Goal: Task Accomplishment & Management: Use online tool/utility

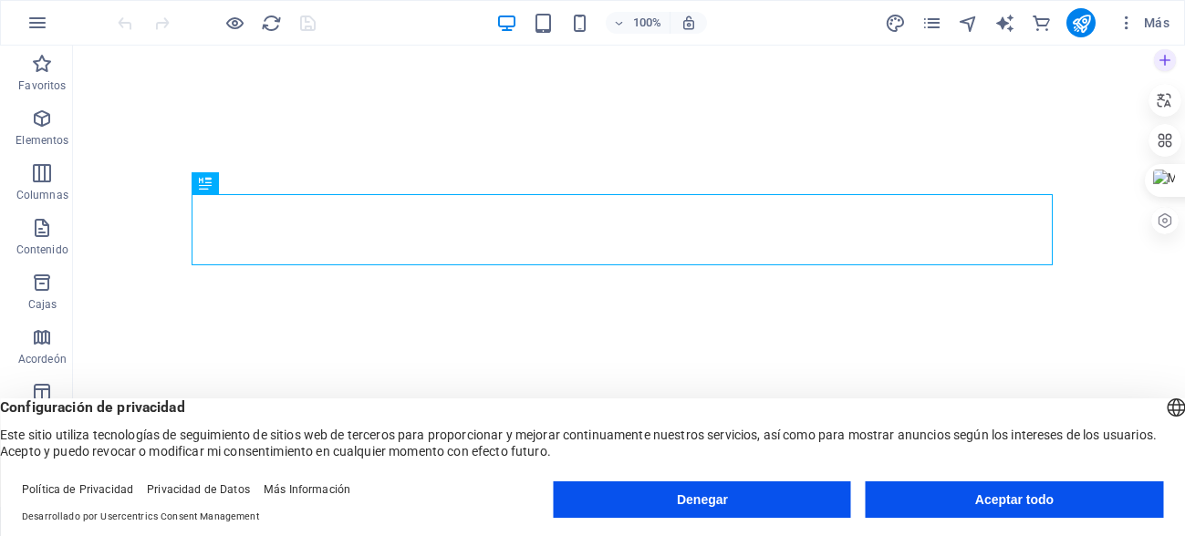
click at [1176, 70] on div at bounding box center [1164, 60] width 33 height 33
click at [406, 418] on div "Configuración de privacidad Este sitio utiliza tecnologías de seguimiento de si…" at bounding box center [592, 429] width 1185 height 61
click at [938, 498] on button "Aceptar todo" at bounding box center [1014, 500] width 297 height 36
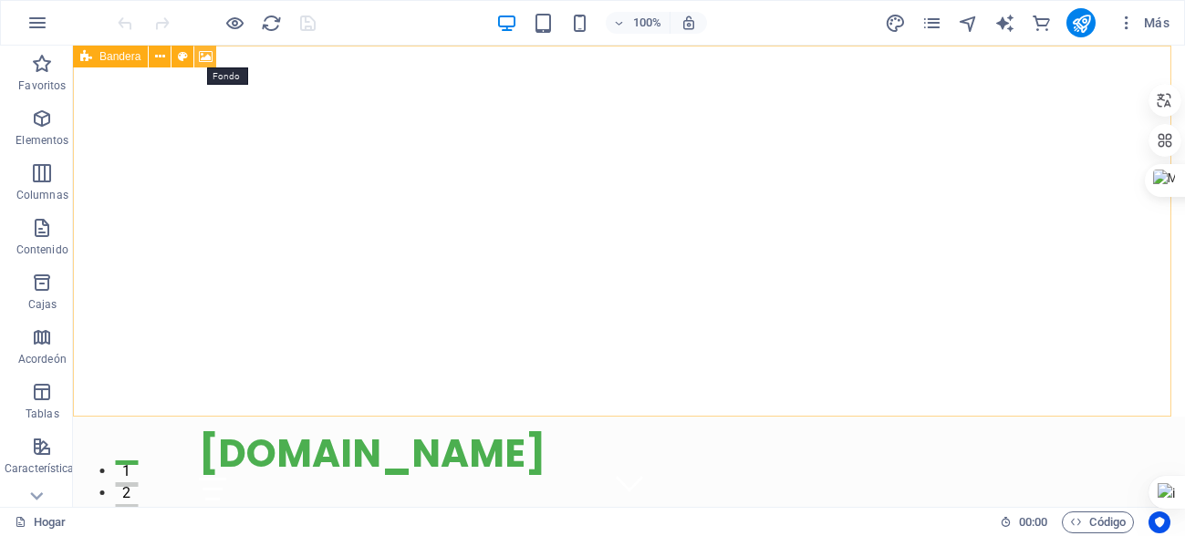
click at [201, 55] on icon at bounding box center [206, 56] width 14 height 19
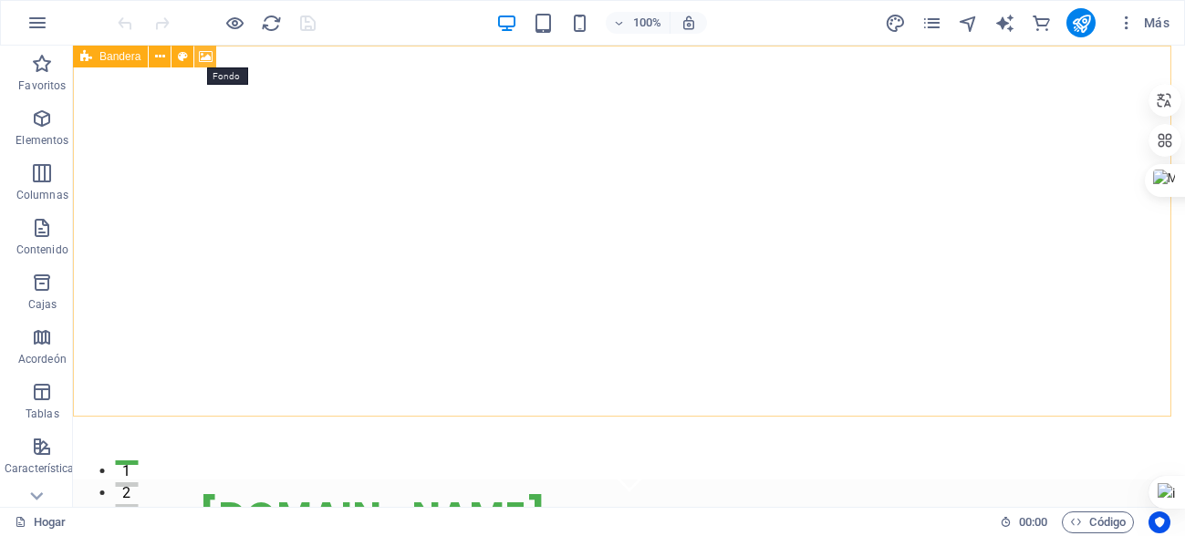
select select "vh"
select select "header"
select select "ms"
select select "s"
select select "progressive"
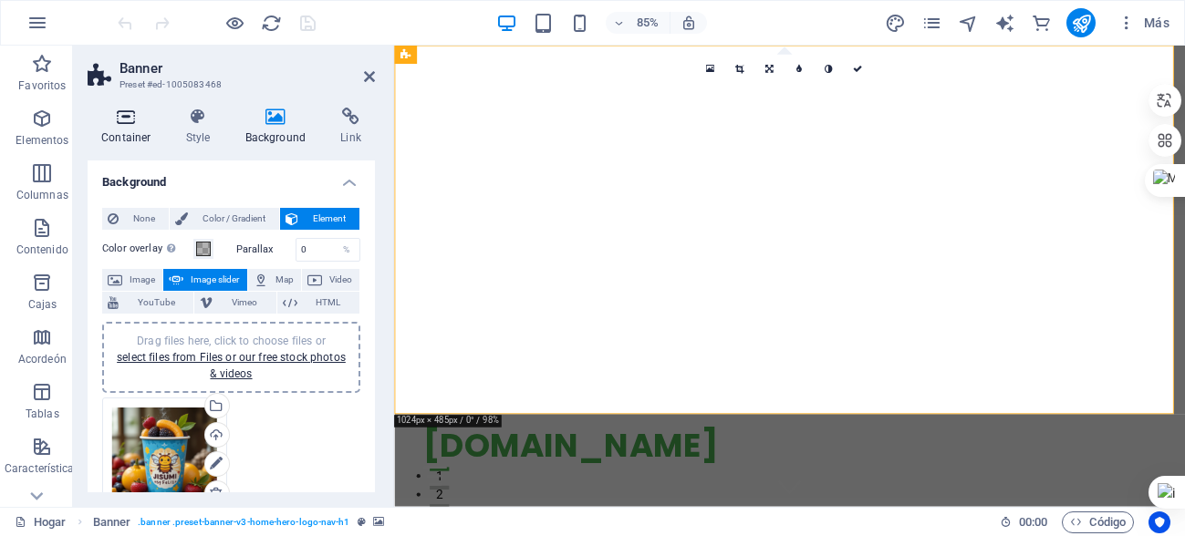
click at [113, 112] on icon at bounding box center [127, 117] width 78 height 18
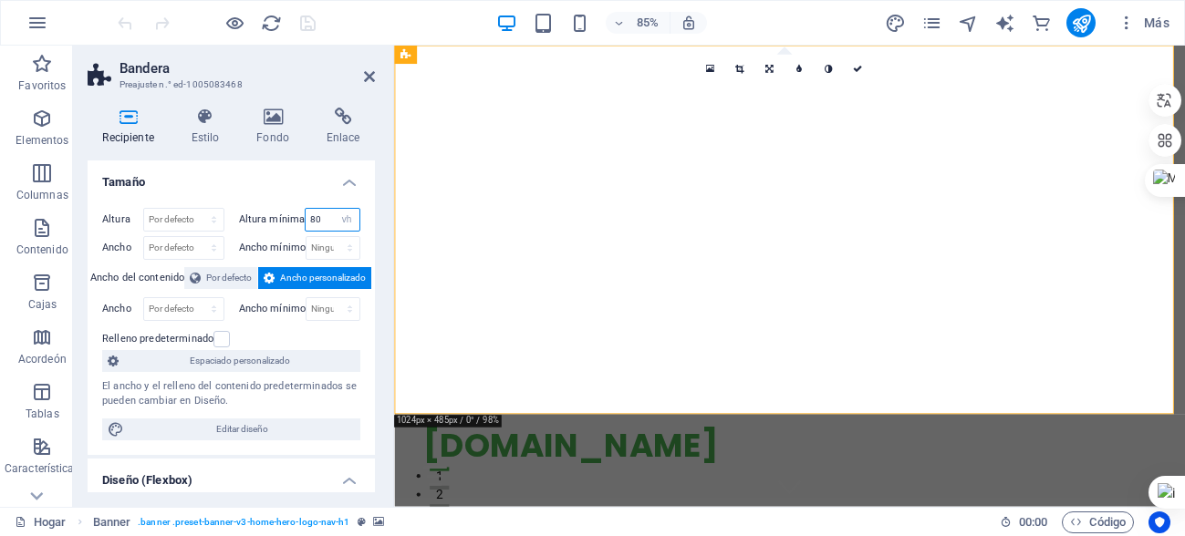
drag, startPoint x: 317, startPoint y: 222, endPoint x: 302, endPoint y: 228, distance: 16.8
click at [306, 228] on input "80" at bounding box center [333, 220] width 54 height 22
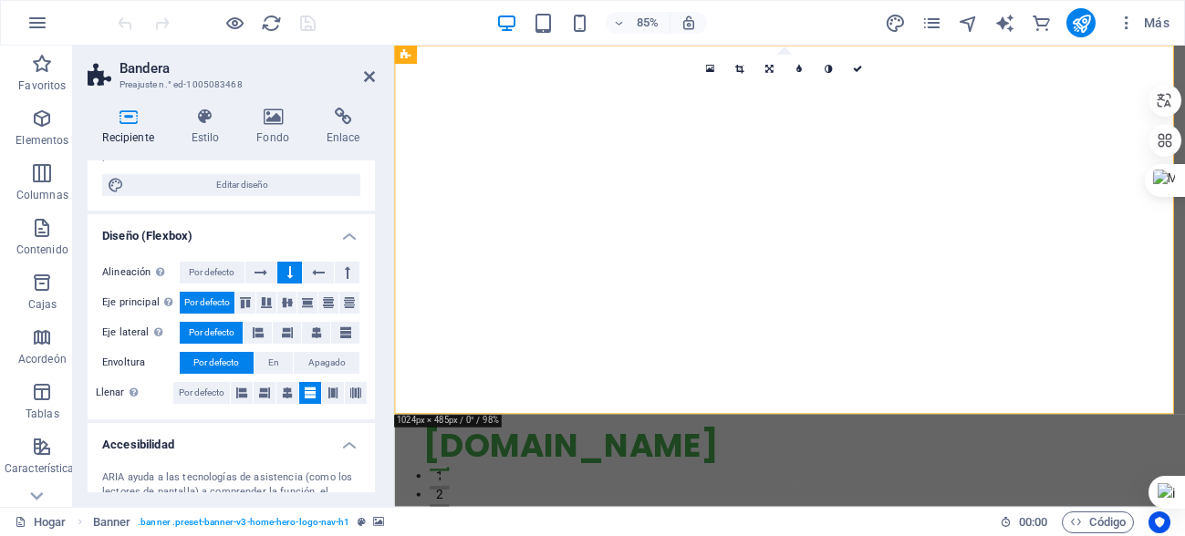
scroll to position [428, 0]
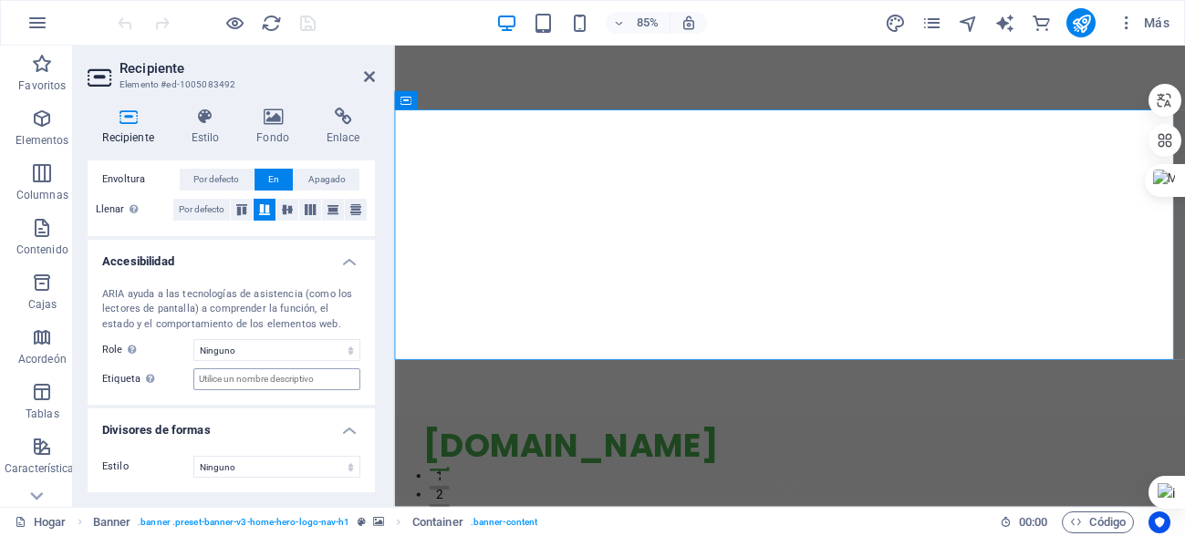
scroll to position [306, 0]
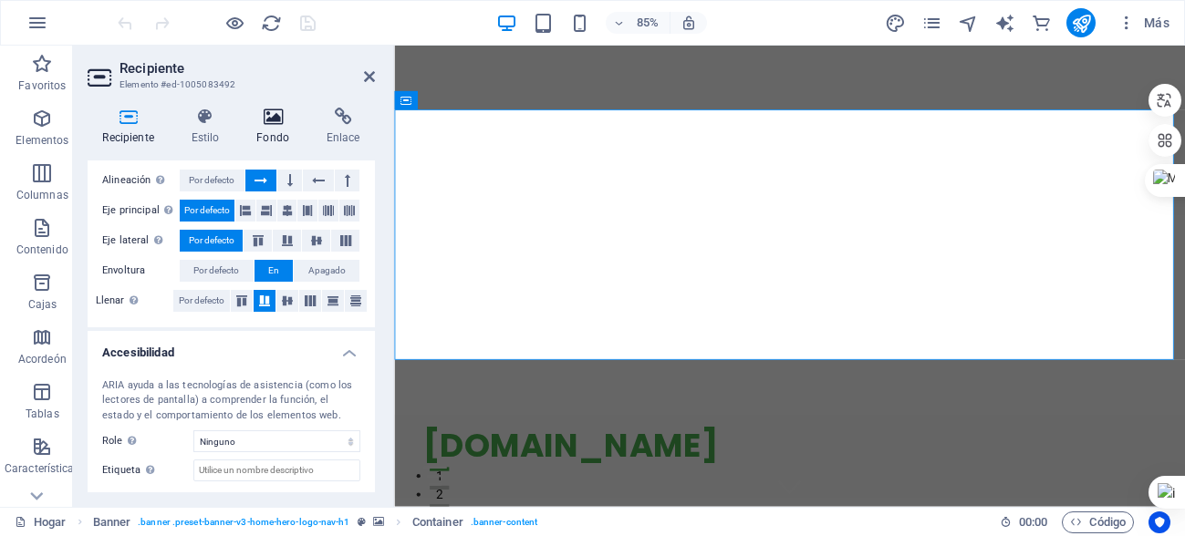
click at [270, 115] on icon at bounding box center [273, 117] width 63 height 18
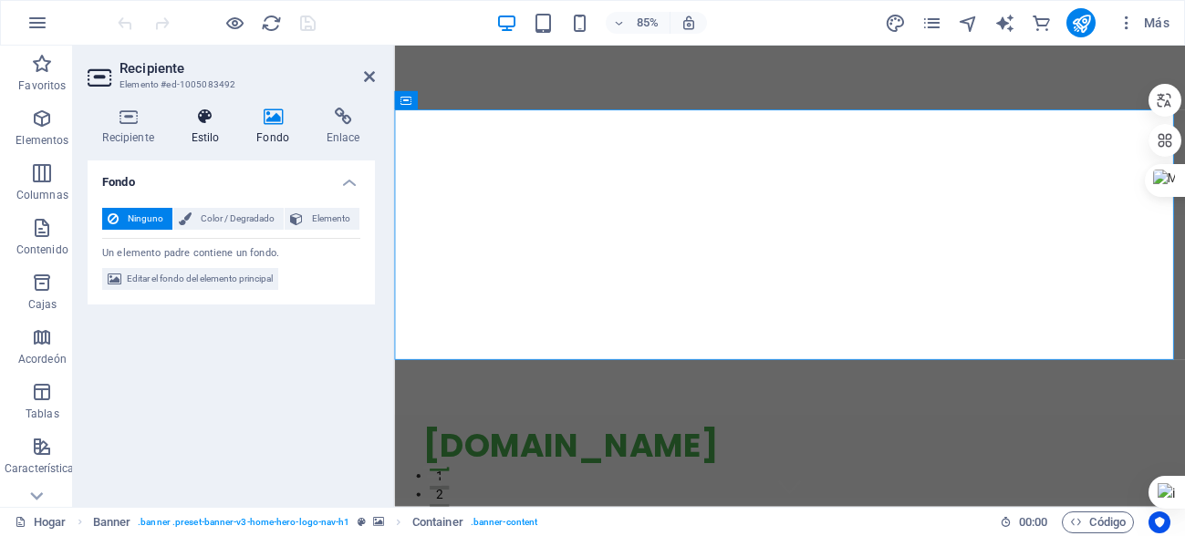
click at [212, 113] on icon at bounding box center [205, 117] width 58 height 18
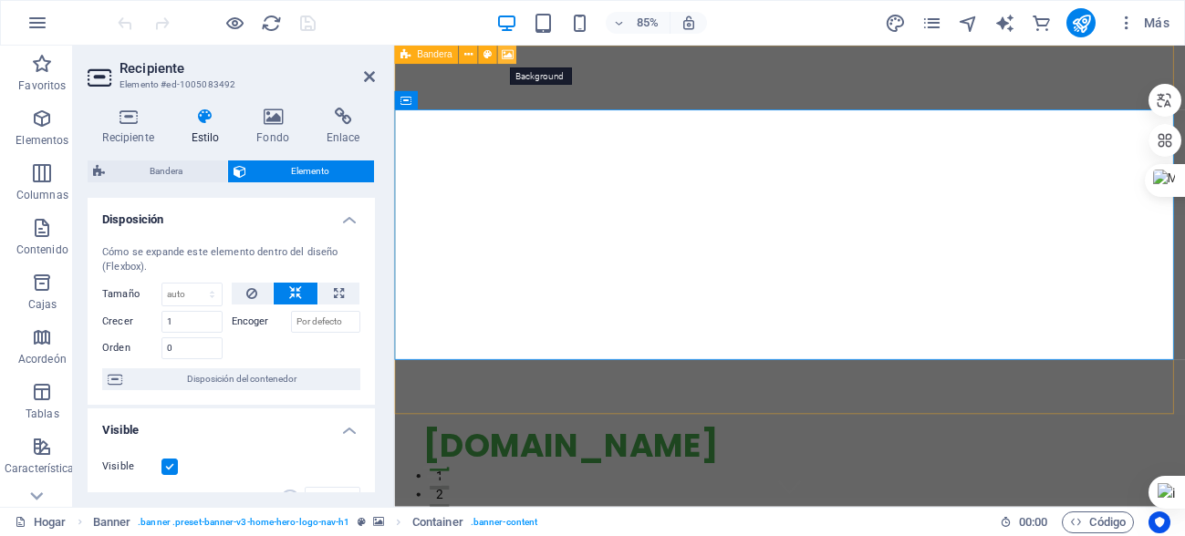
click at [504, 53] on icon at bounding box center [508, 55] width 12 height 16
select select "ms"
select select "s"
select select "progressive"
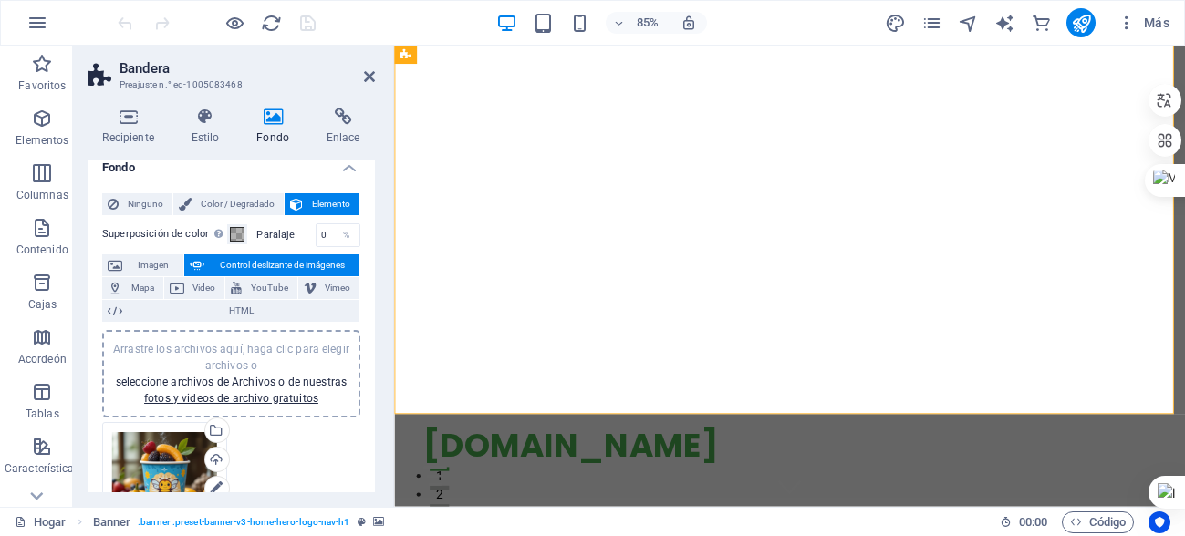
scroll to position [182, 0]
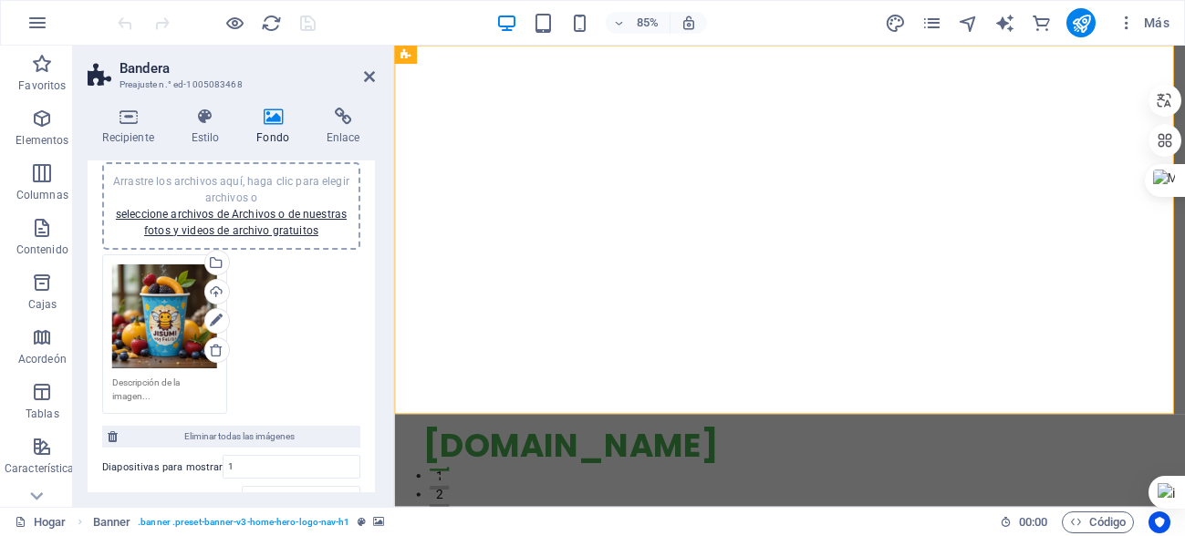
click at [151, 319] on div "Drag files here, click to choose files or select files from Files or our free s…" at bounding box center [164, 317] width 105 height 105
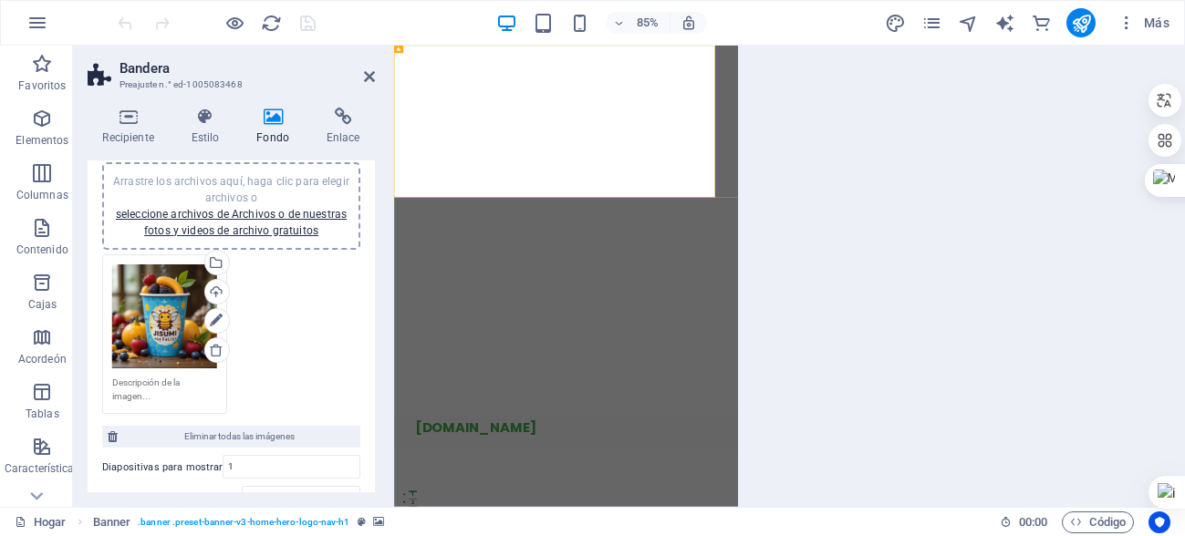
click at [151, 319] on div "Drag files here, click to choose files or select files from Files or our free s…" at bounding box center [164, 317] width 105 height 105
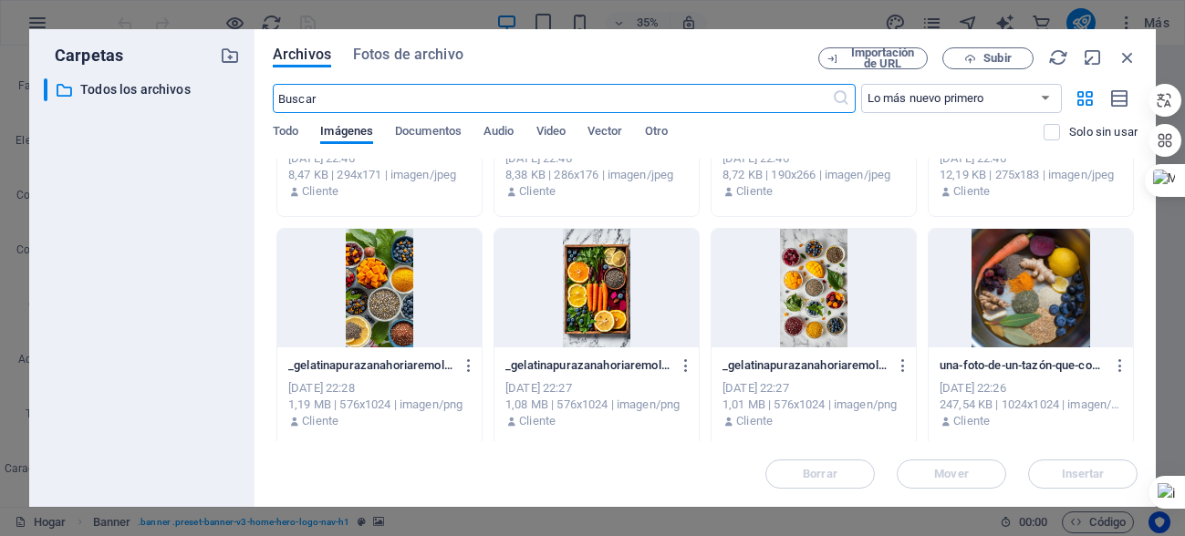
scroll to position [3284, 0]
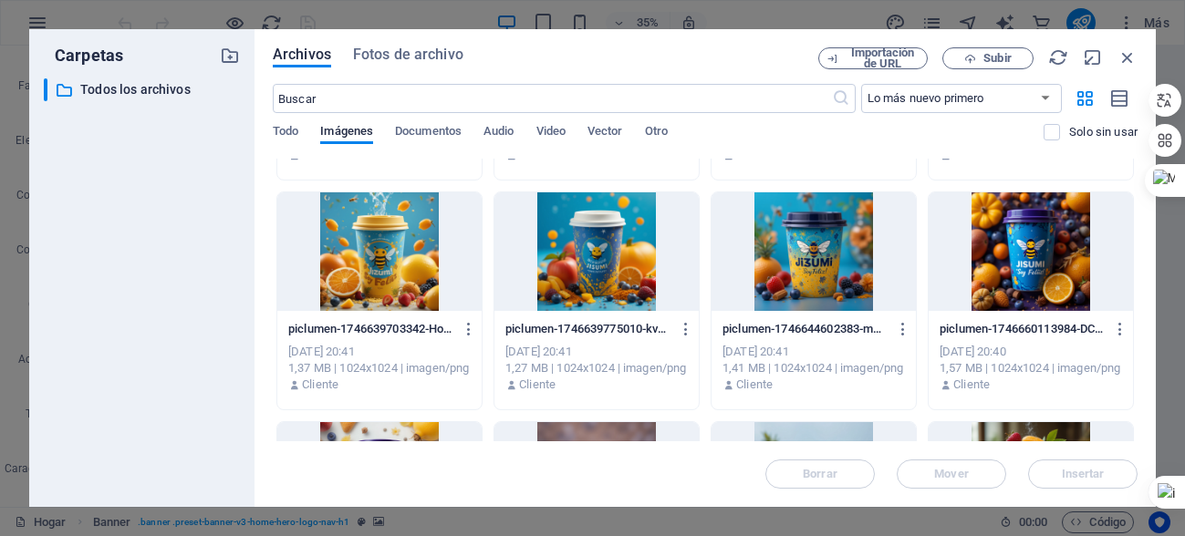
scroll to position [6585, 0]
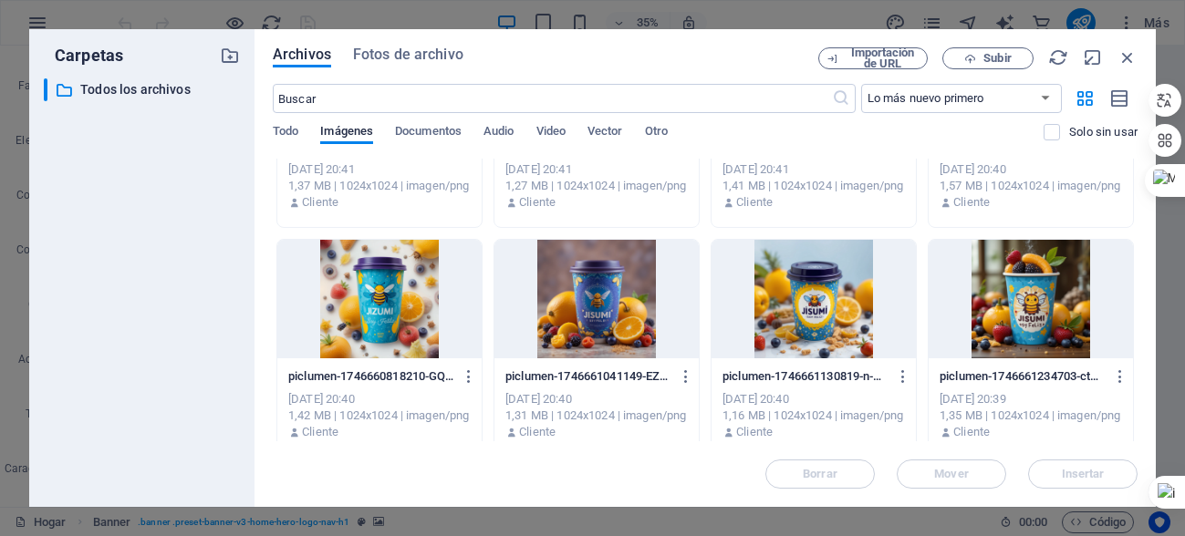
click at [1012, 304] on div at bounding box center [1031, 299] width 204 height 119
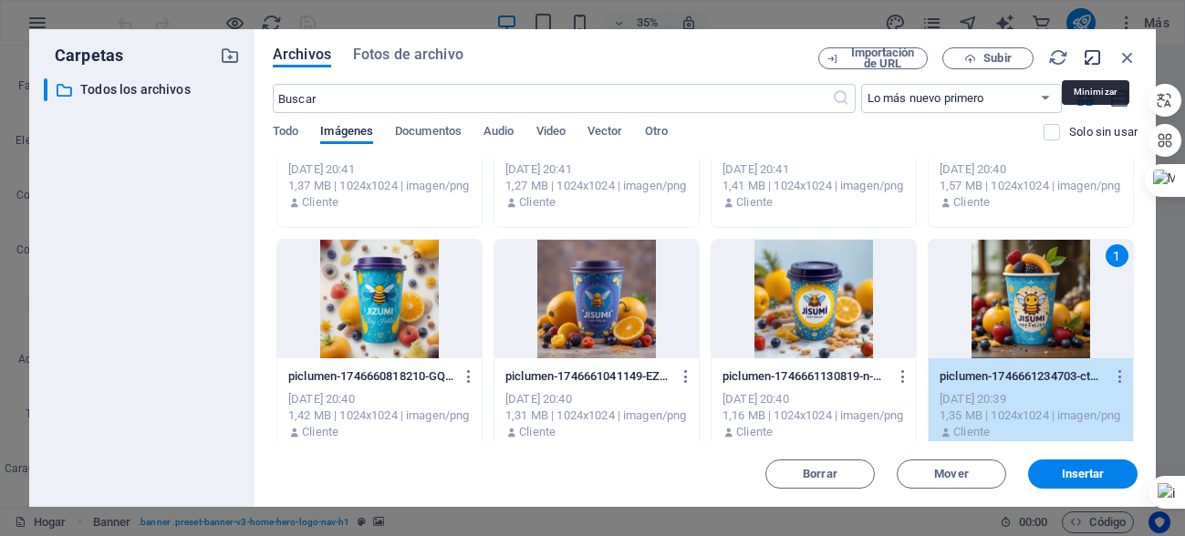
click at [1092, 57] on icon "button" at bounding box center [1093, 57] width 20 height 20
select select "image"
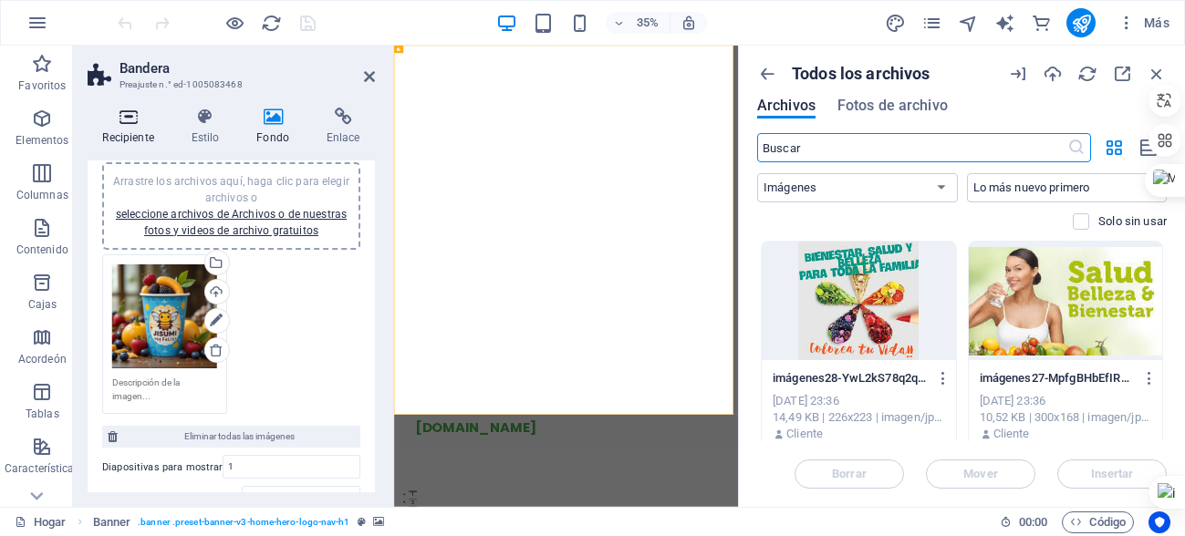
click at [125, 122] on icon at bounding box center [128, 117] width 81 height 18
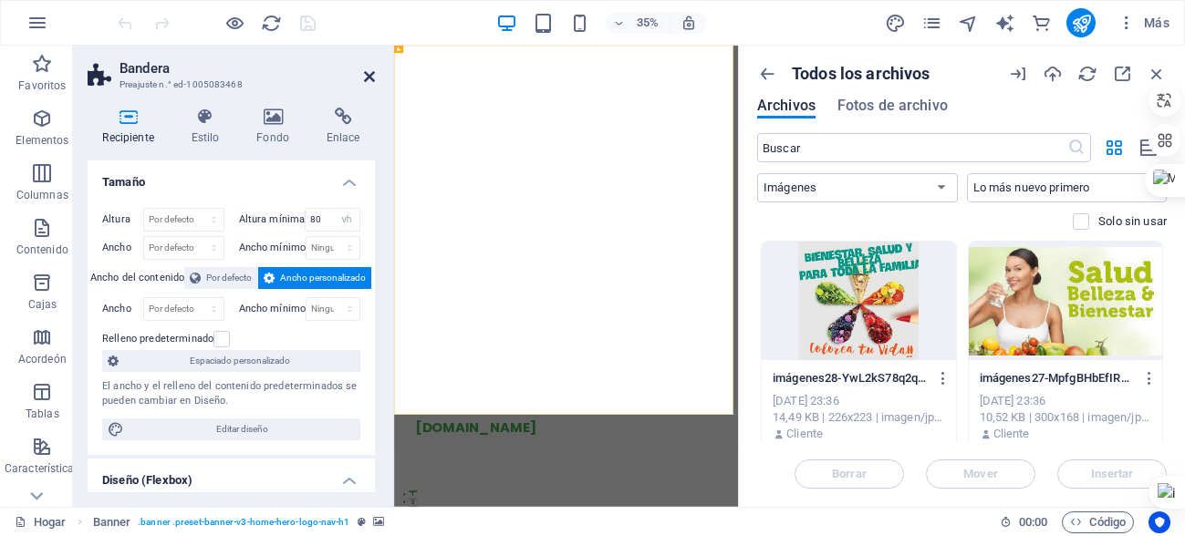
click at [373, 72] on icon at bounding box center [369, 76] width 11 height 15
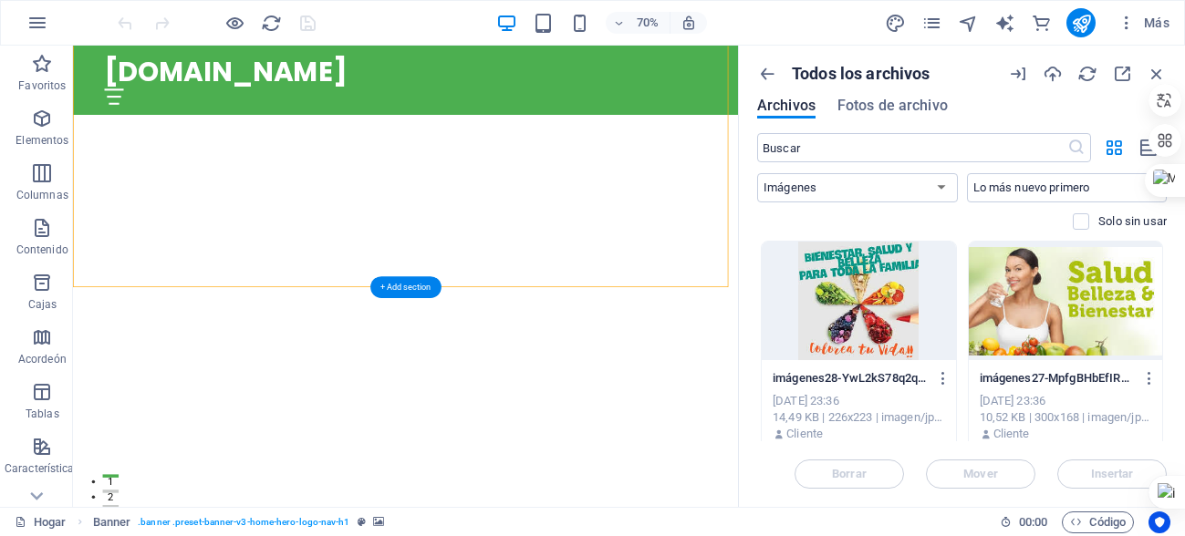
scroll to position [182, 0]
click at [1158, 68] on icon "button" at bounding box center [1157, 74] width 20 height 20
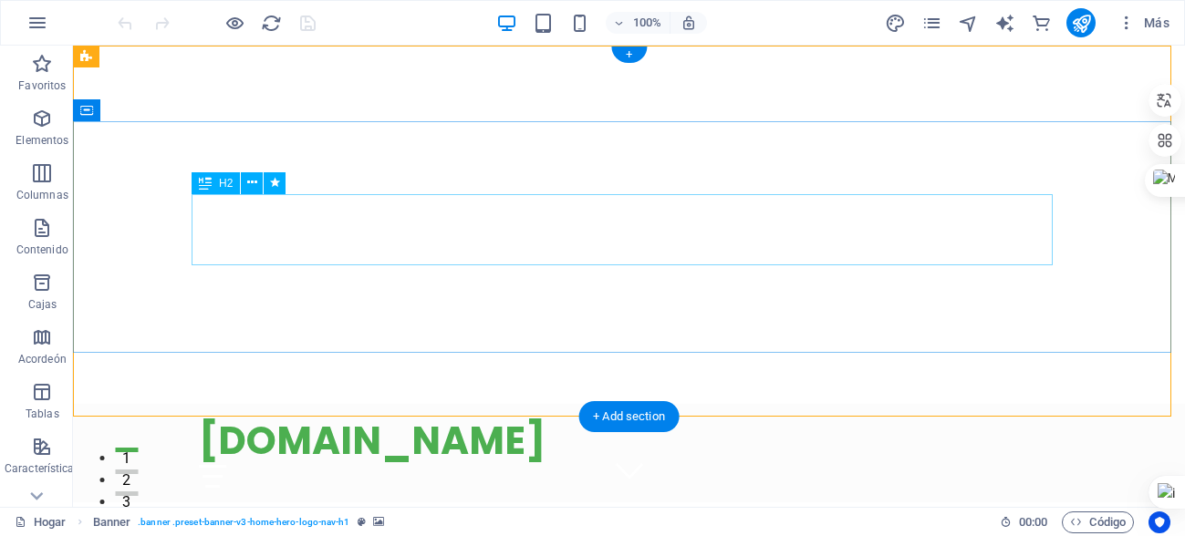
scroll to position [0, 0]
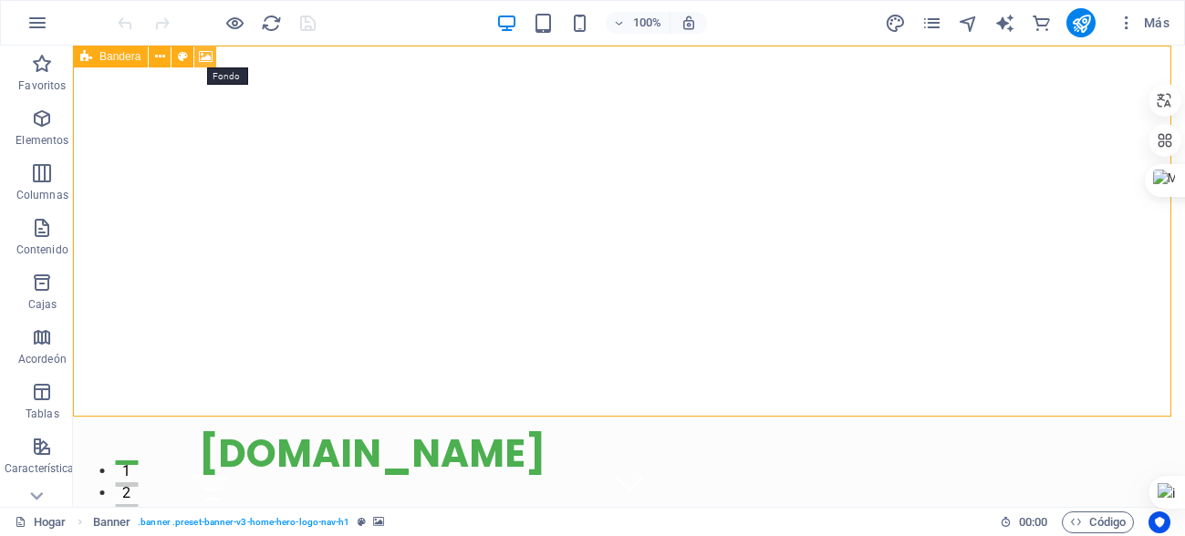
click at [209, 57] on icon at bounding box center [206, 56] width 14 height 19
select select "vh"
select select "header"
select select "ms"
select select "s"
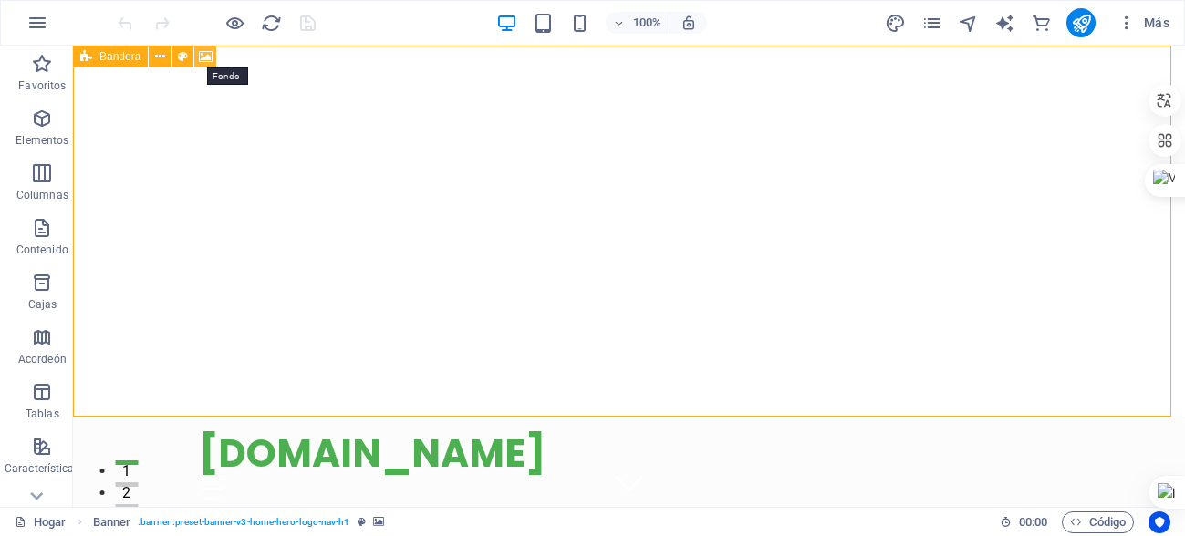
select select "progressive"
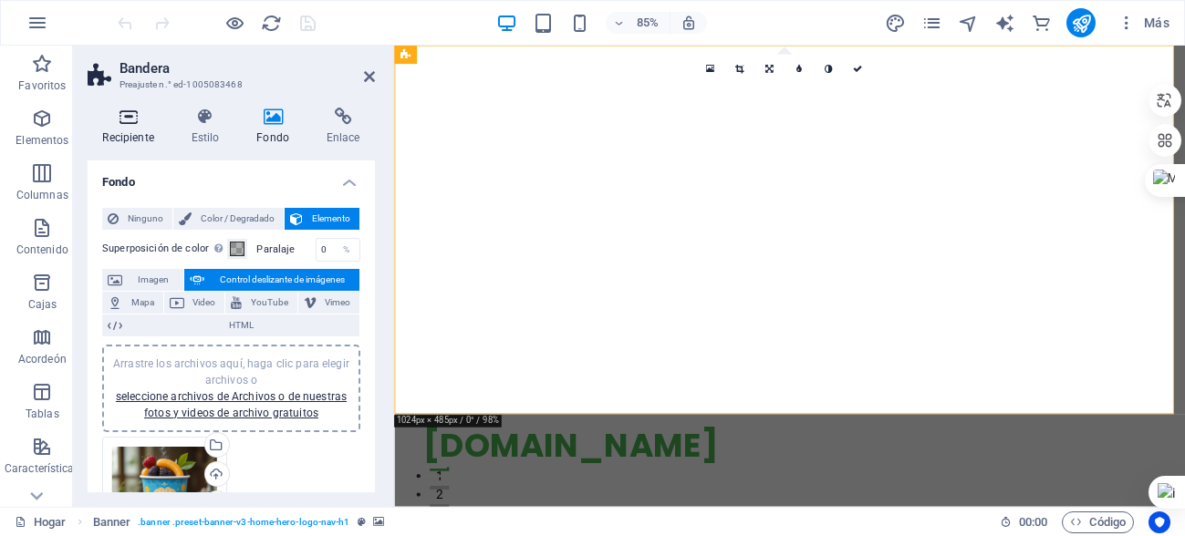
click at [116, 118] on icon at bounding box center [128, 117] width 81 height 18
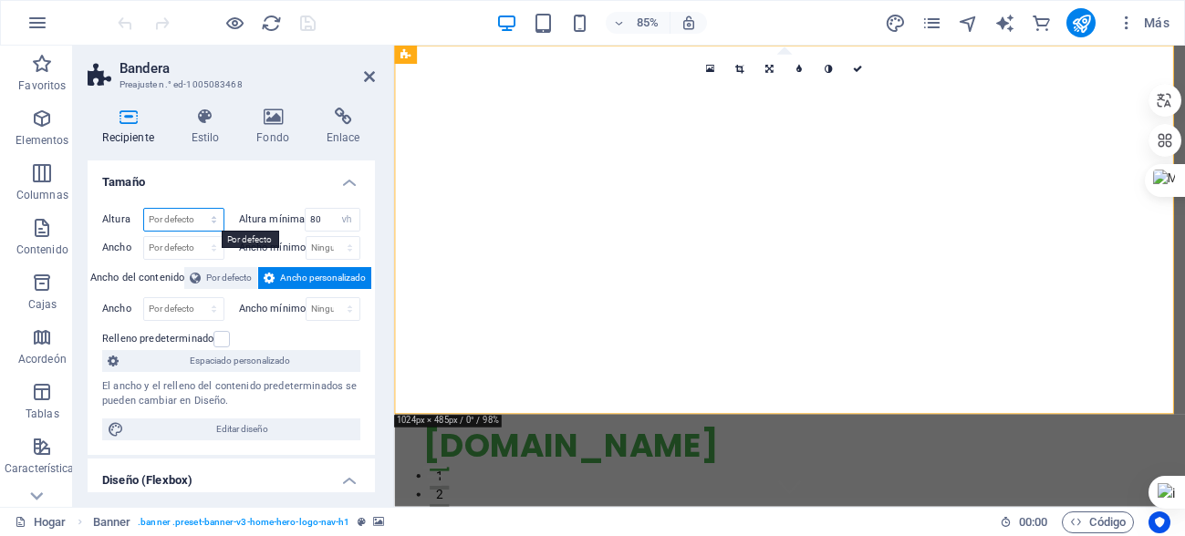
click at [179, 213] on select "Por defecto píxeles movimiento rápido del ojo % vh Volkswagen" at bounding box center [183, 220] width 79 height 22
select select "px"
click at [195, 209] on select "Por defecto píxeles movimiento rápido del ojo % vh Volkswagen" at bounding box center [183, 220] width 79 height 22
type input "476"
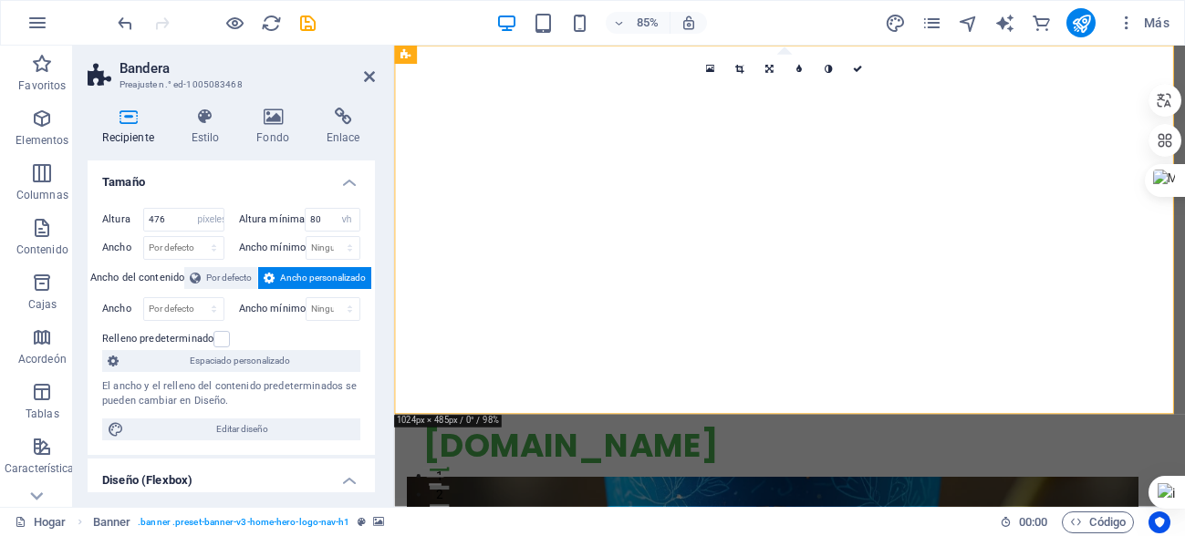
click at [283, 220] on font "Altura mínima" at bounding box center [272, 219] width 67 height 12
click at [320, 218] on input "80" at bounding box center [333, 220] width 54 height 22
click at [343, 223] on select "Ninguno píxeles movimiento rápido del ojo % vh Volkswagen" at bounding box center [347, 220] width 26 height 22
select select "0e0vf46pepc"
click at [334, 209] on select "Ninguno píxeles movimiento rápido del ojo % vh Volkswagen" at bounding box center [347, 220] width 26 height 22
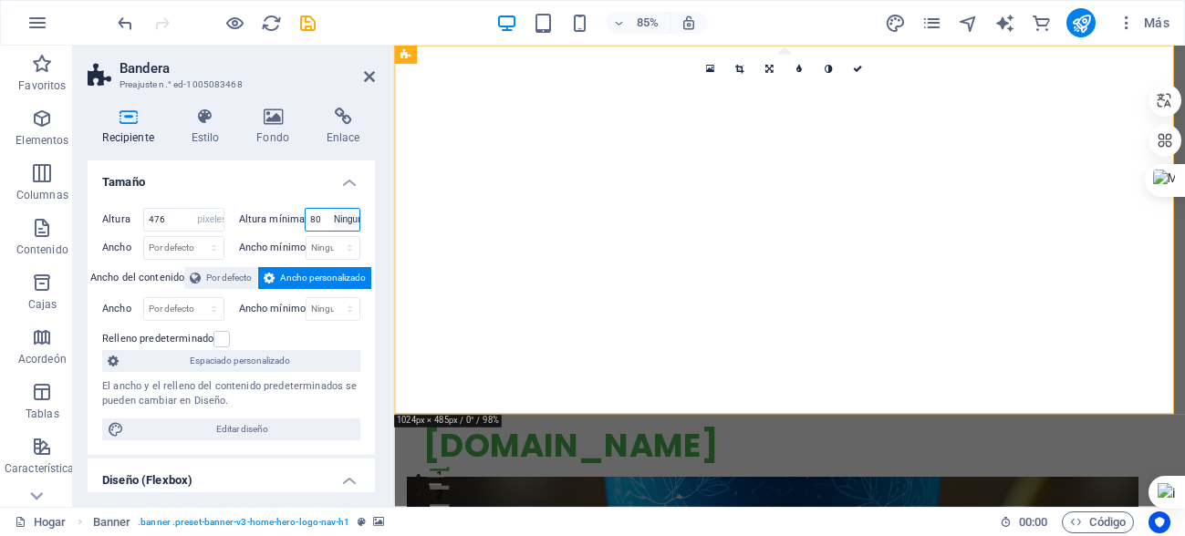
select select "DISABLED_OPTION_VALUE"
click at [364, 75] on icon at bounding box center [369, 76] width 11 height 15
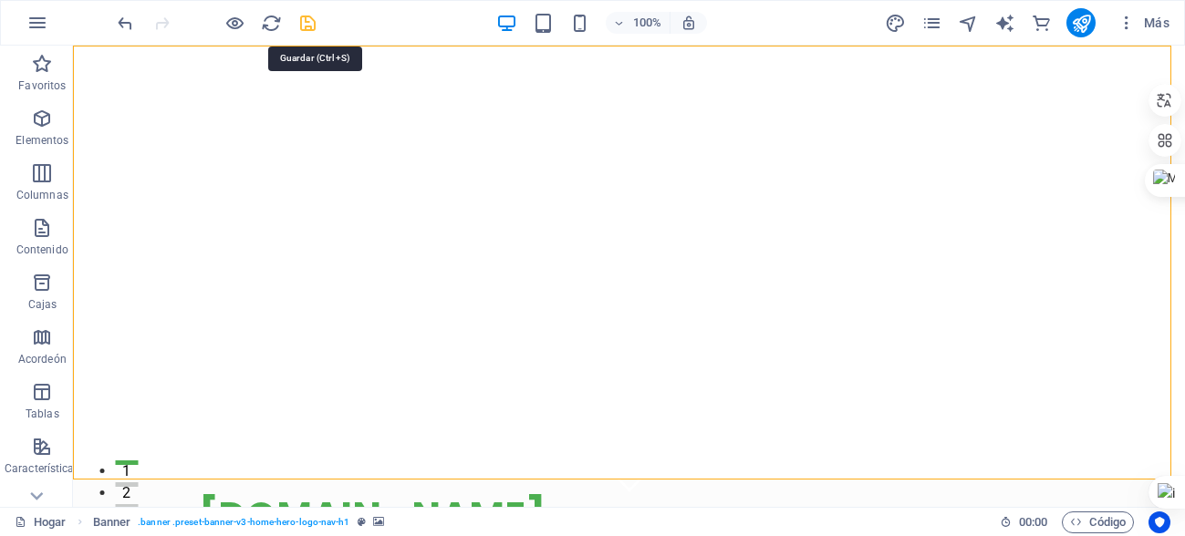
click at [309, 20] on icon "ahorrar" at bounding box center [307, 23] width 21 height 21
checkbox input "false"
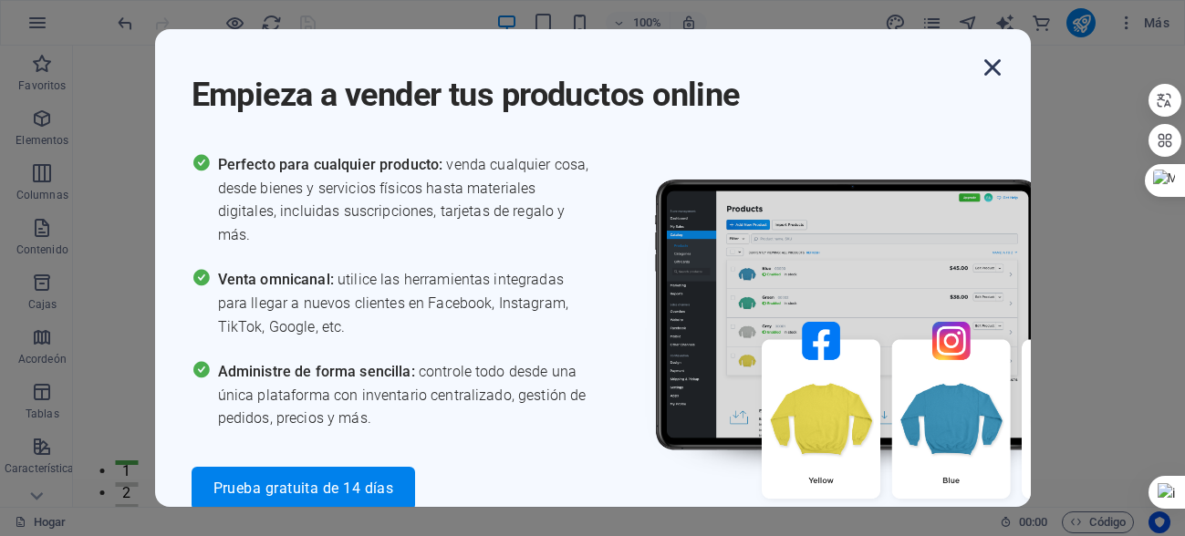
click at [989, 65] on icon "button" at bounding box center [992, 67] width 33 height 33
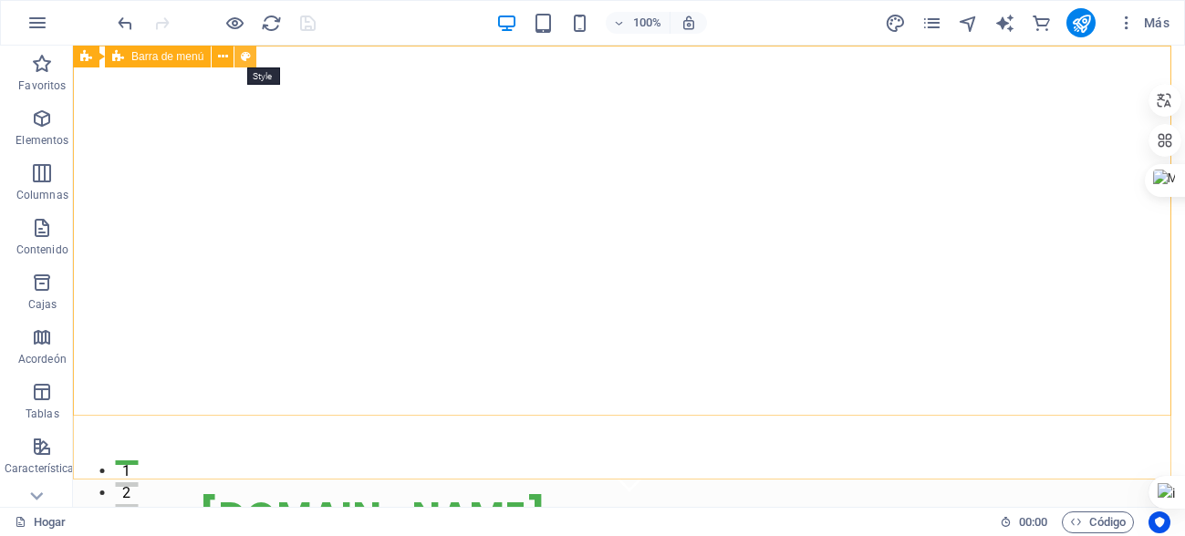
click at [244, 52] on icon at bounding box center [246, 56] width 10 height 19
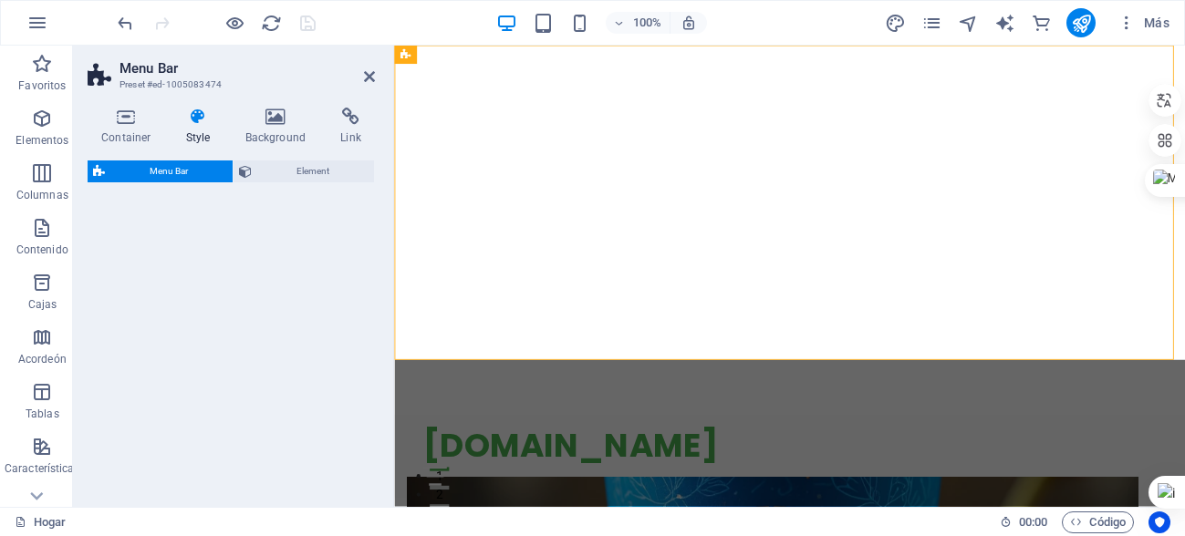
select select "rem"
select select "preset-menu-v2-home-hero-logo-nav-h1-slogan-menu"
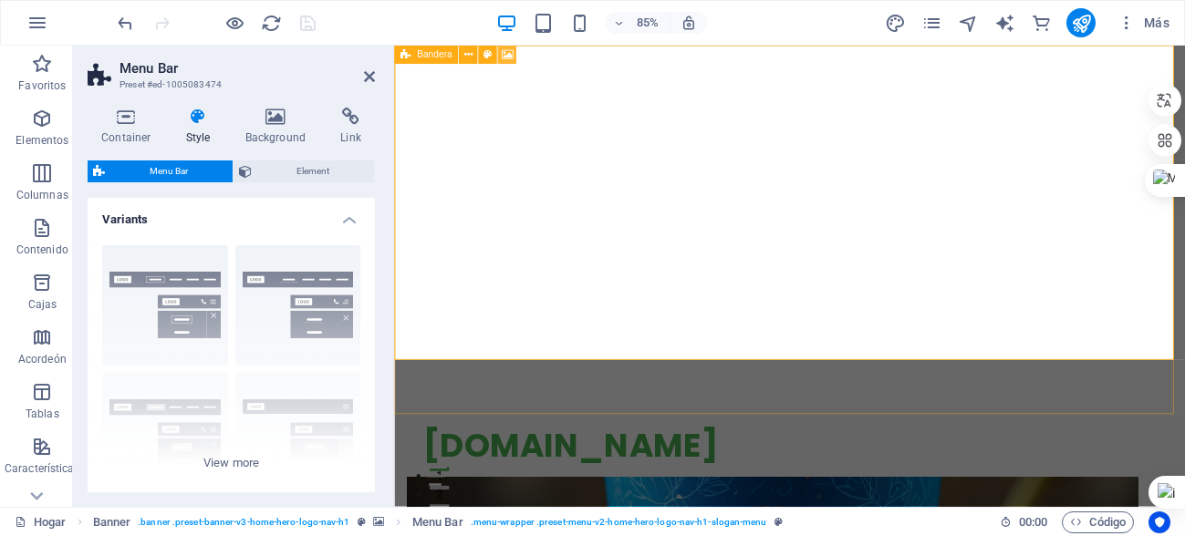
drag, startPoint x: 503, startPoint y: 55, endPoint x: 57, endPoint y: 260, distance: 491.0
click at [503, 55] on icon at bounding box center [508, 55] width 12 height 16
select select "ms"
select select "s"
select select "progressive"
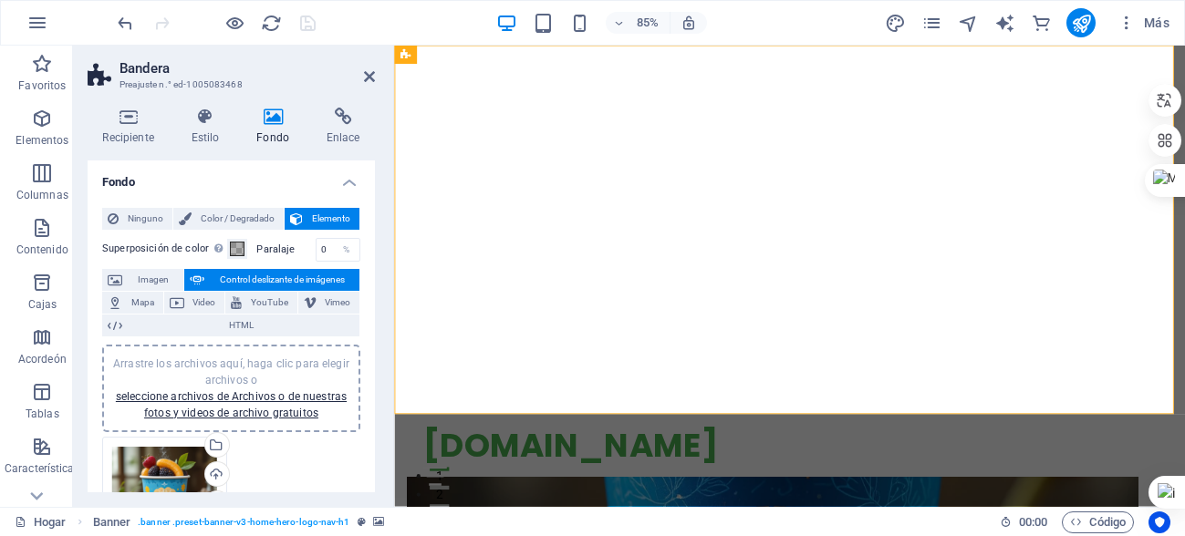
click at [154, 476] on div "Drag files here, click to choose files or select files from Files or our free s…" at bounding box center [164, 499] width 105 height 105
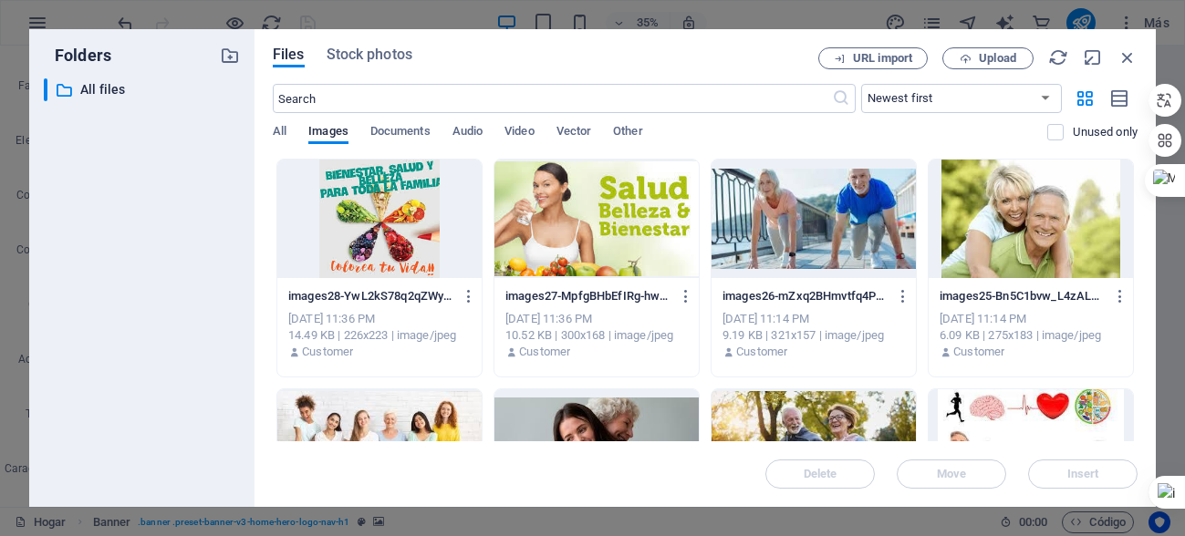
drag, startPoint x: 1130, startPoint y: 208, endPoint x: 1130, endPoint y: 219, distance: 10.9
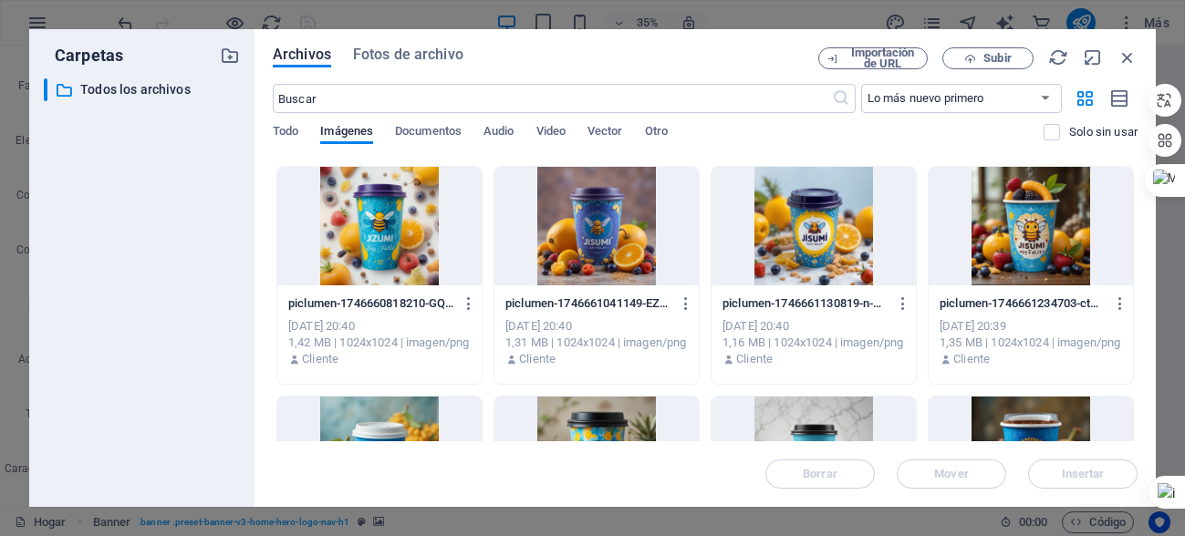
scroll to position [6841, 0]
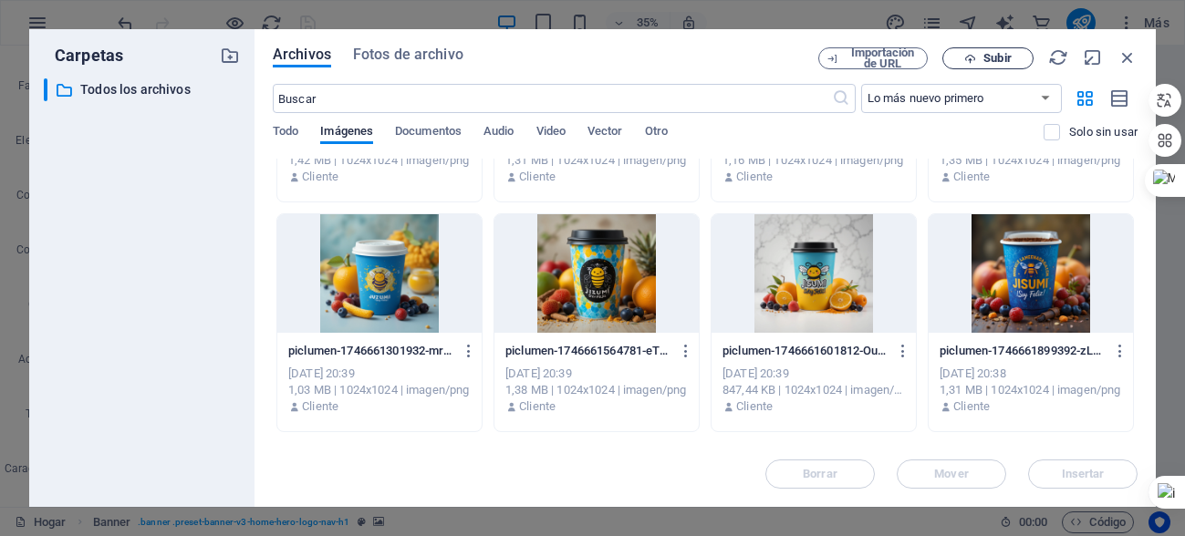
click at [992, 57] on font "Subir" at bounding box center [996, 58] width 27 height 14
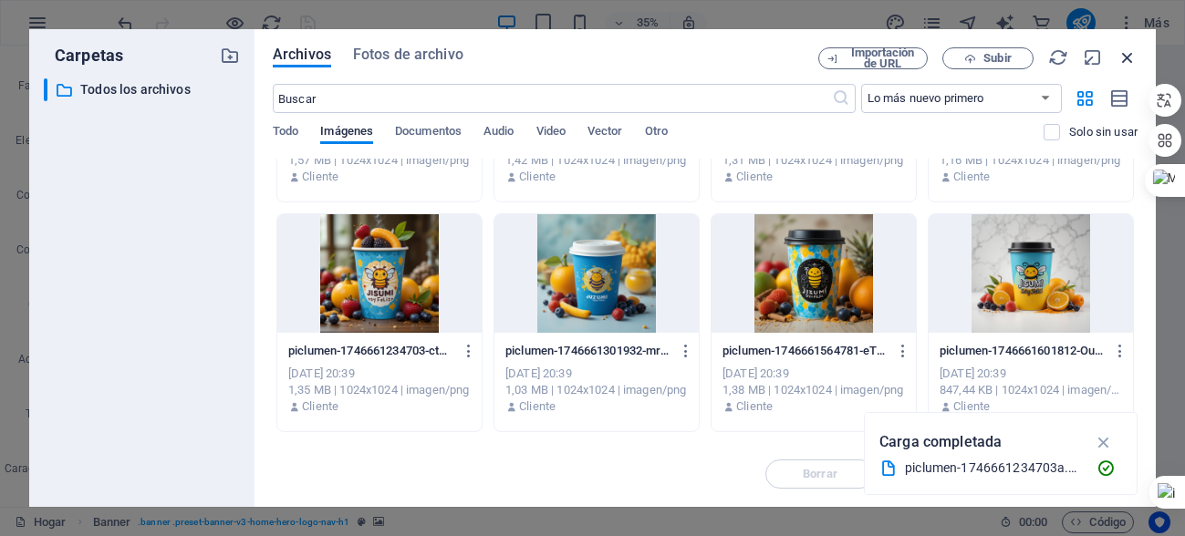
click at [1133, 54] on icon "button" at bounding box center [1127, 57] width 20 height 20
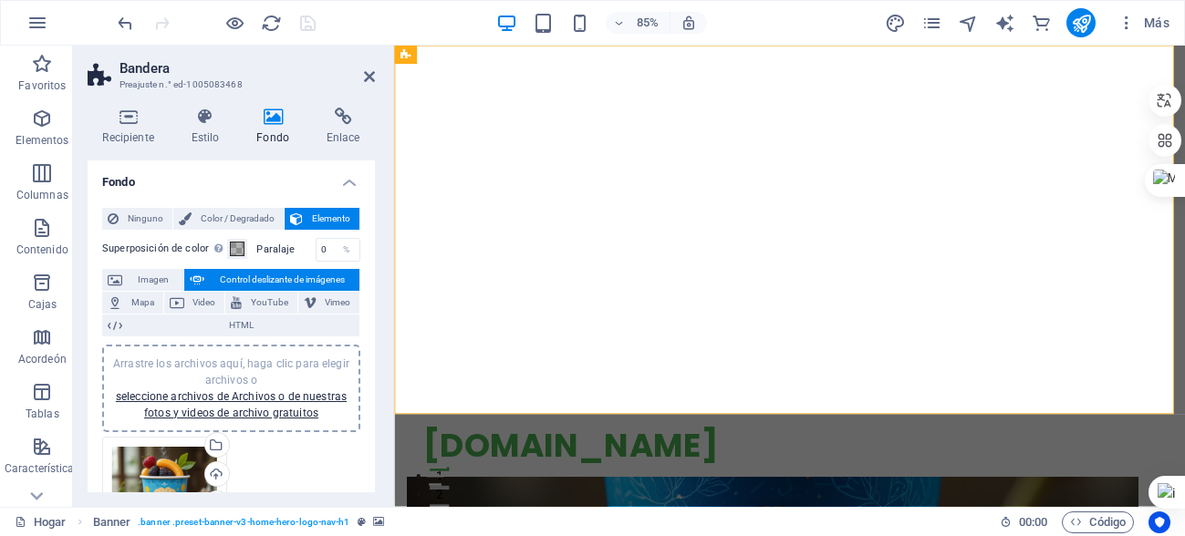
scroll to position [182, 0]
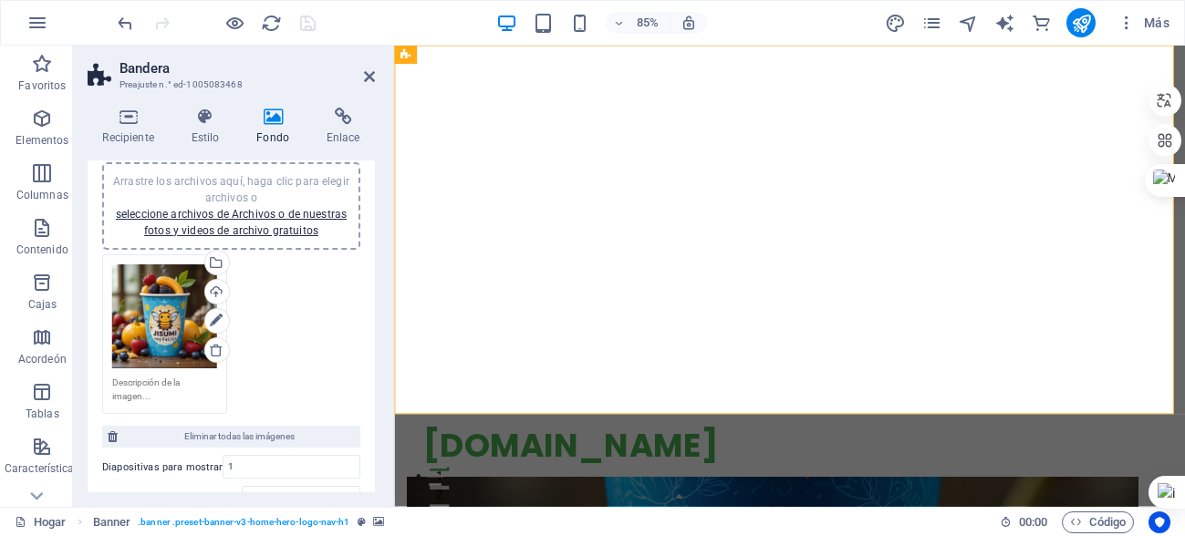
click at [180, 322] on div "Drag files here, click to choose files or select files from Files or our free s…" at bounding box center [164, 317] width 105 height 105
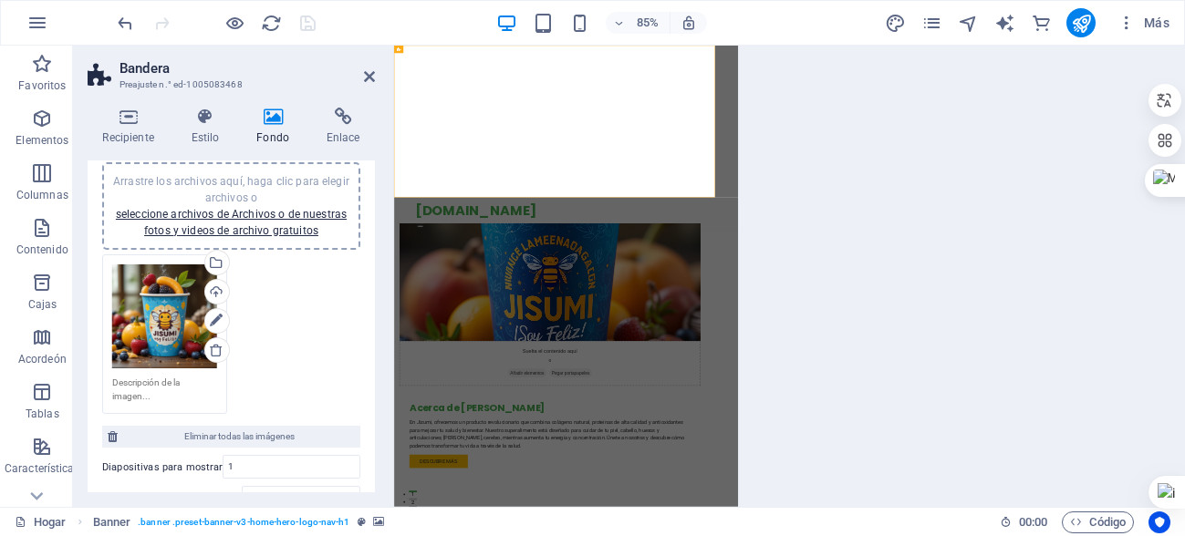
click at [179, 322] on div "Drag files here, click to choose files or select files from Files or our free s…" at bounding box center [164, 317] width 105 height 105
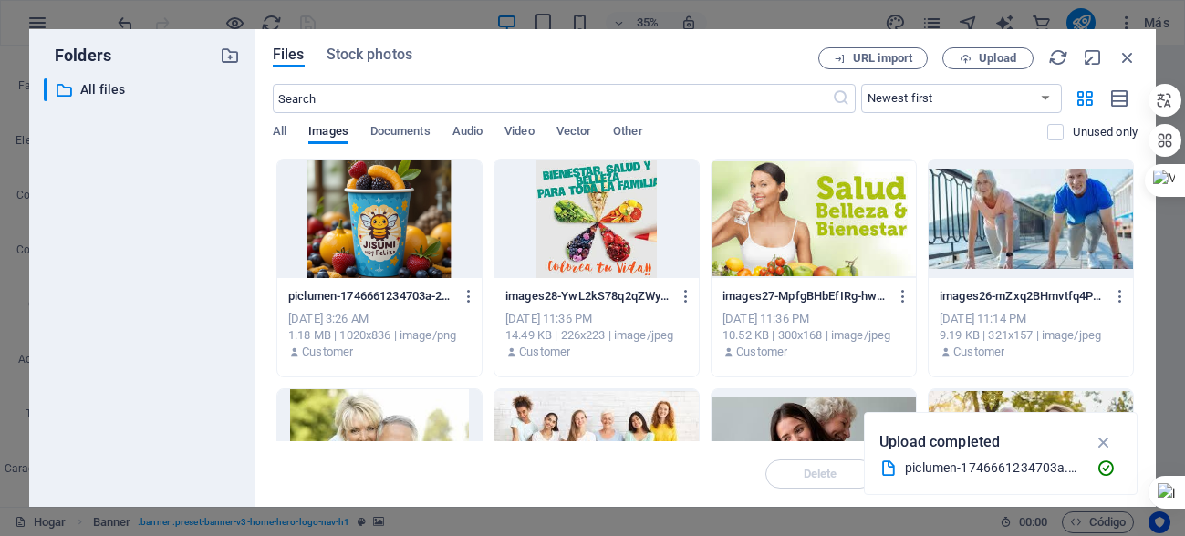
click at [387, 247] on div at bounding box center [379, 219] width 204 height 119
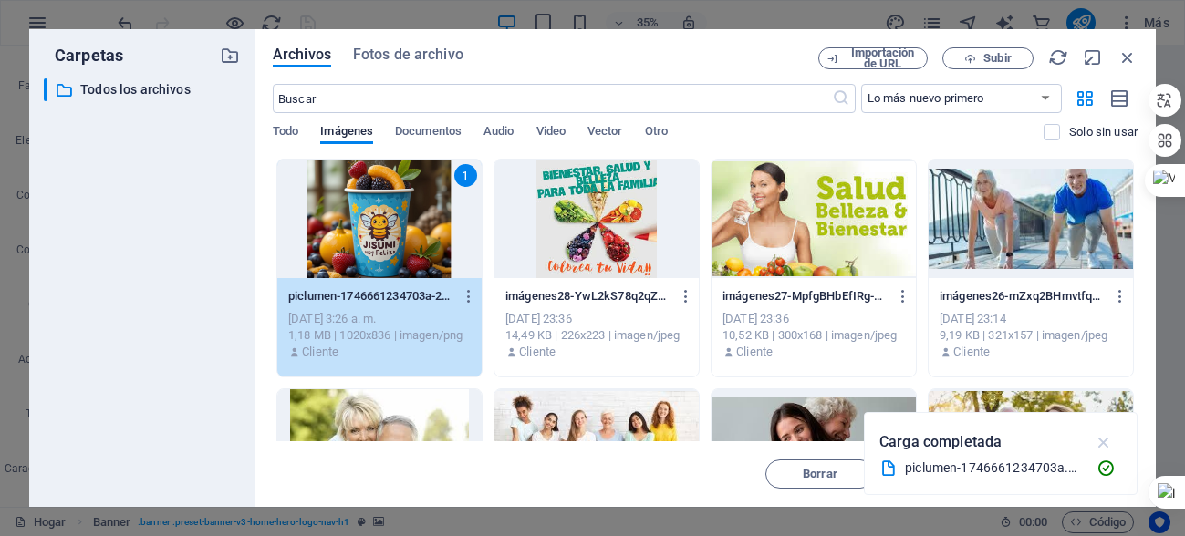
click at [1100, 439] on icon "button" at bounding box center [1104, 442] width 21 height 20
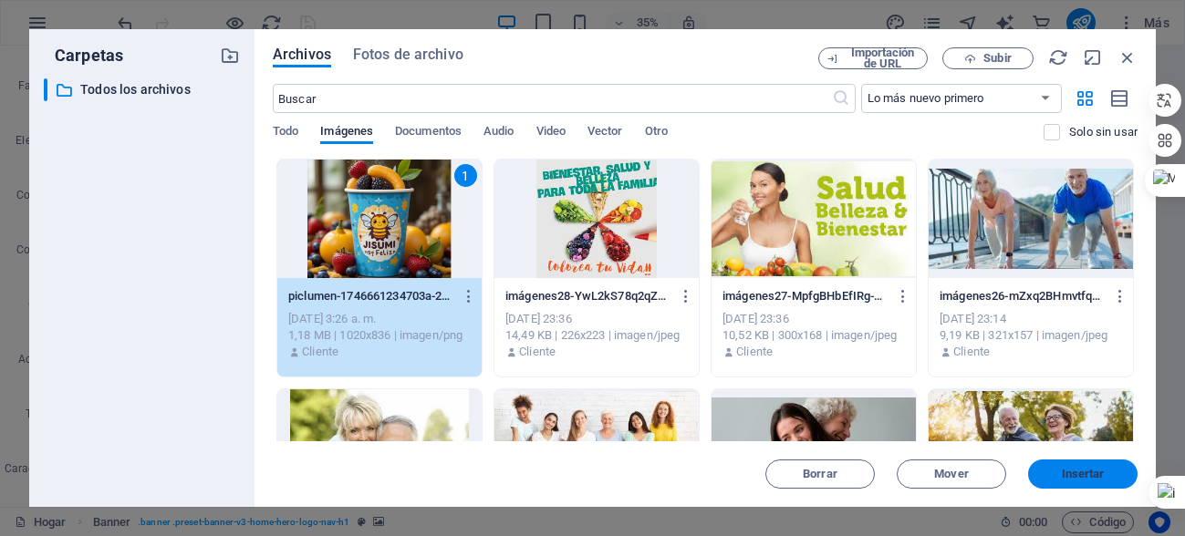
drag, startPoint x: 1107, startPoint y: 462, endPoint x: 218, endPoint y: 435, distance: 889.7
click at [1107, 462] on button "Insertar" at bounding box center [1082, 474] width 109 height 29
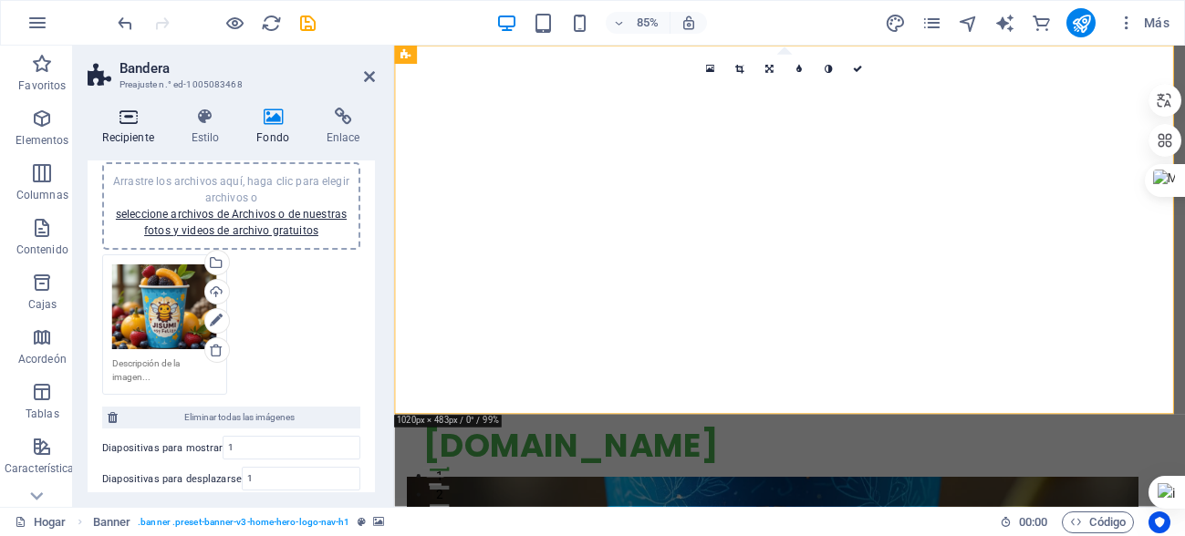
click at [130, 119] on icon at bounding box center [128, 117] width 81 height 18
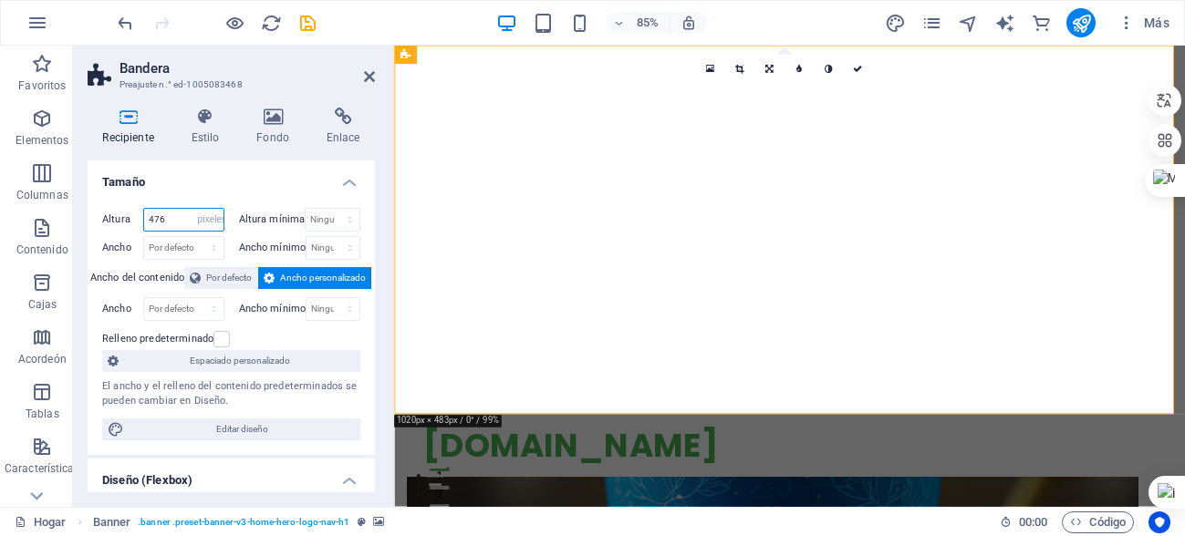
click at [175, 219] on input "476" at bounding box center [183, 220] width 79 height 22
click at [202, 220] on select "Por defecto píxeles movimiento rápido del ojo % vh Volkswagen" at bounding box center [211, 220] width 26 height 22
select select "default"
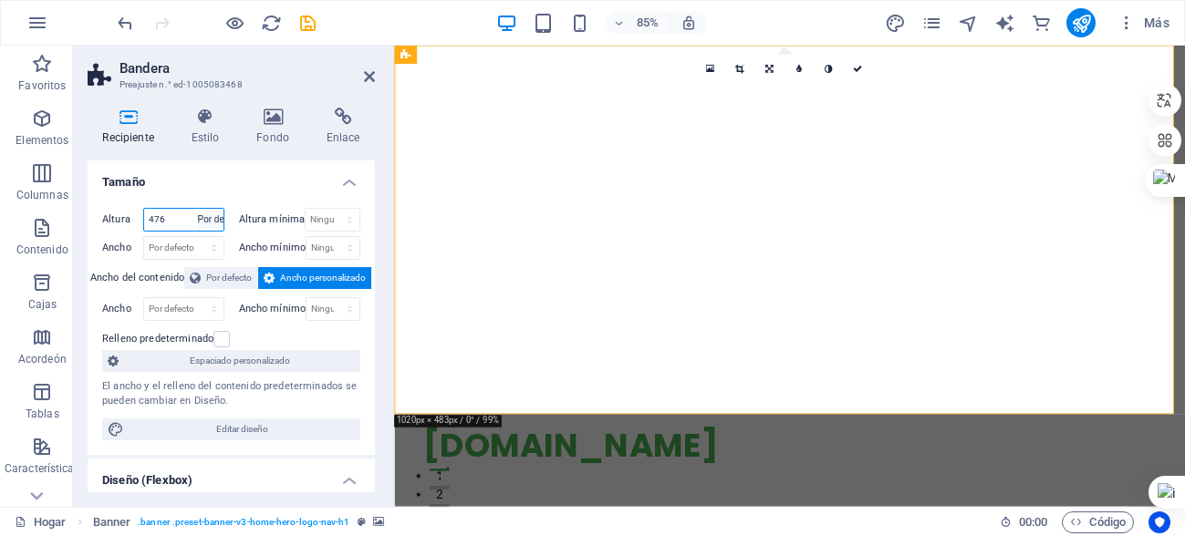
click at [198, 209] on select "Por defecto píxeles movimiento rápido del ojo % vh Volkswagen" at bounding box center [211, 220] width 26 height 22
select select "DISABLED_OPTION_VALUE"
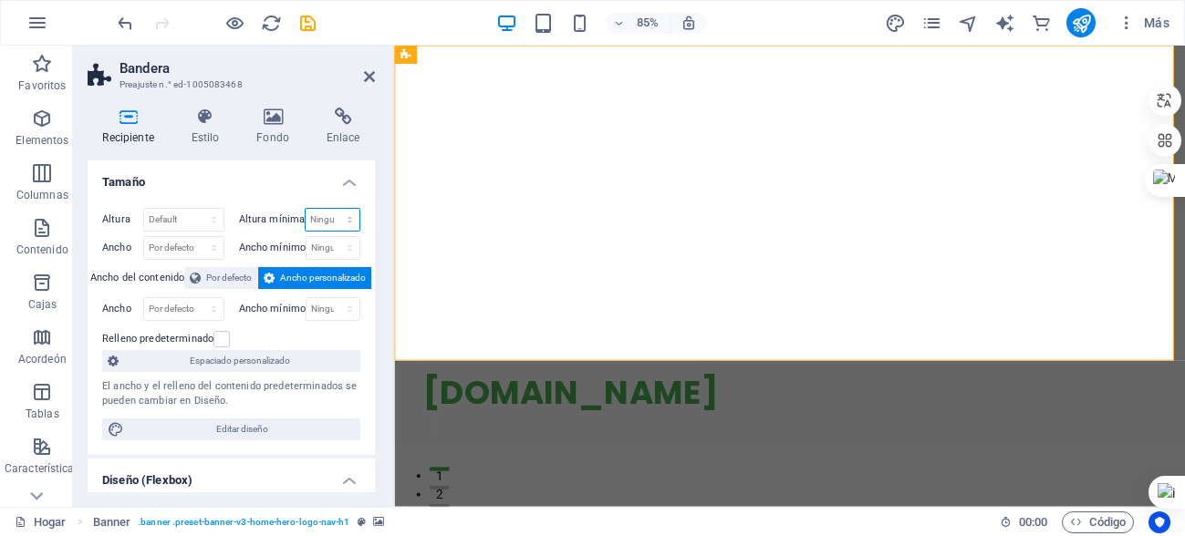
click at [340, 222] on select "Ninguno píxeles movimiento rápido del ojo % vh Volkswagen" at bounding box center [333, 220] width 54 height 22
select select "%"
click at [330, 209] on select "Ninguno píxeles movimiento rápido del ojo % vh Volkswagen" at bounding box center [333, 220] width 54 height 22
click at [381, 243] on div "Recipiente Estilo Fondo Enlace Tamaño Altura Por defecto píxeles movimiento ráp…" at bounding box center [231, 300] width 316 height 414
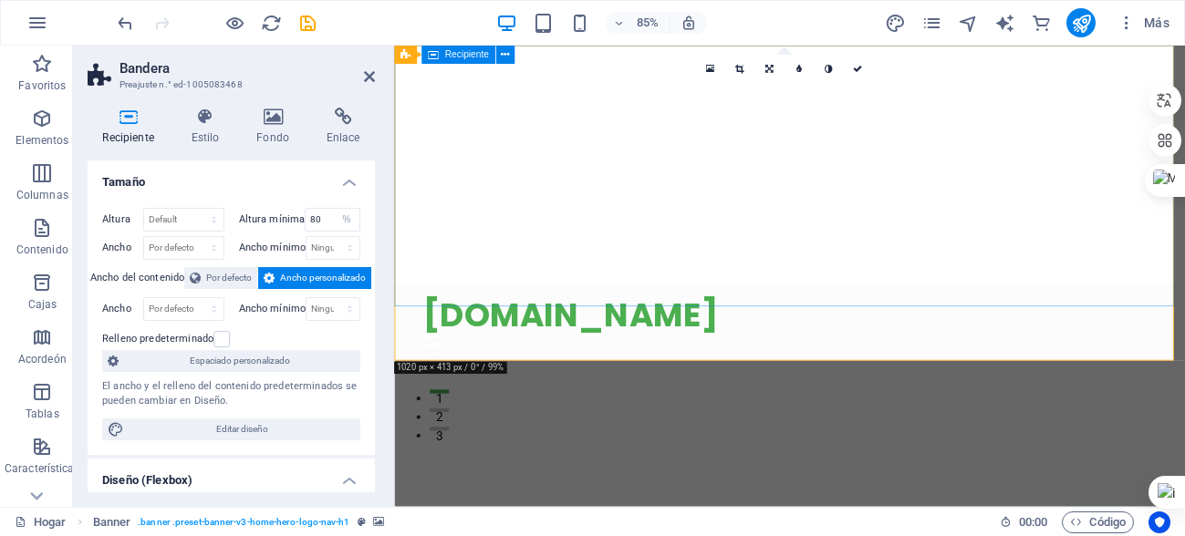
scroll to position [0, 0]
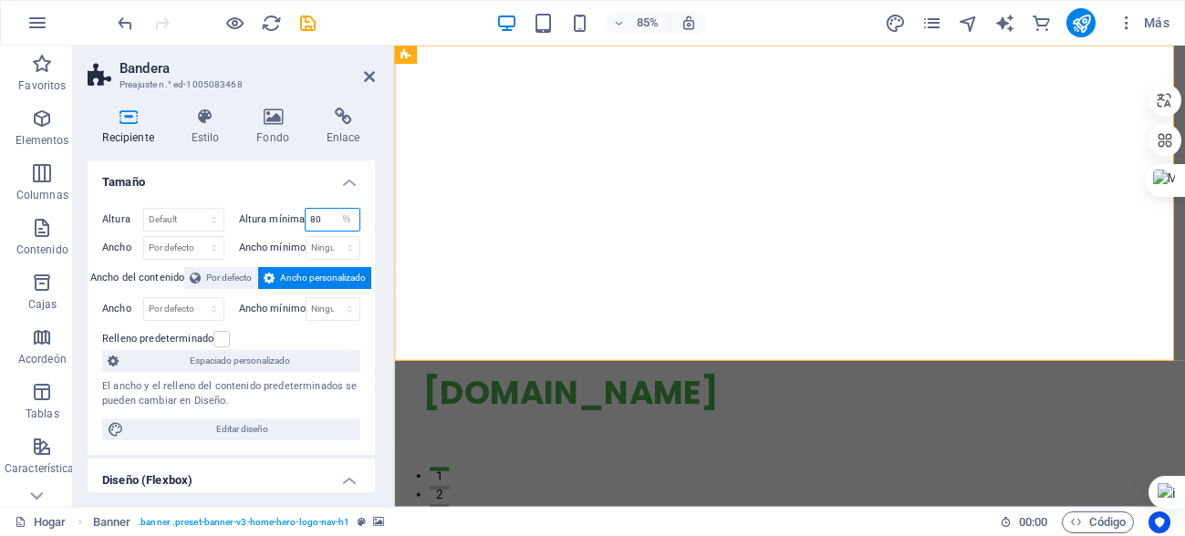
drag, startPoint x: 317, startPoint y: 216, endPoint x: 303, endPoint y: 221, distance: 15.3
click at [306, 221] on input "80" at bounding box center [333, 220] width 54 height 22
type input "100"
click at [380, 136] on div "Recipiente Estilo Fondo Enlace Tamaño Altura Por defecto píxeles movimiento ráp…" at bounding box center [231, 300] width 316 height 414
click at [379, 183] on div "Recipiente Estilo Fondo Enlace Tamaño Altura Por defecto píxeles movimiento ráp…" at bounding box center [231, 300] width 316 height 414
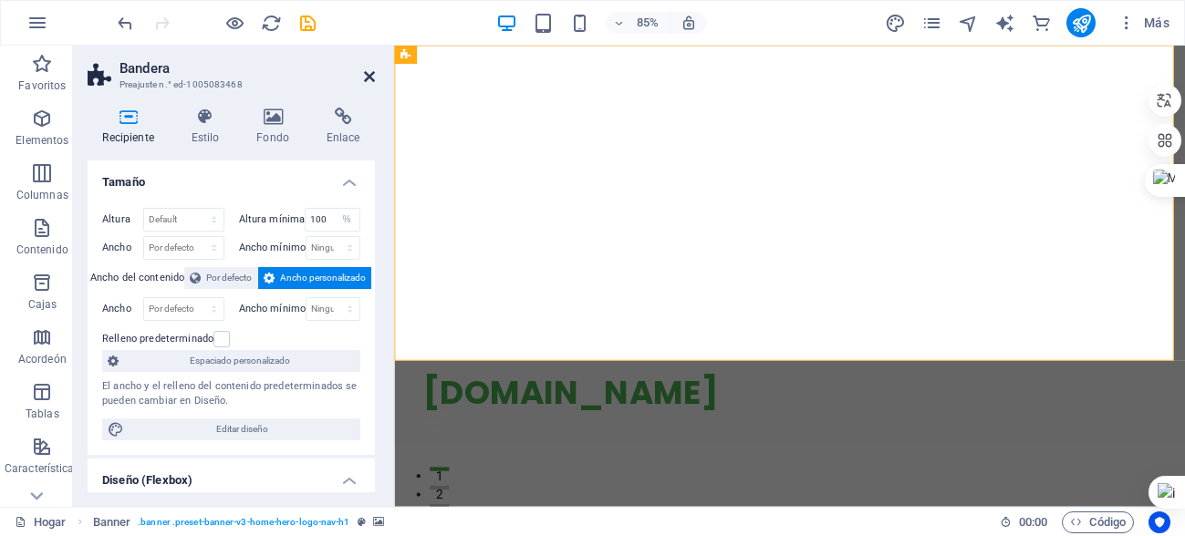
drag, startPoint x: 367, startPoint y: 79, endPoint x: 285, endPoint y: 56, distance: 84.6
click at [367, 79] on icon at bounding box center [369, 76] width 11 height 15
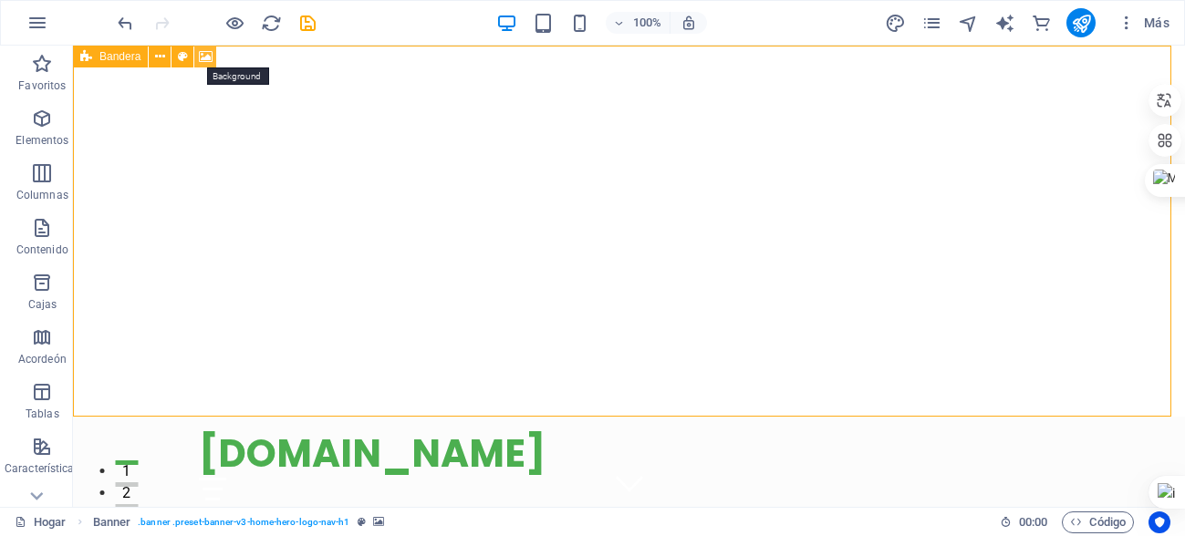
click at [202, 58] on icon at bounding box center [206, 56] width 14 height 19
select select "%"
select select "header"
select select "ms"
select select "s"
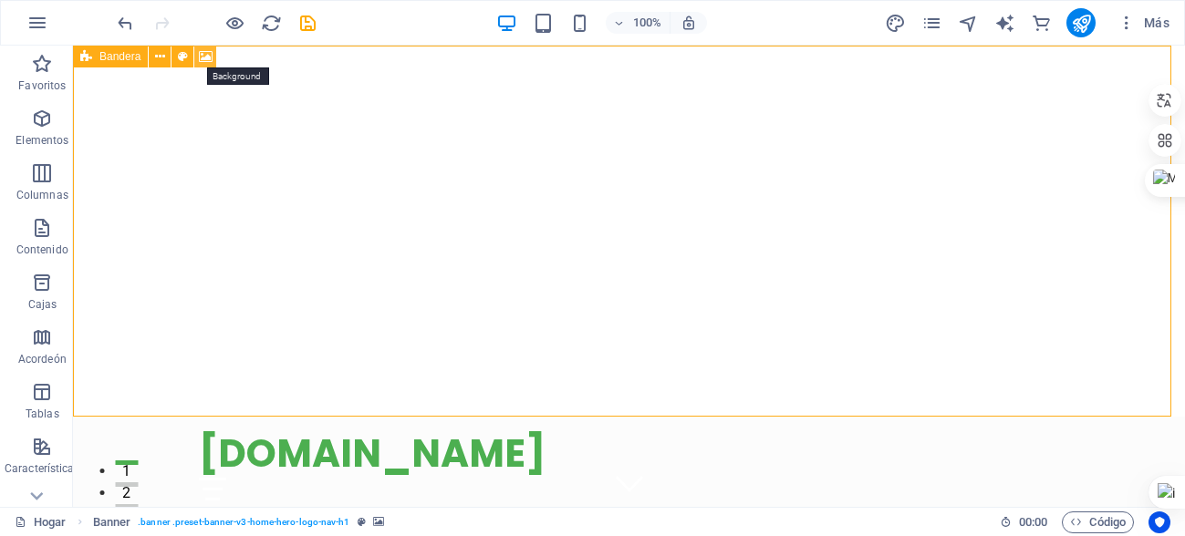
select select "progressive"
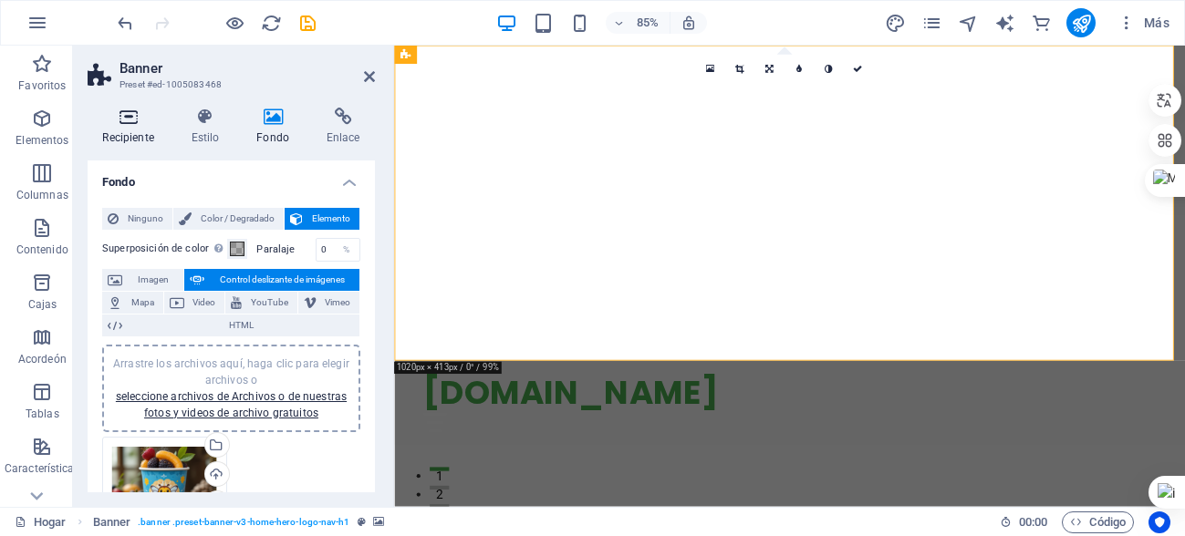
click at [132, 122] on icon at bounding box center [128, 117] width 81 height 18
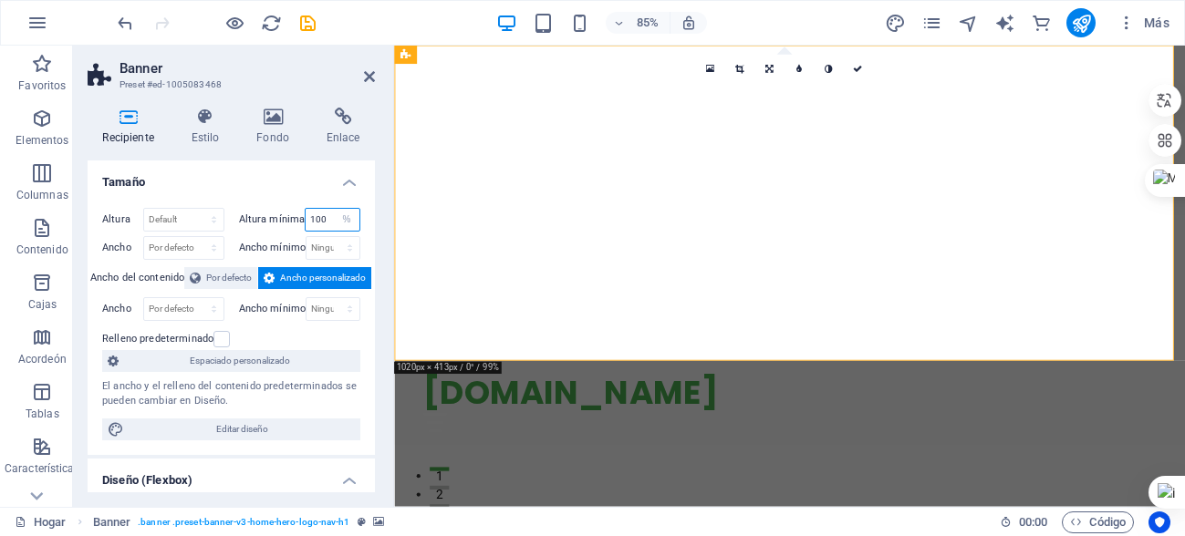
drag, startPoint x: 328, startPoint y: 219, endPoint x: 275, endPoint y: 210, distance: 54.6
click at [275, 210] on div "Altura mínima 100 Ninguno píxeles movimiento rápido del ojo % vh Volkswagen" at bounding box center [300, 220] width 122 height 24
type input "80"
click at [335, 220] on select "Ninguno píxeles movimiento rápido del ojo % vh Volkswagen" at bounding box center [347, 220] width 26 height 22
click at [369, 73] on icon at bounding box center [369, 76] width 11 height 15
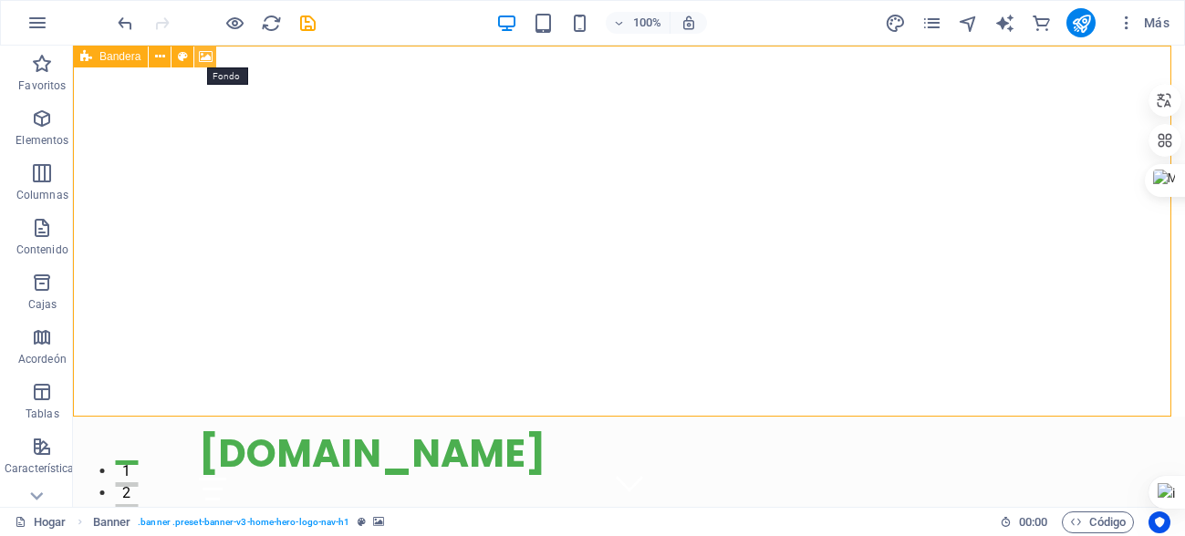
click at [202, 58] on icon at bounding box center [206, 56] width 14 height 19
select select "ms"
select select "s"
select select "progressive"
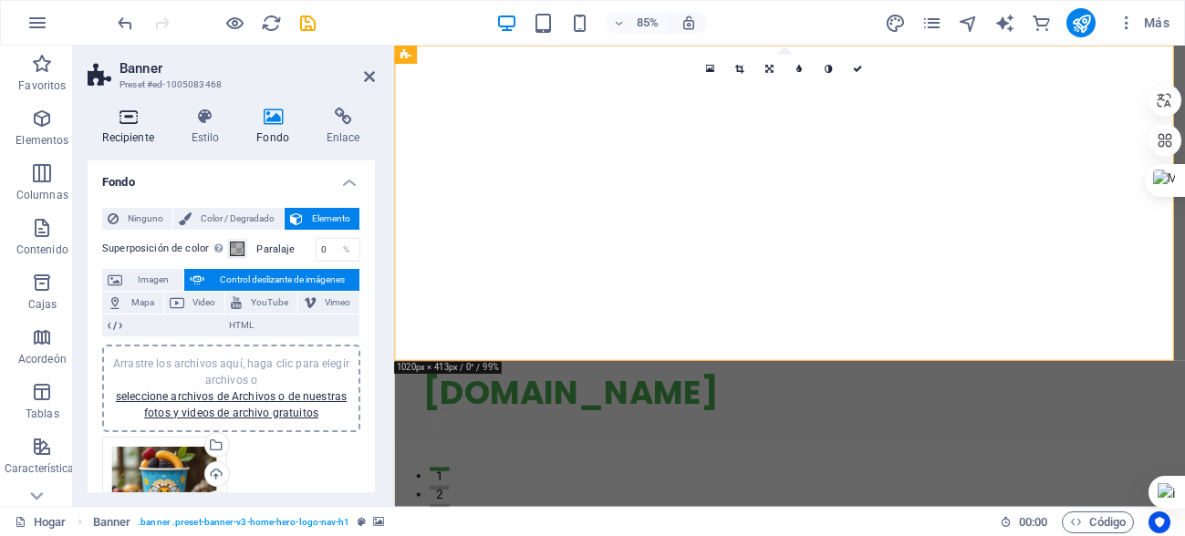
click at [124, 122] on icon at bounding box center [128, 117] width 81 height 18
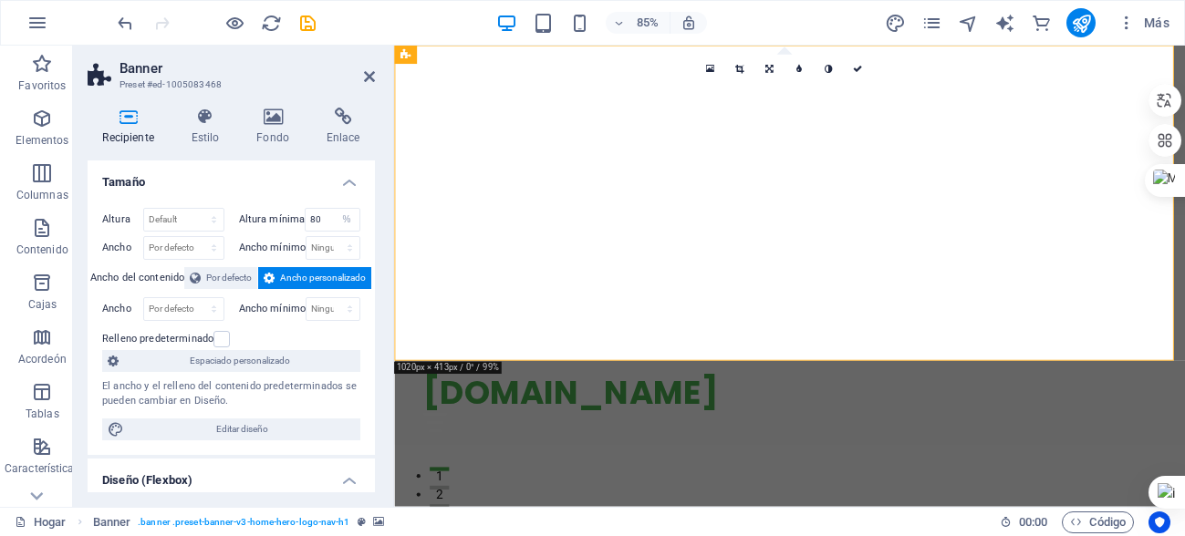
click at [280, 216] on font "Altura mínima" at bounding box center [272, 219] width 67 height 12
click at [324, 217] on input "80" at bounding box center [333, 220] width 54 height 22
click at [352, 219] on select "Ninguno píxeles movimiento rápido del ojo % vh Volkswagen" at bounding box center [347, 220] width 26 height 22
select select "0e0vf46pepc"
click at [334, 209] on select "Ninguno píxeles movimiento rápido del ojo % vh Volkswagen" at bounding box center [347, 220] width 26 height 22
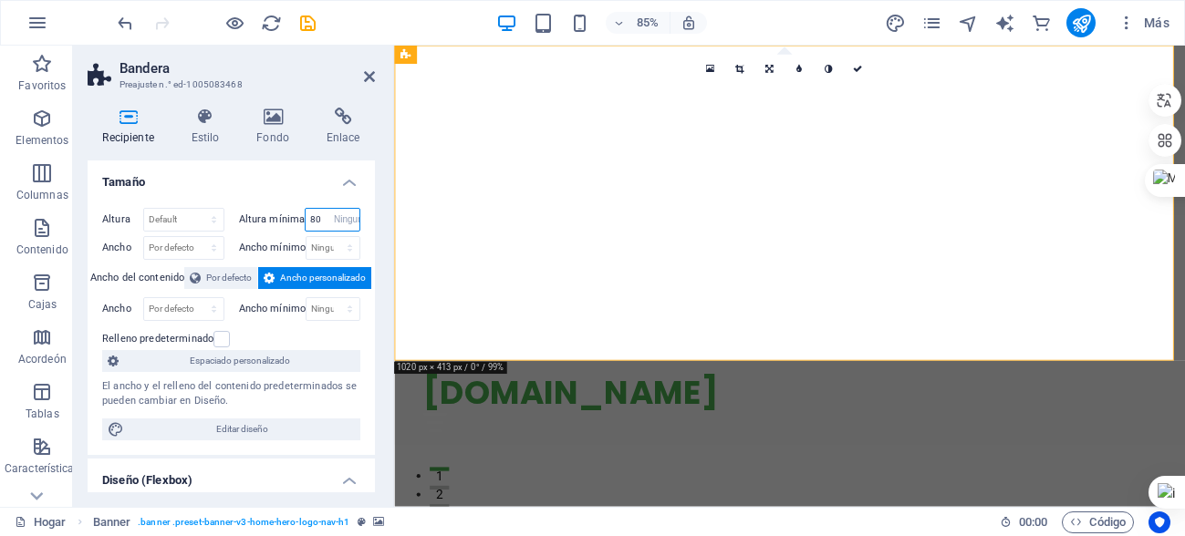
select select "DISABLED_OPTION_VALUE"
click at [198, 213] on select "Por defecto píxeles movimiento rápido del ojo % vh Volkswagen" at bounding box center [183, 220] width 79 height 22
select select "px"
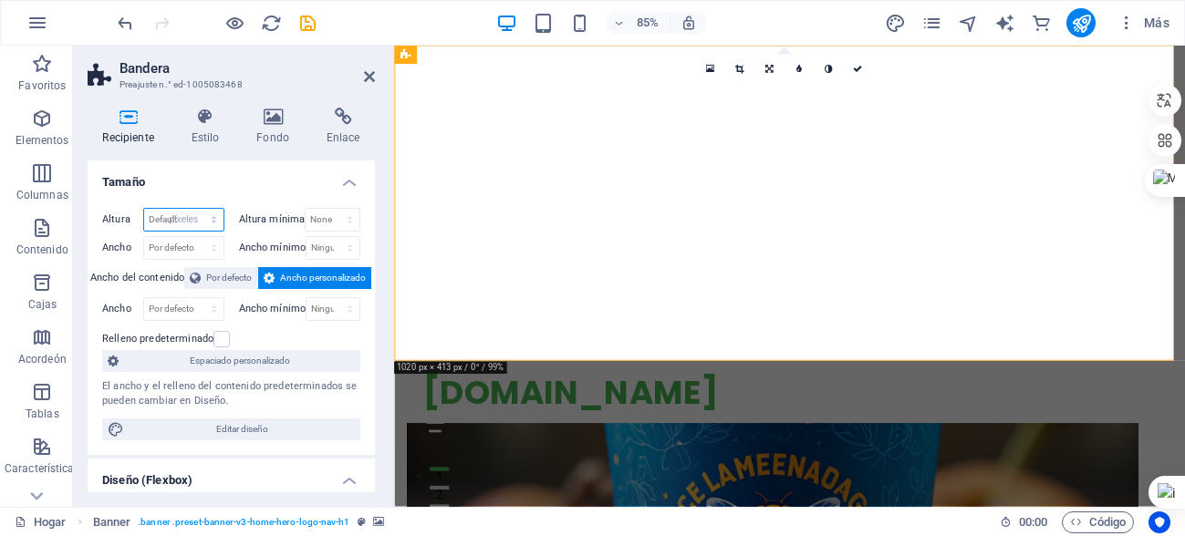
click at [195, 209] on select "Por defecto píxeles movimiento rápido del ojo % vh Volkswagen" at bounding box center [183, 220] width 79 height 22
type input "407"
click at [370, 69] on icon at bounding box center [369, 76] width 11 height 15
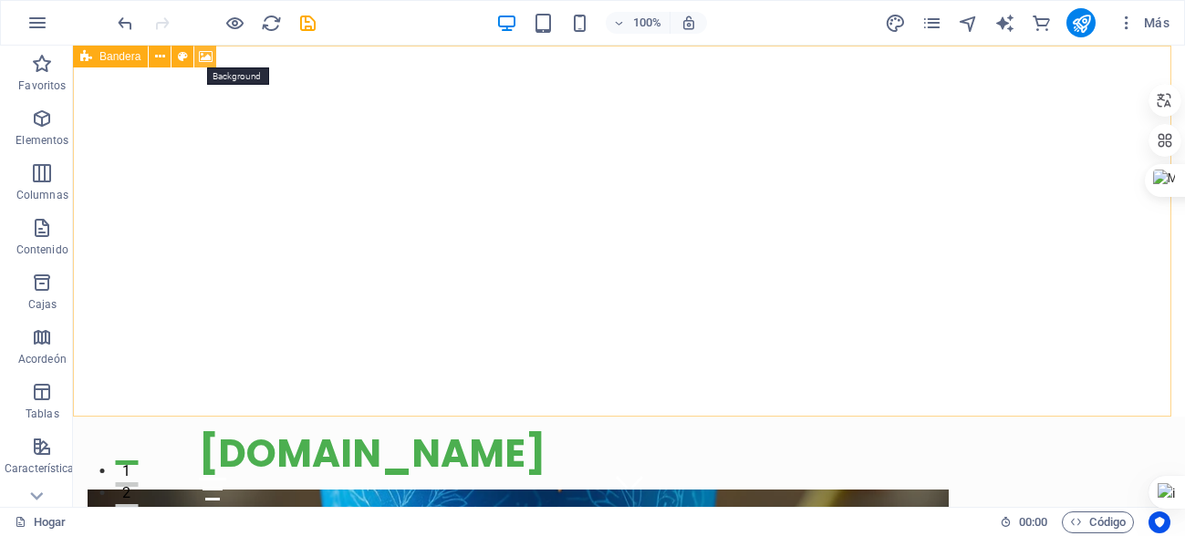
click at [209, 55] on icon at bounding box center [206, 56] width 14 height 19
select select "ms"
select select "s"
select select "progressive"
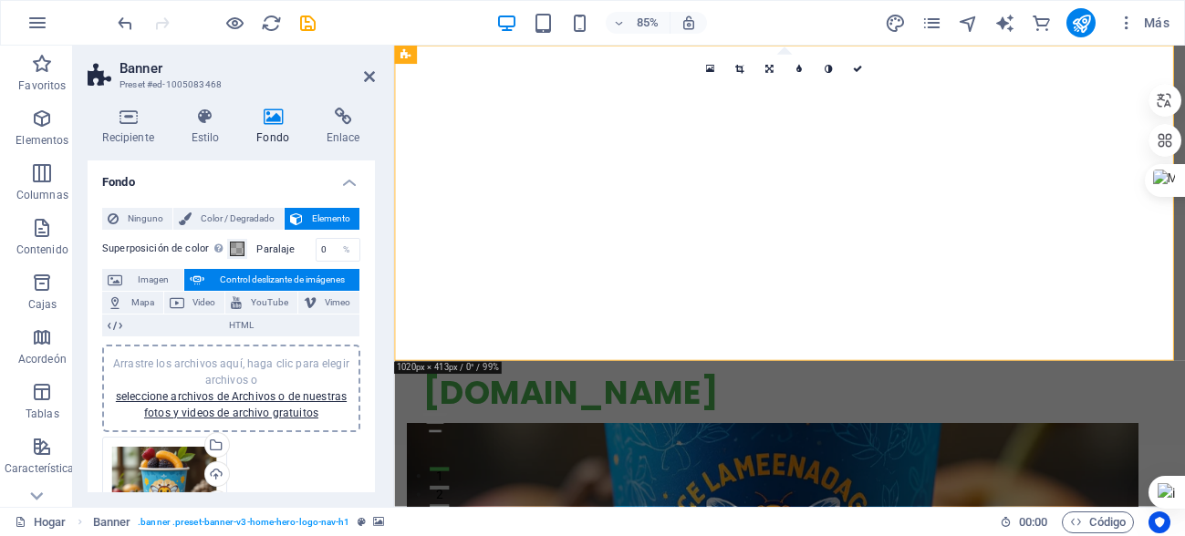
click at [158, 473] on div "Drag files here, click to choose files or select files from Files or our free s…" at bounding box center [164, 490] width 105 height 86
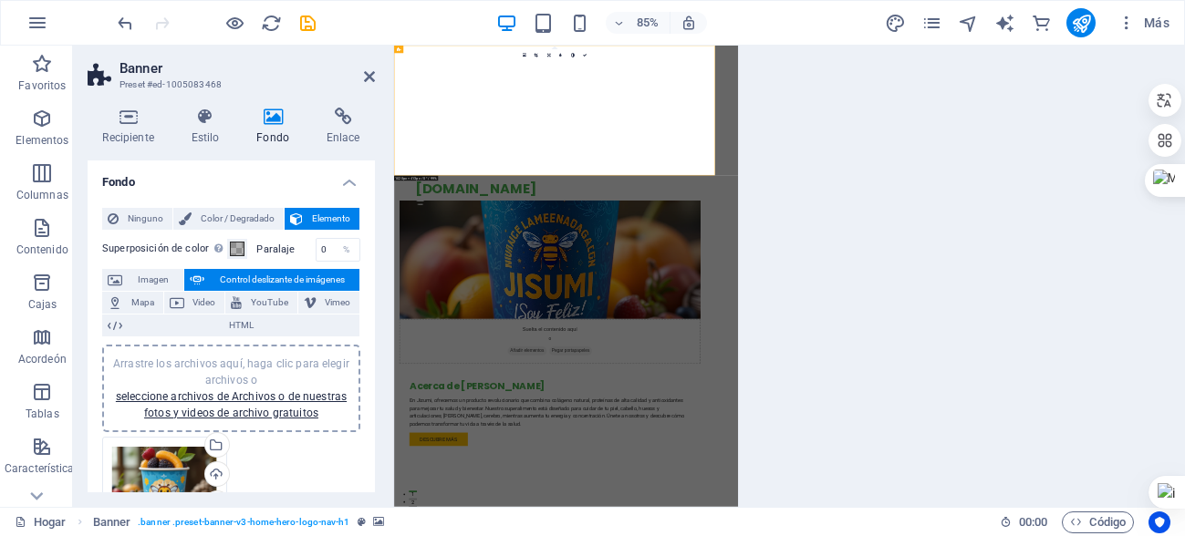
click at [158, 473] on body "[DOMAIN_NAME] Hogar Favoritos Elementos Columnas Contenido Cajas Acordeón Tabla…" at bounding box center [592, 268] width 1185 height 536
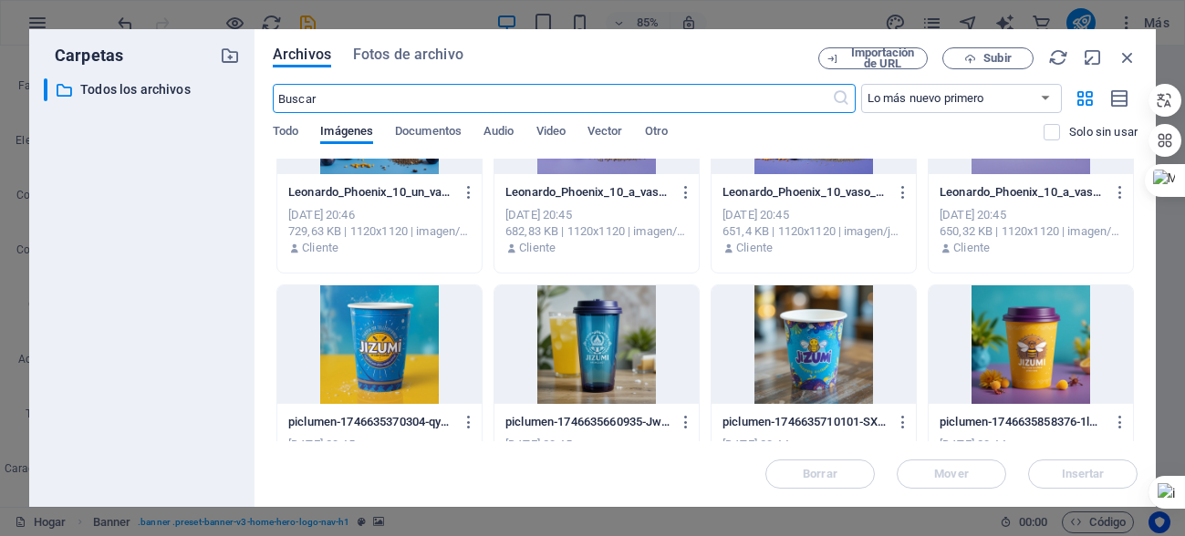
scroll to position [5208, 0]
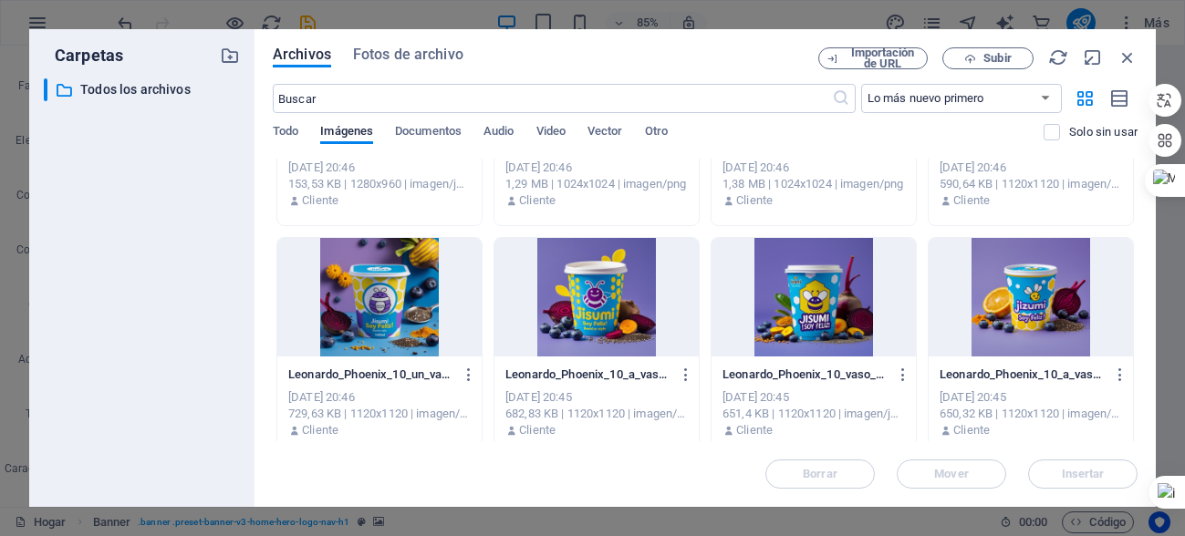
click at [806, 312] on div at bounding box center [813, 297] width 204 height 119
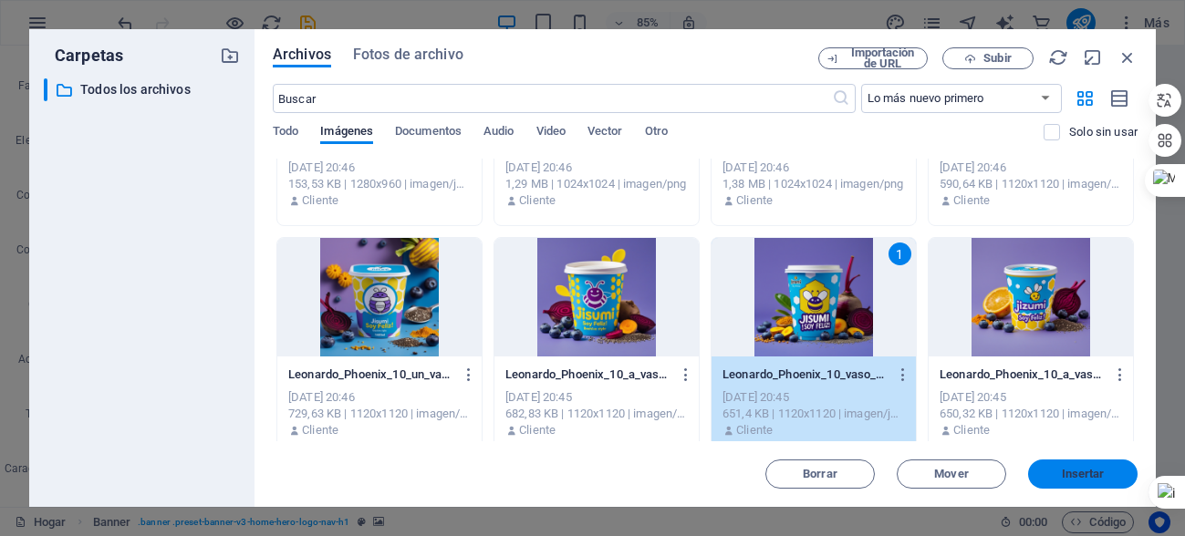
drag, startPoint x: 1087, startPoint y: 469, endPoint x: 492, endPoint y: 371, distance: 603.5
click at [1087, 469] on font "Insertar" at bounding box center [1083, 474] width 43 height 14
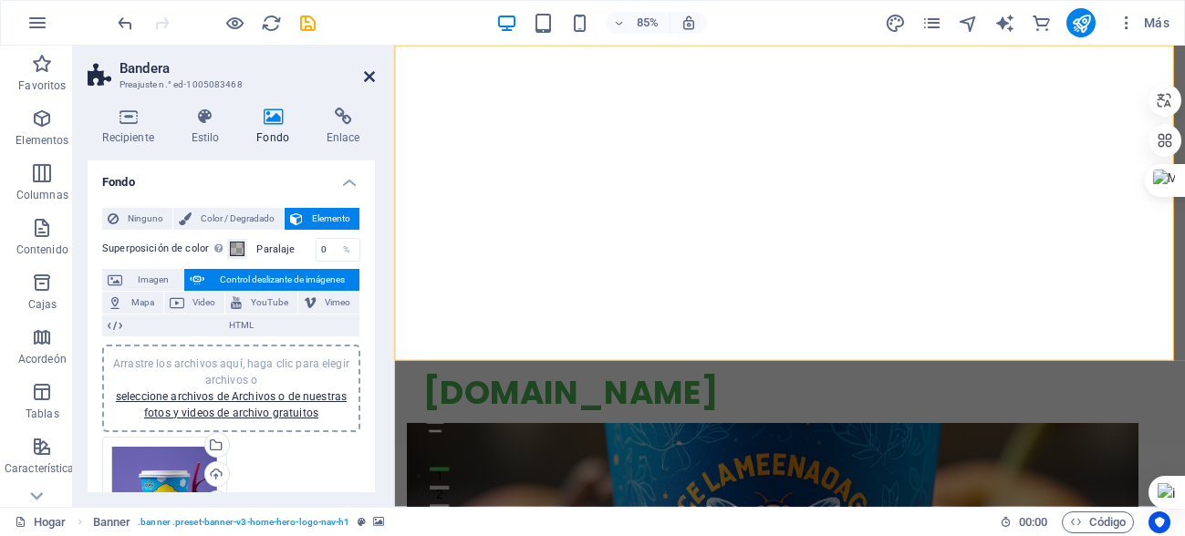
click at [367, 78] on icon at bounding box center [369, 76] width 11 height 15
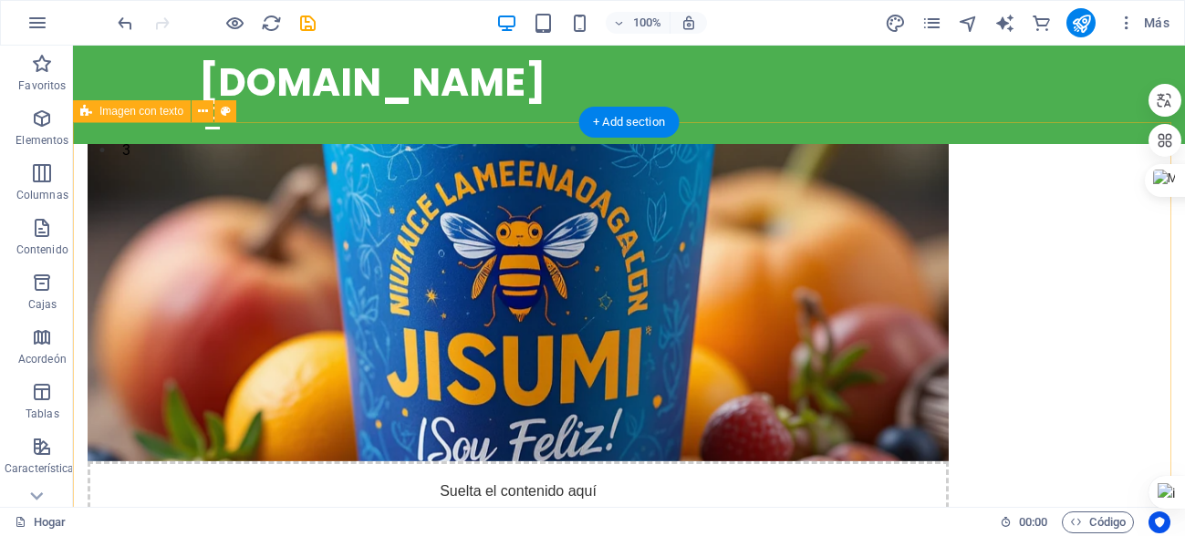
scroll to position [0, 0]
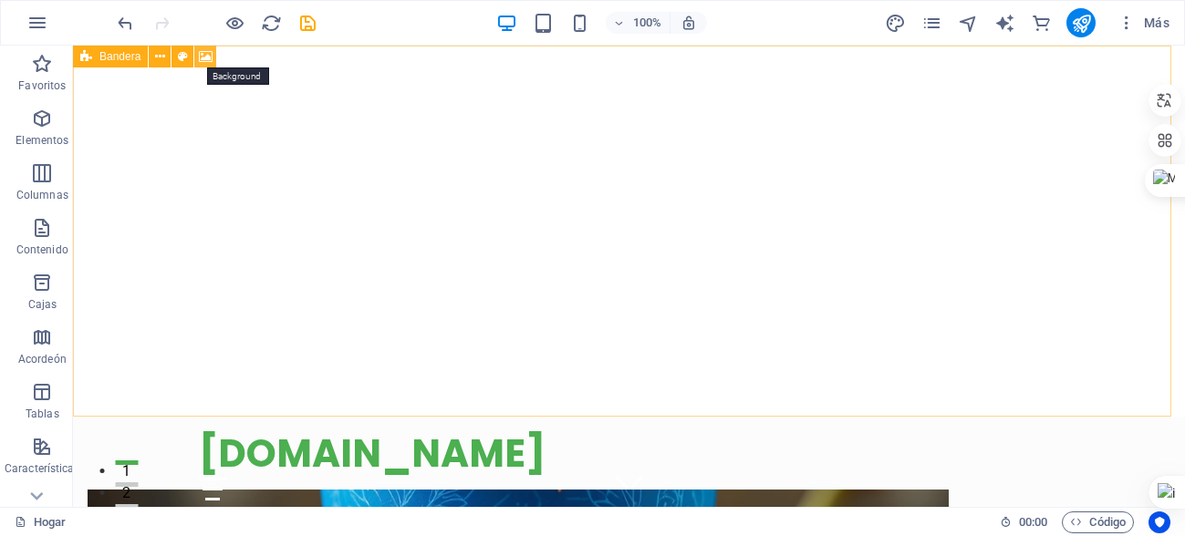
click at [211, 54] on icon at bounding box center [206, 56] width 14 height 19
select select "ms"
select select "s"
select select "progressive"
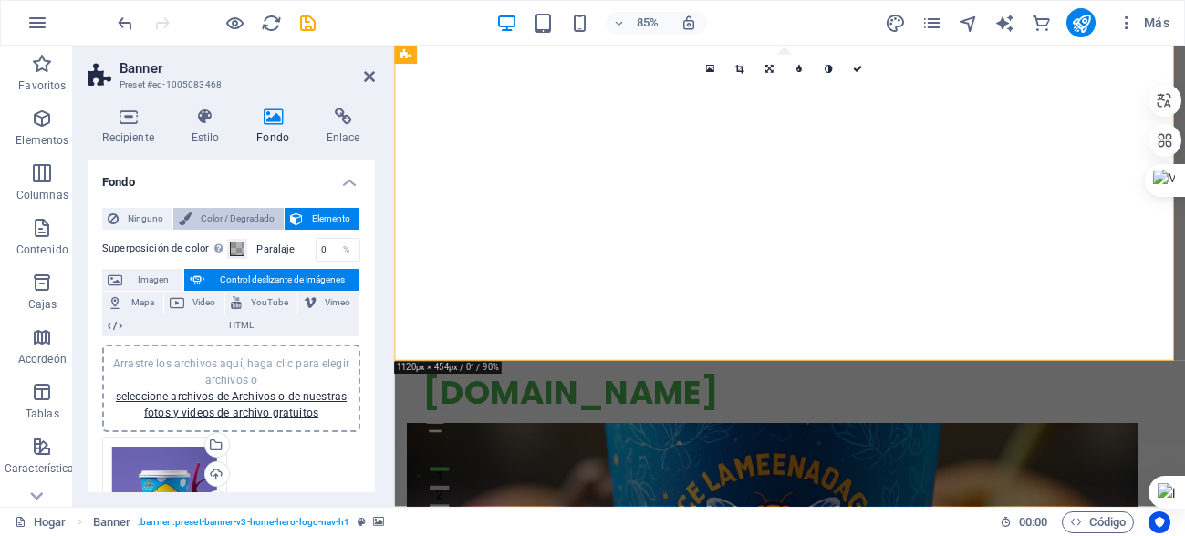
scroll to position [182, 0]
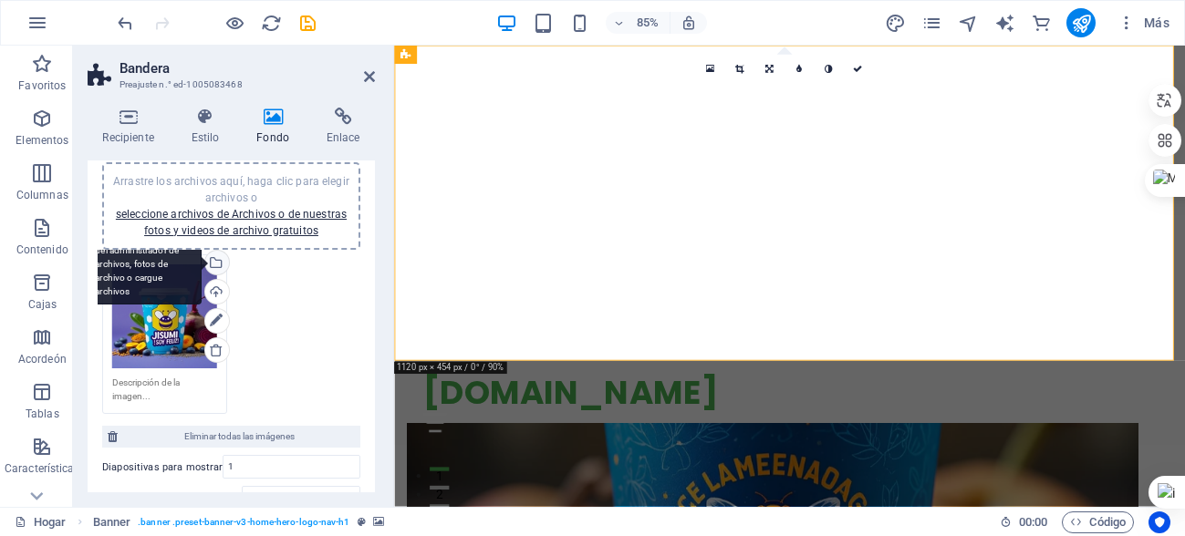
click at [161, 305] on div "Seleccione archivos del administrador de archivos, fotos de archivo o cargue ar…" at bounding box center [142, 264] width 119 height 82
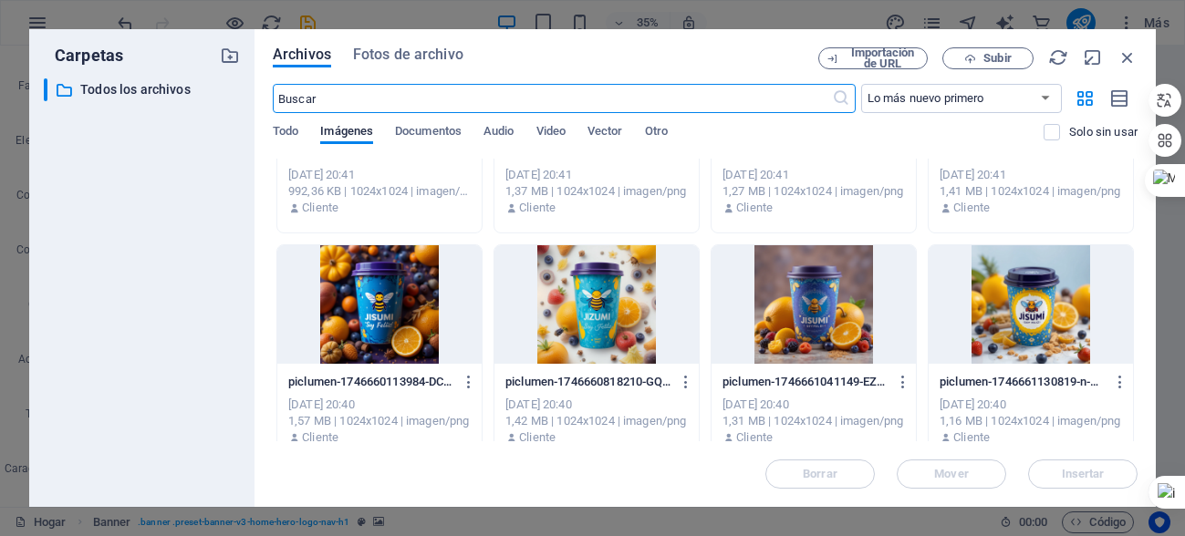
scroll to position [6762, 0]
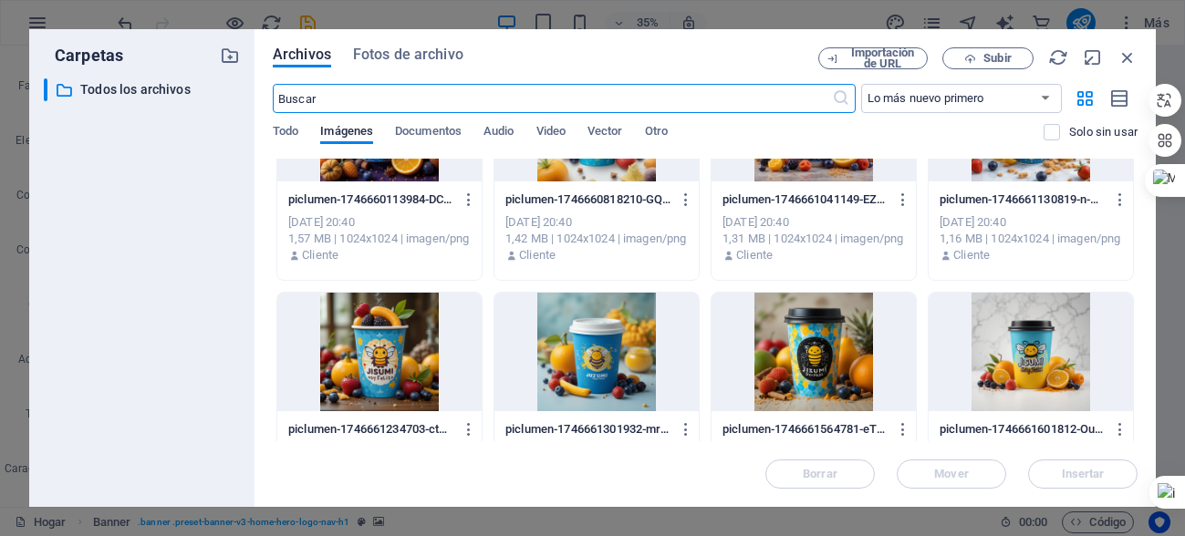
click at [361, 340] on div at bounding box center [379, 352] width 204 height 119
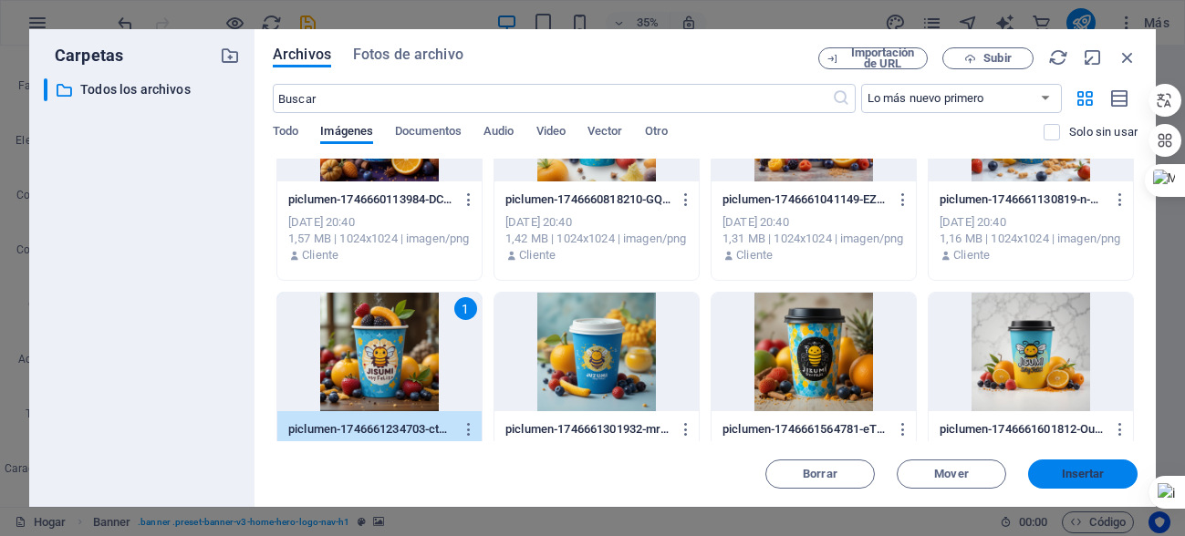
click at [1057, 478] on span "Insertar" at bounding box center [1082, 474] width 95 height 11
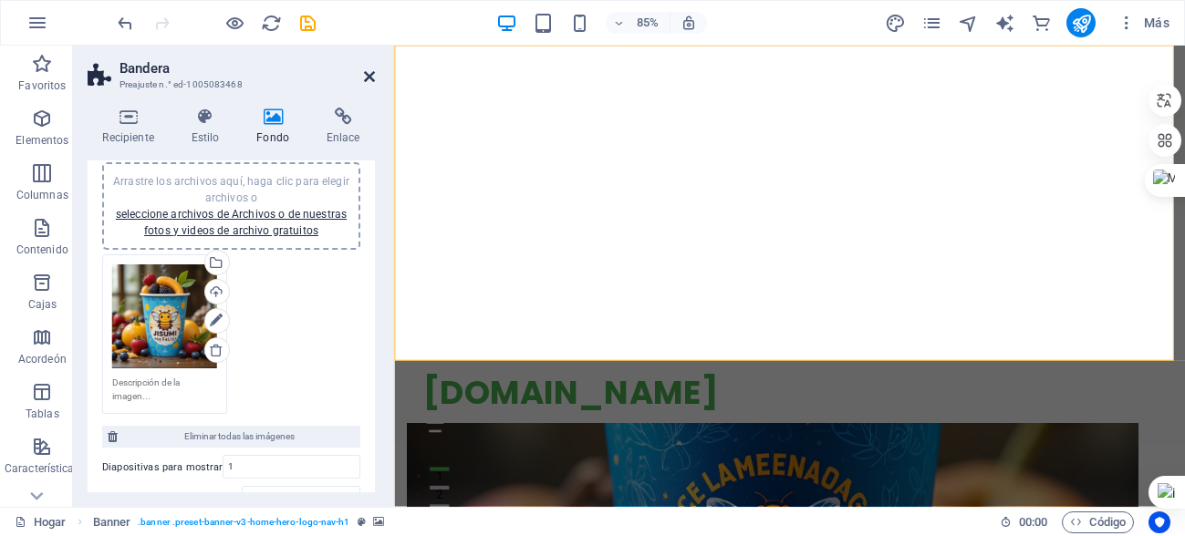
click at [368, 83] on icon at bounding box center [369, 76] width 11 height 15
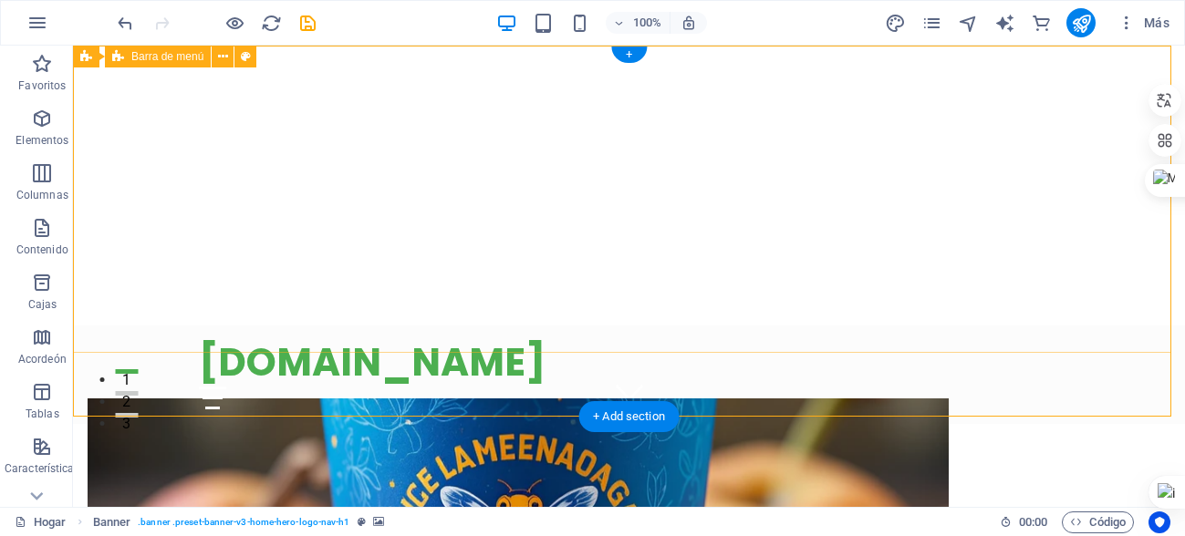
scroll to position [0, 0]
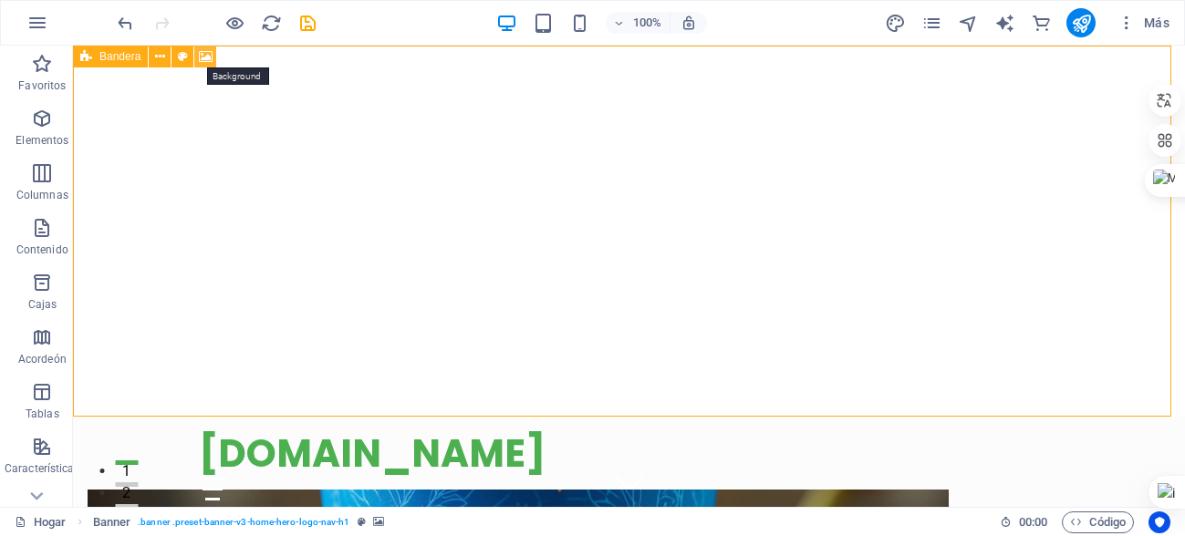
click at [208, 56] on icon at bounding box center [206, 56] width 14 height 19
select select "ms"
select select "s"
select select "progressive"
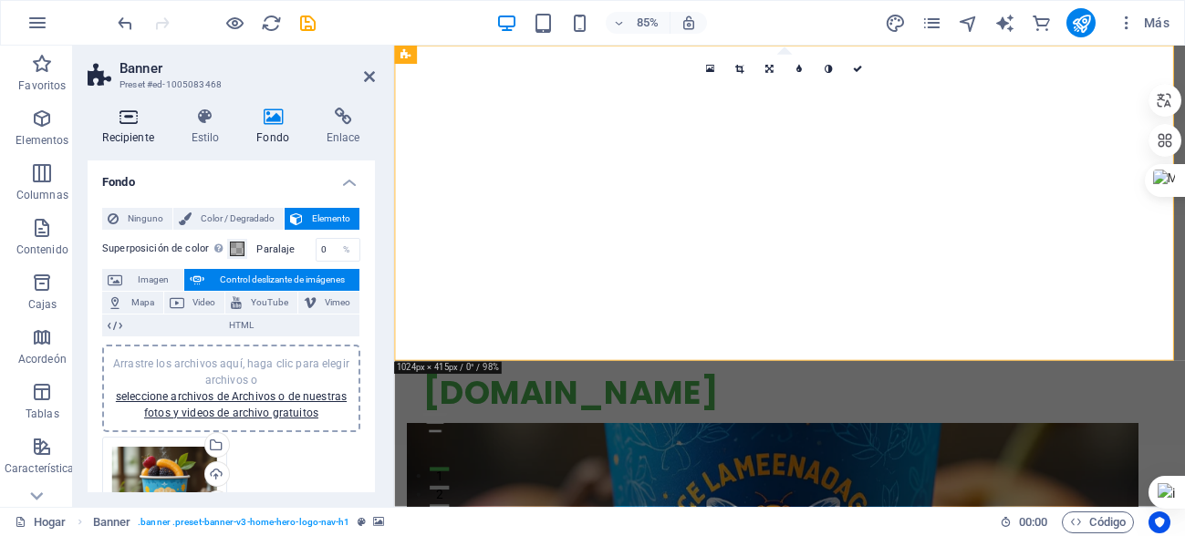
click at [122, 117] on icon at bounding box center [128, 117] width 81 height 18
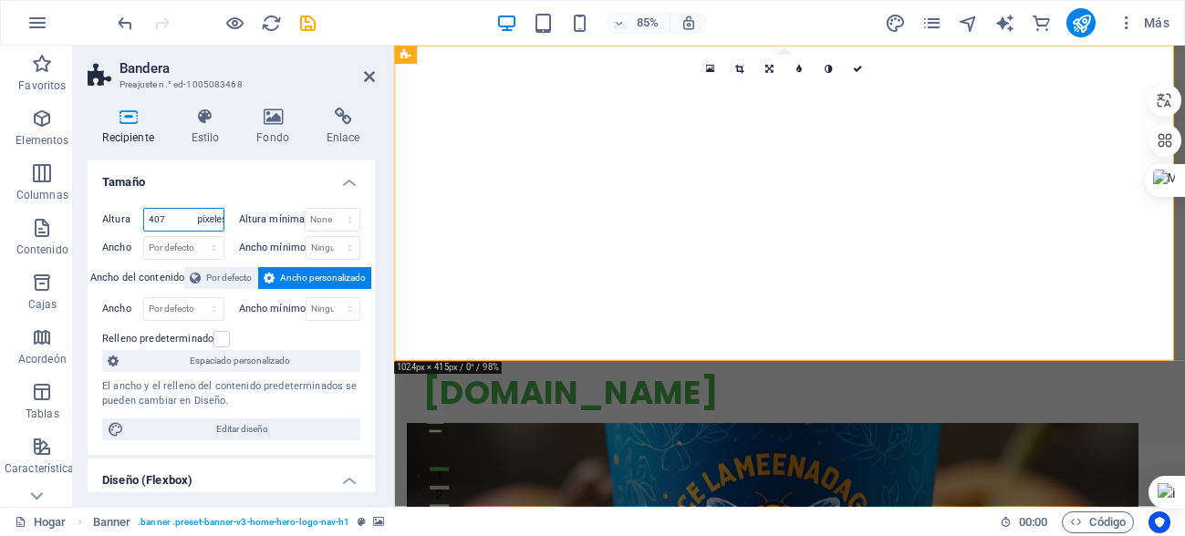
click at [210, 222] on select "Por defecto píxeles movimiento rápido del ojo % vh Volkswagen" at bounding box center [211, 220] width 26 height 22
select select "default"
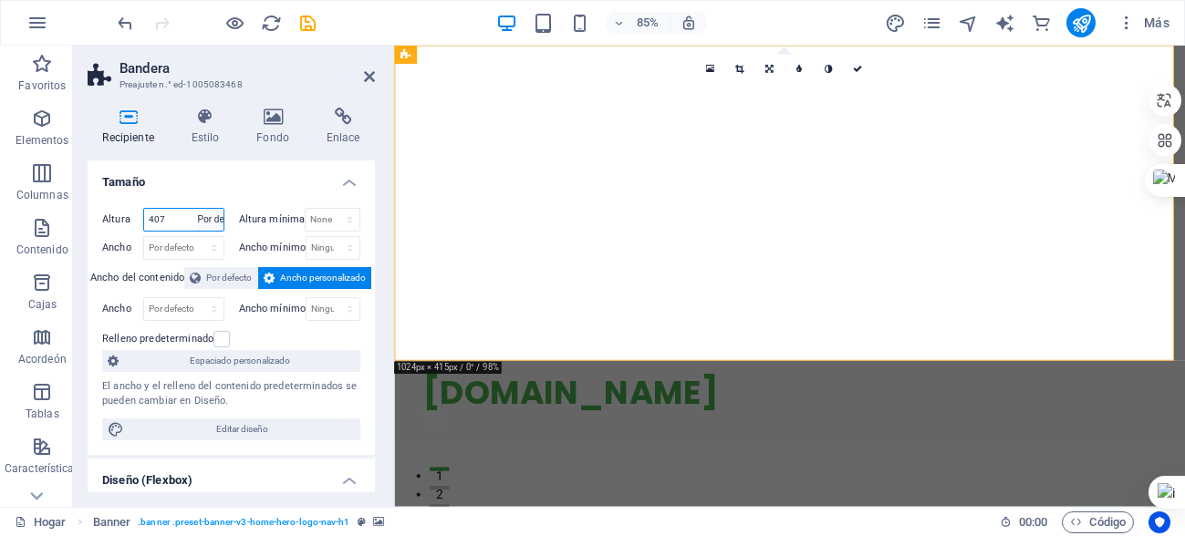
click at [198, 209] on select "Por defecto píxeles movimiento rápido del ojo % vh Volkswagen" at bounding box center [211, 220] width 26 height 22
select select "DISABLED_OPTION_VALUE"
click at [348, 220] on select "Ninguno píxeles movimiento rápido del ojo % vh Volkswagen" at bounding box center [333, 220] width 54 height 22
click at [306, 219] on select "Ninguno píxeles movimiento rápido del ojo % vh Volkswagen" at bounding box center [333, 220] width 54 height 22
click at [326, 219] on select "Ninguno píxeles movimiento rápido del ojo % vh Volkswagen" at bounding box center [333, 220] width 54 height 22
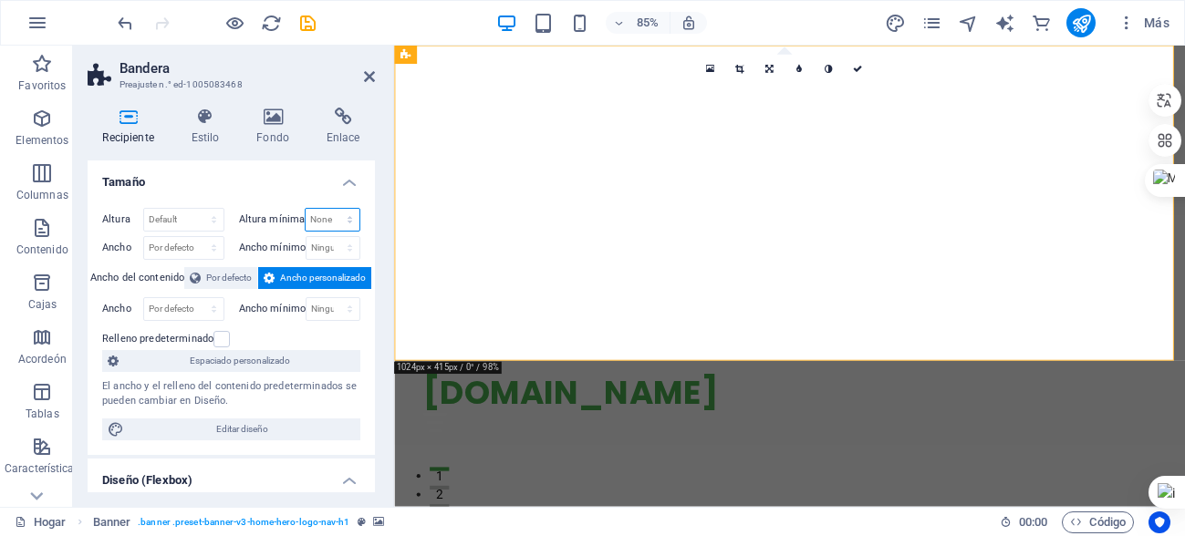
select select "vw"
click at [330, 209] on select "Ninguno píxeles movimiento rápido del ojo % vh Volkswagen" at bounding box center [333, 220] width 54 height 22
type input "0"
click at [319, 233] on div "Altura mínima 0 Ninguno píxeles movimiento rápido del ojo % vh Volkswagen" at bounding box center [297, 222] width 130 height 28
click at [314, 226] on input "0" at bounding box center [333, 220] width 54 height 22
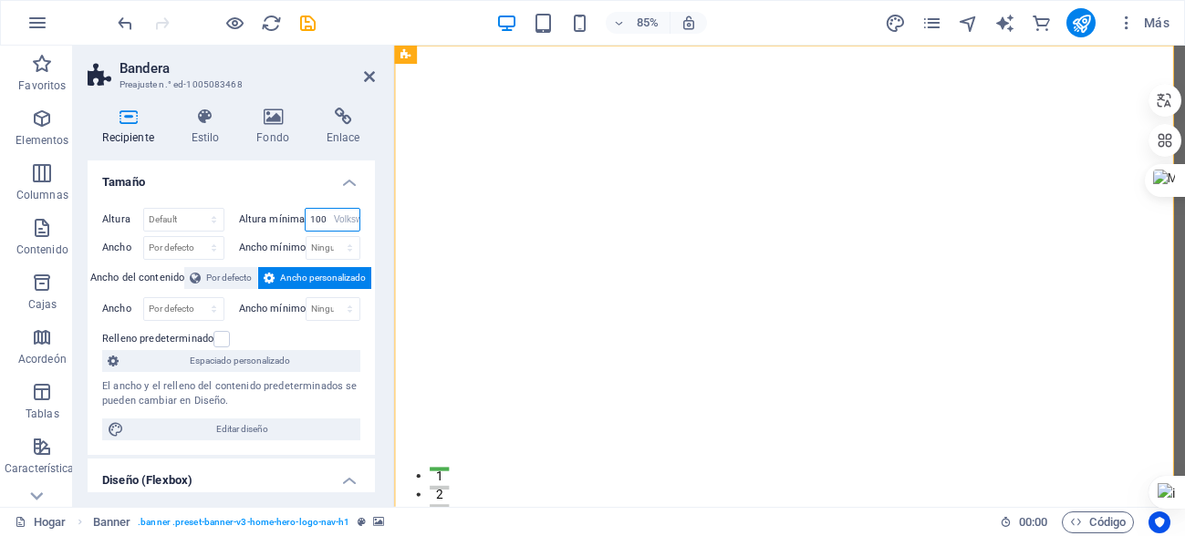
type input "100"
click at [384, 151] on div "Recipiente Estilo Fondo Enlace Tamaño Altura Por defecto píxeles movimiento ráp…" at bounding box center [231, 300] width 316 height 414
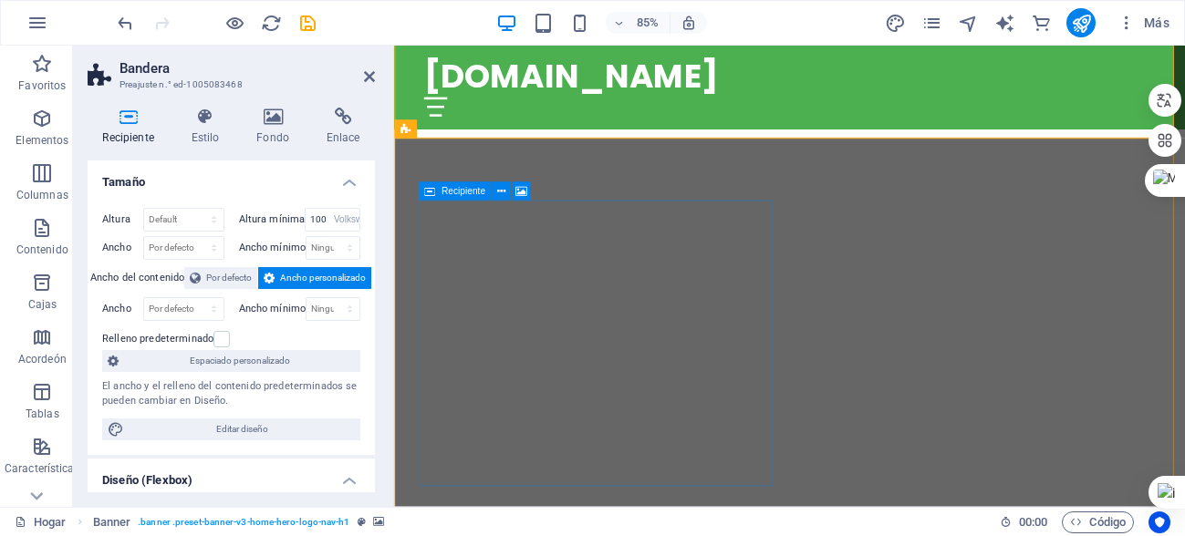
scroll to position [821, 0]
click at [370, 71] on icon at bounding box center [369, 76] width 11 height 15
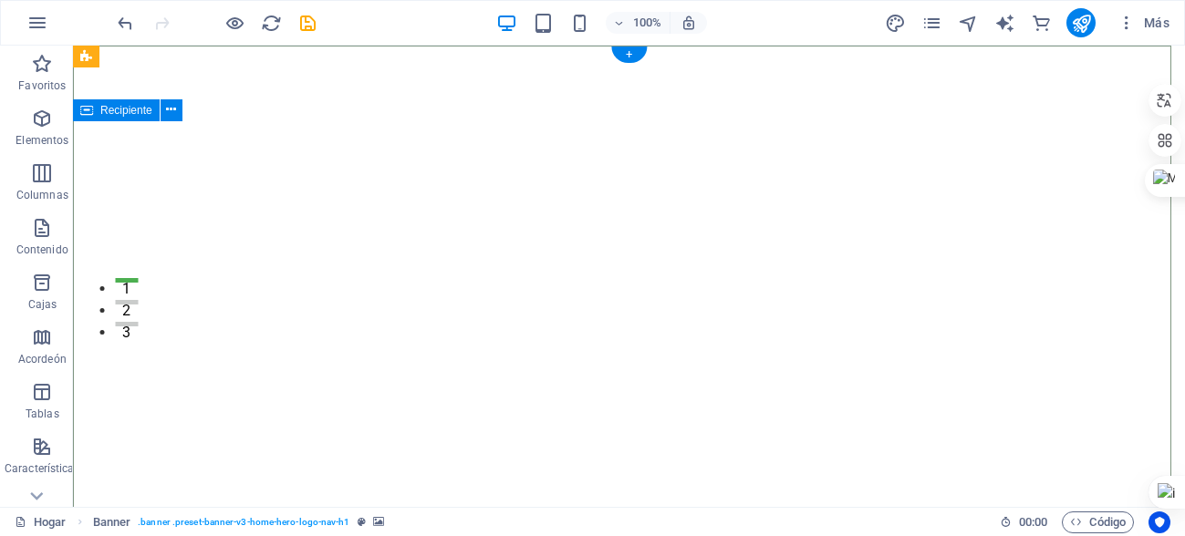
scroll to position [0, 0]
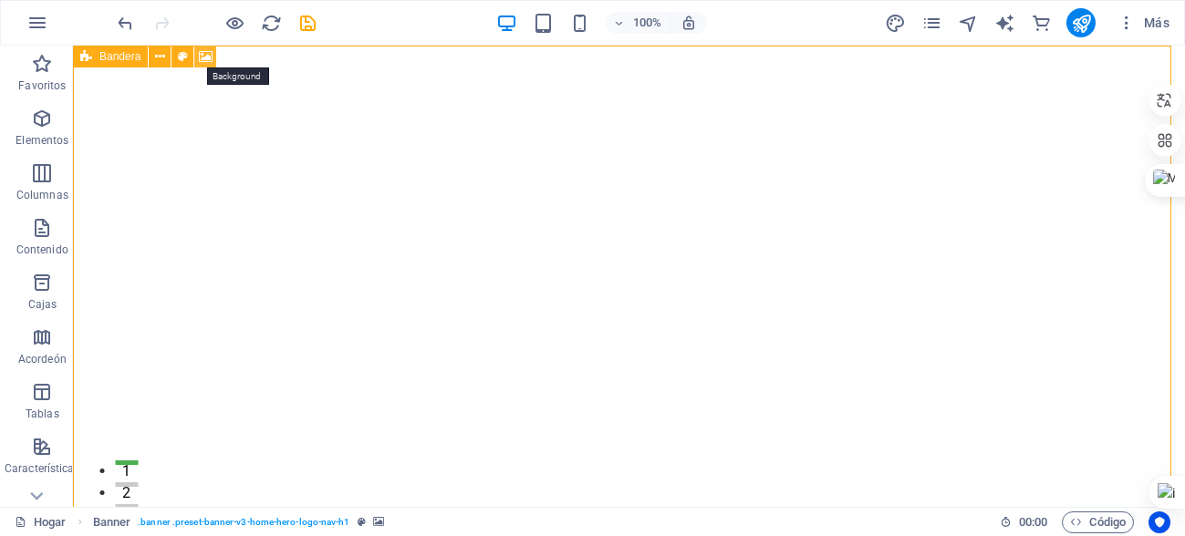
click at [212, 56] on icon at bounding box center [206, 56] width 14 height 19
select select "ms"
select select "s"
select select "progressive"
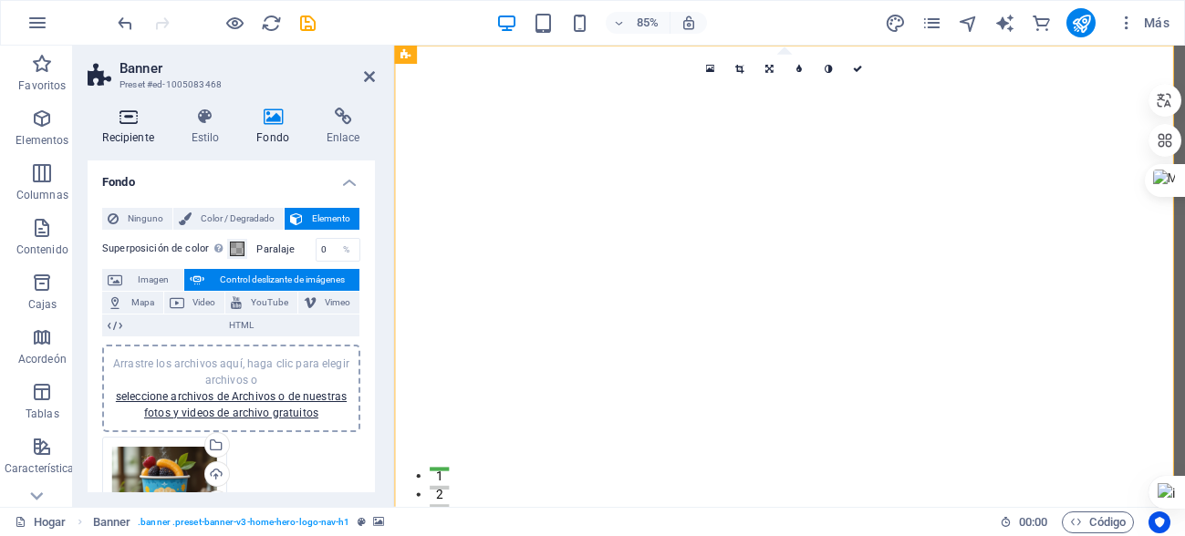
click at [119, 113] on icon at bounding box center [128, 117] width 81 height 18
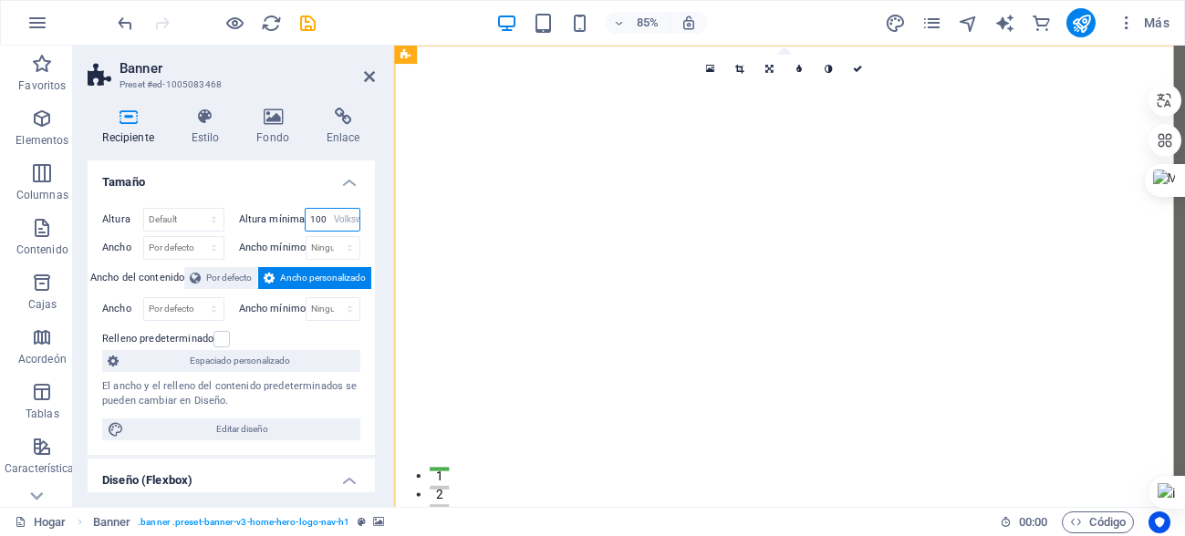
drag, startPoint x: 322, startPoint y: 214, endPoint x: 304, endPoint y: 219, distance: 18.8
click at [306, 219] on input "100" at bounding box center [333, 220] width 54 height 22
type input "75"
click at [378, 117] on div "Recipiente Estilo Fondo Enlace Tamaño Altura Por defecto píxeles movimiento ráp…" at bounding box center [231, 300] width 316 height 414
click at [373, 77] on icon at bounding box center [369, 76] width 11 height 15
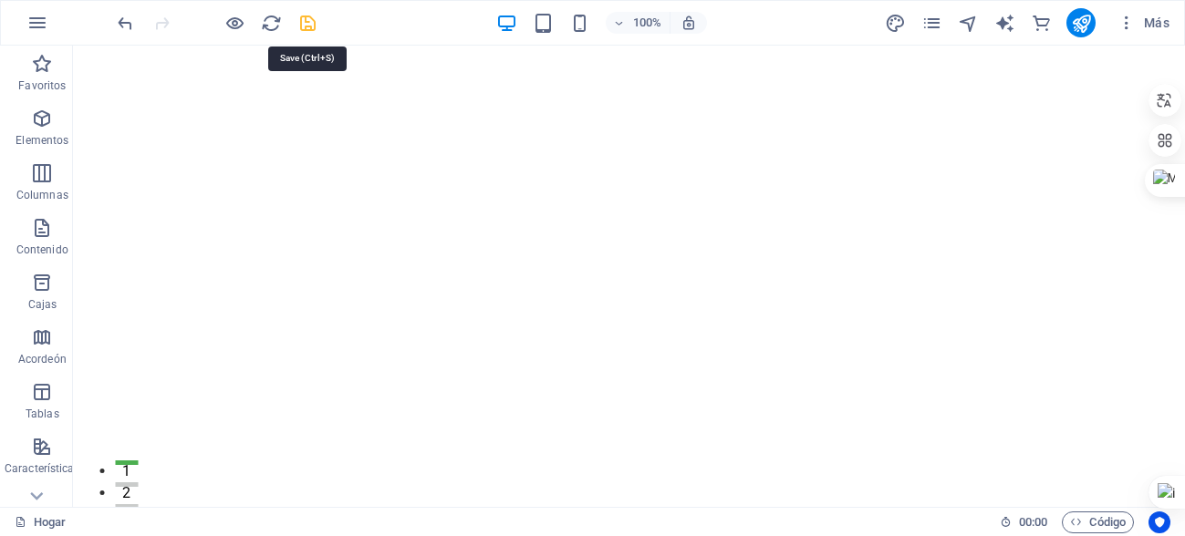
click at [306, 18] on icon "ahorrar" at bounding box center [307, 23] width 21 height 21
checkbox input "false"
click at [30, 22] on icon "button" at bounding box center [37, 23] width 22 height 22
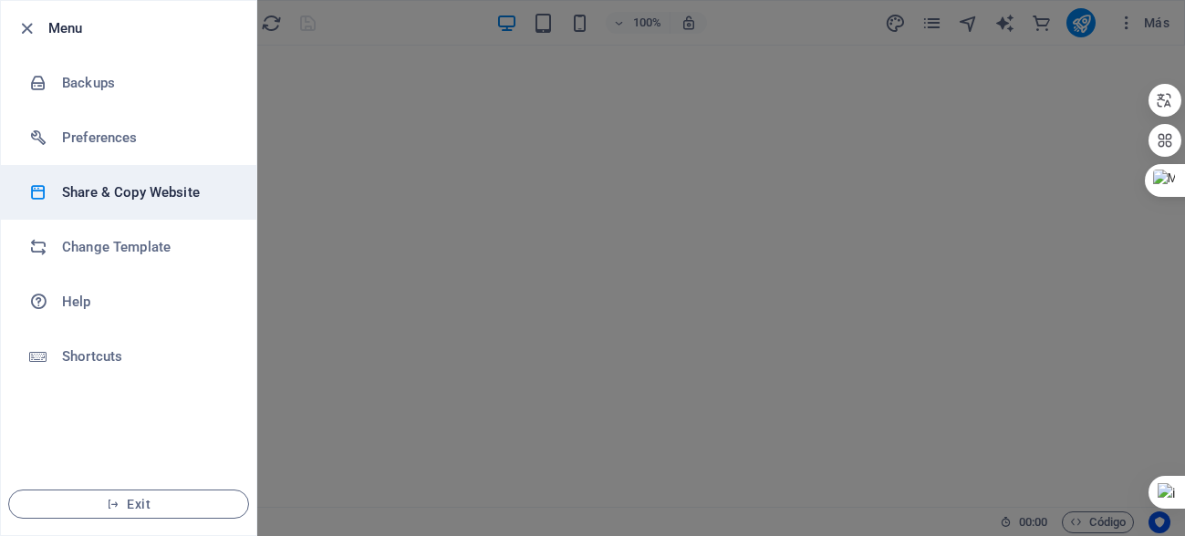
click at [157, 198] on h6 "Share & Copy Website" at bounding box center [146, 193] width 169 height 22
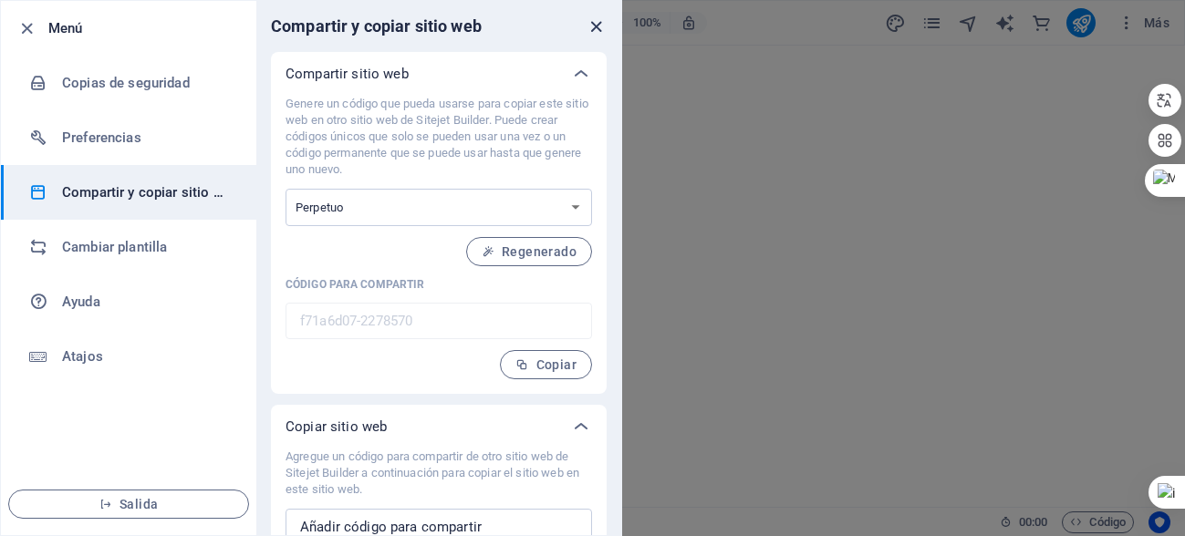
click at [597, 18] on icon "cerca" at bounding box center [596, 26] width 21 height 21
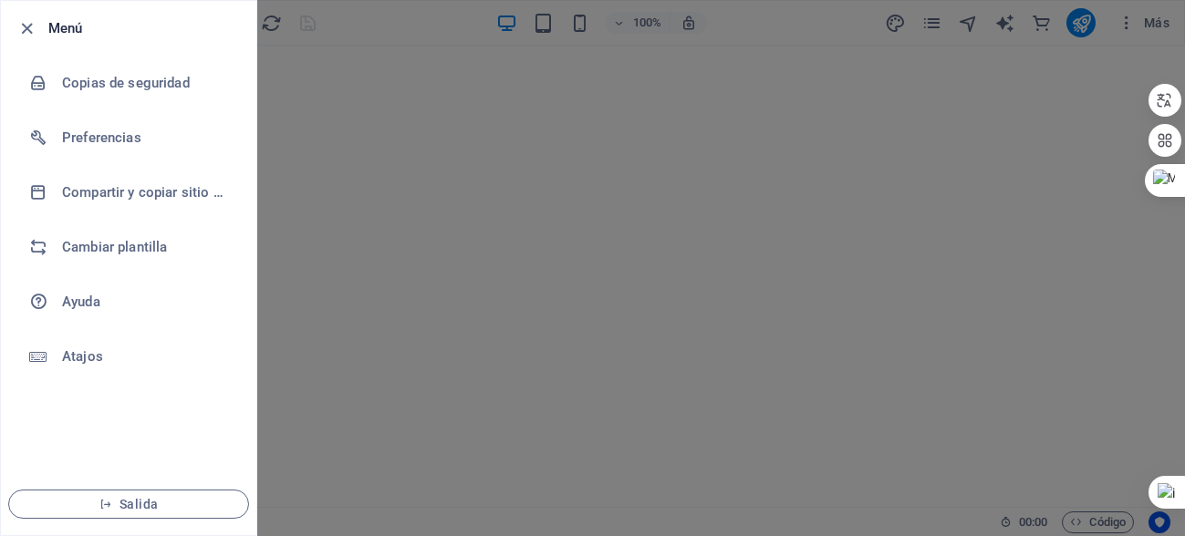
click at [769, 19] on div at bounding box center [592, 268] width 1185 height 536
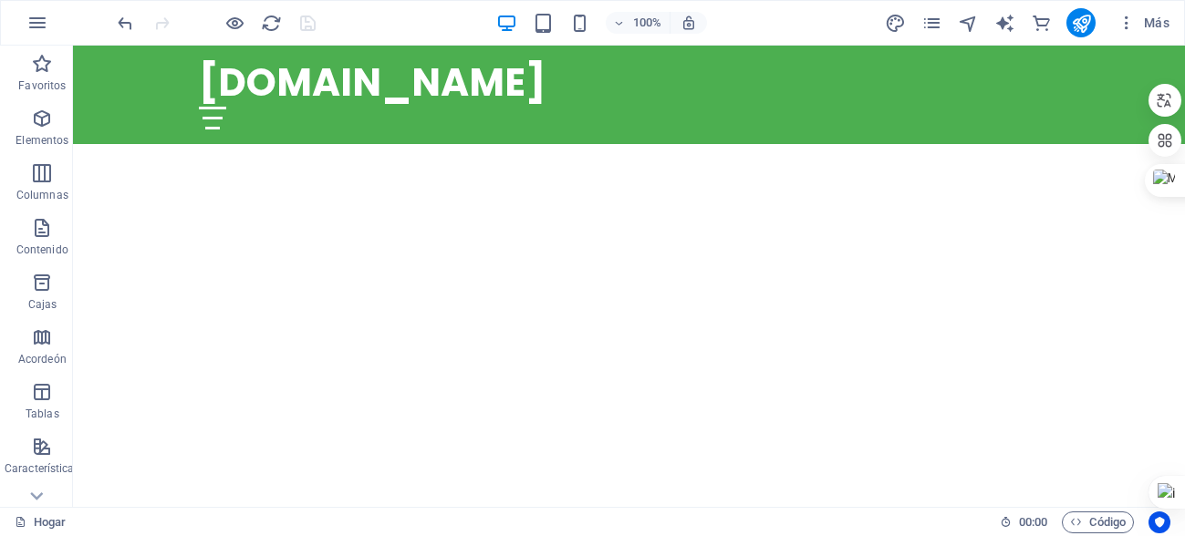
scroll to position [638, 0]
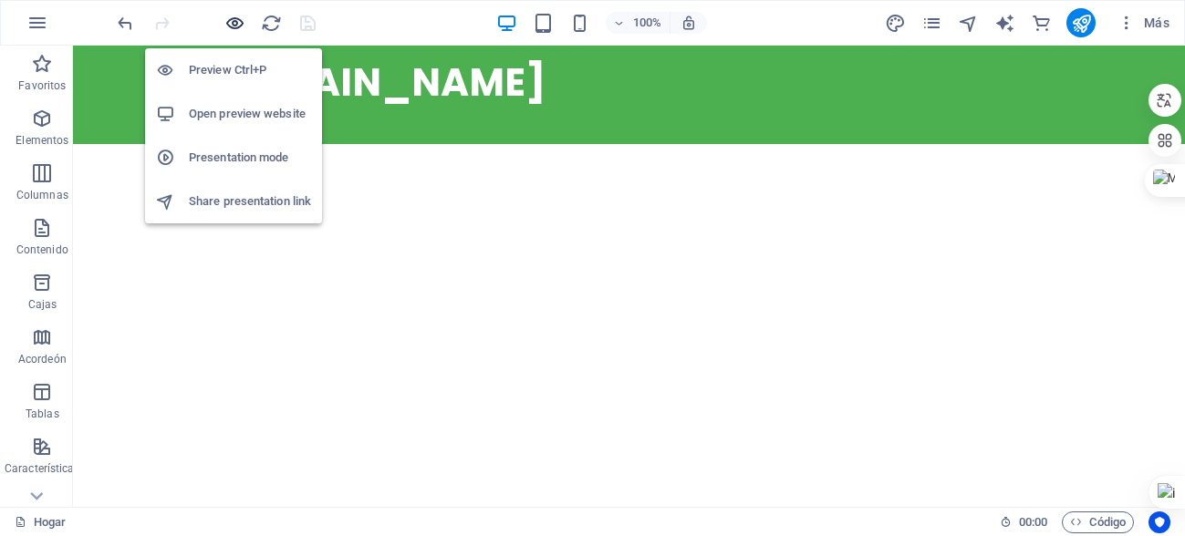
click at [243, 20] on icon "button" at bounding box center [234, 23] width 21 height 21
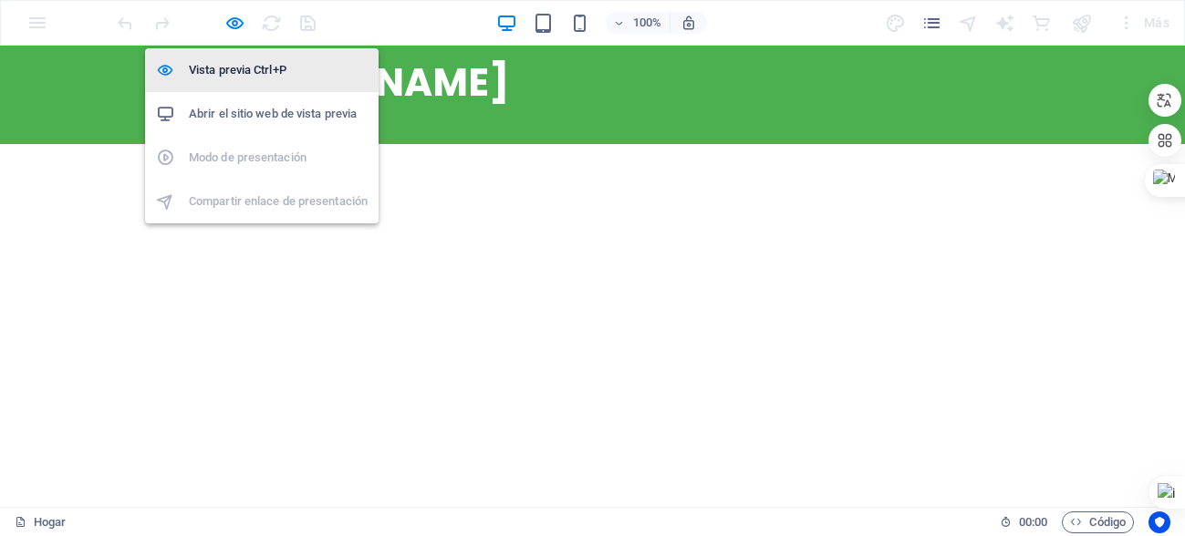
click at [236, 66] on font "Vista previa Ctrl+P" at bounding box center [238, 70] width 98 height 14
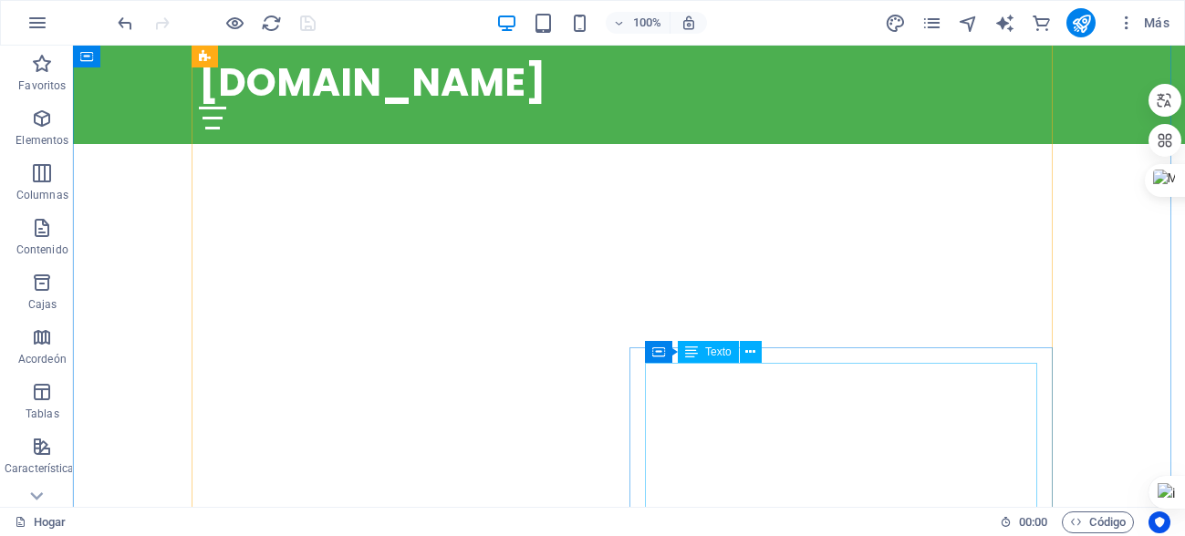
scroll to position [1551, 0]
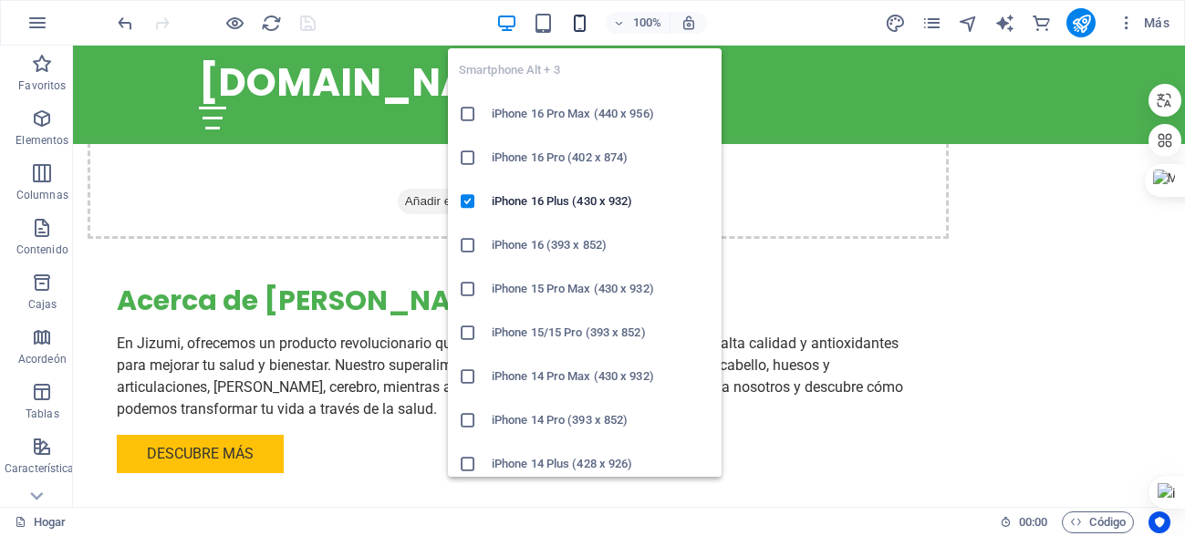
click at [569, 20] on span "button" at bounding box center [580, 23] width 22 height 21
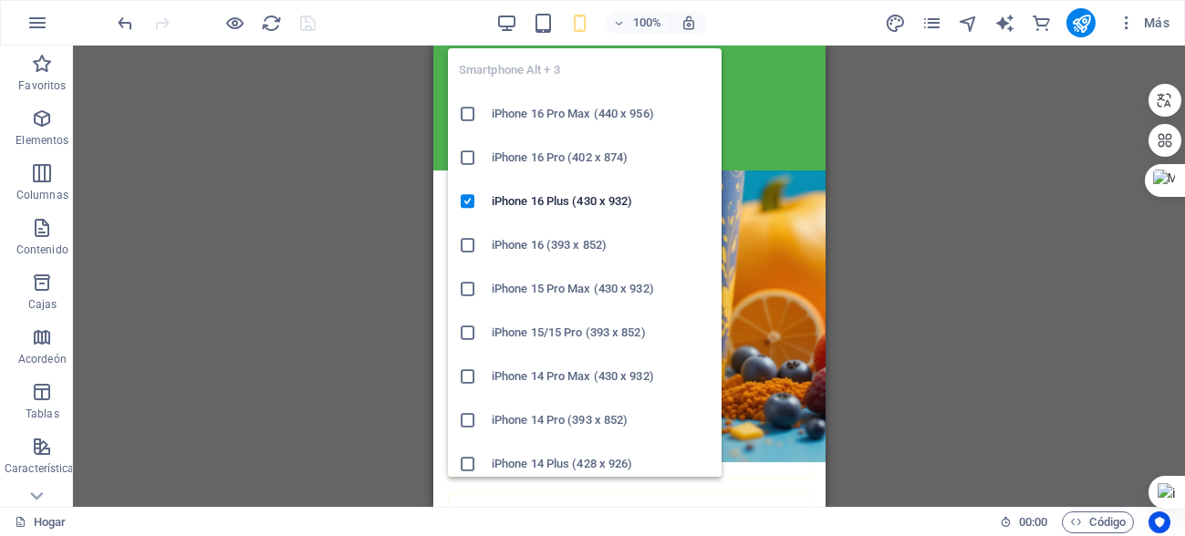
click at [574, 20] on icon "button" at bounding box center [579, 23] width 21 height 21
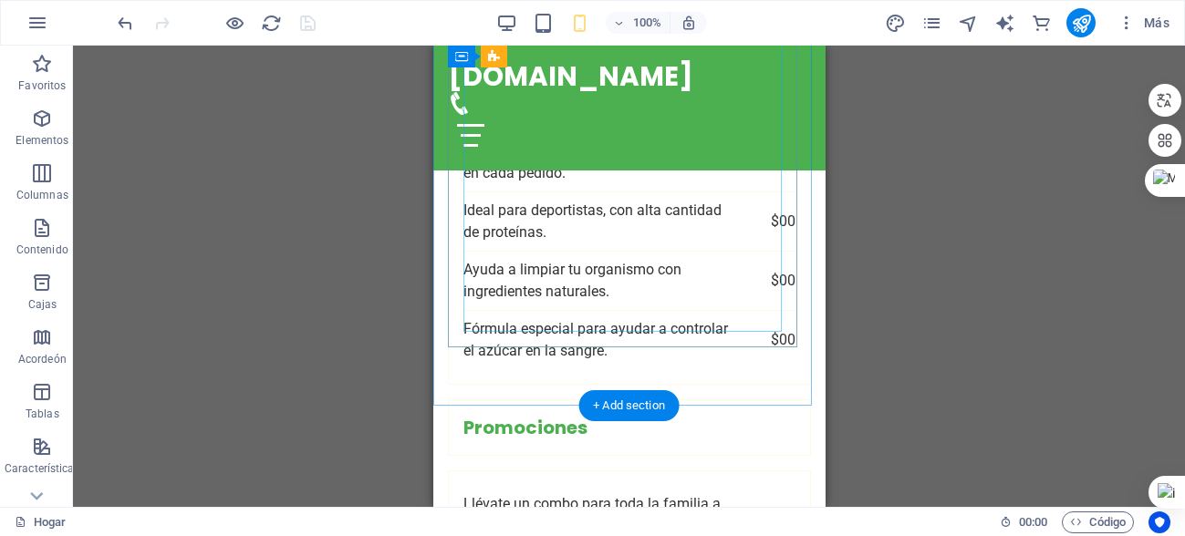
scroll to position [2280, 0]
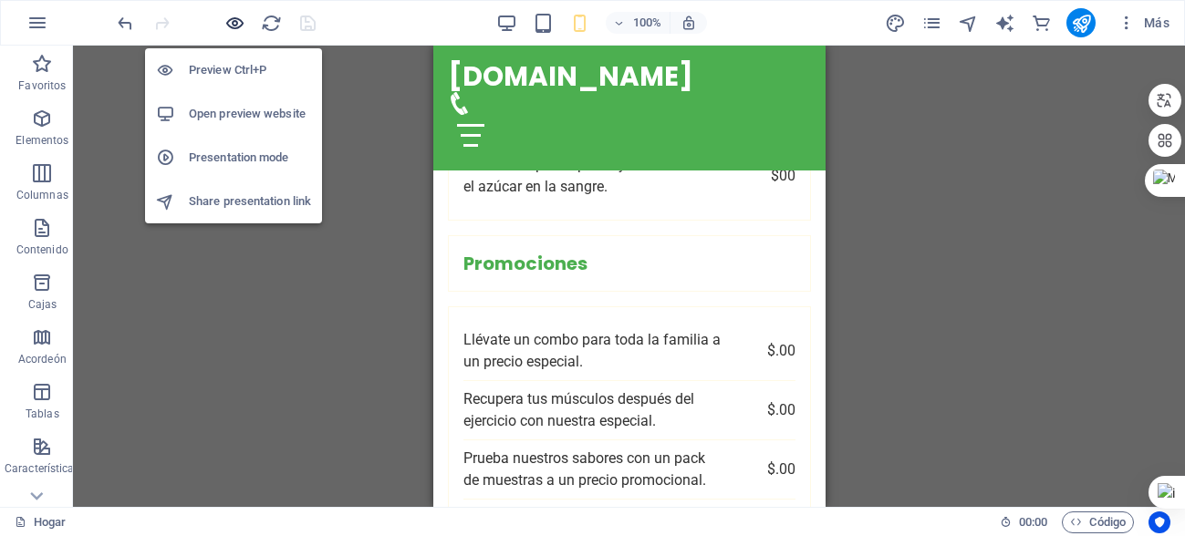
click at [238, 16] on icon "button" at bounding box center [234, 23] width 21 height 21
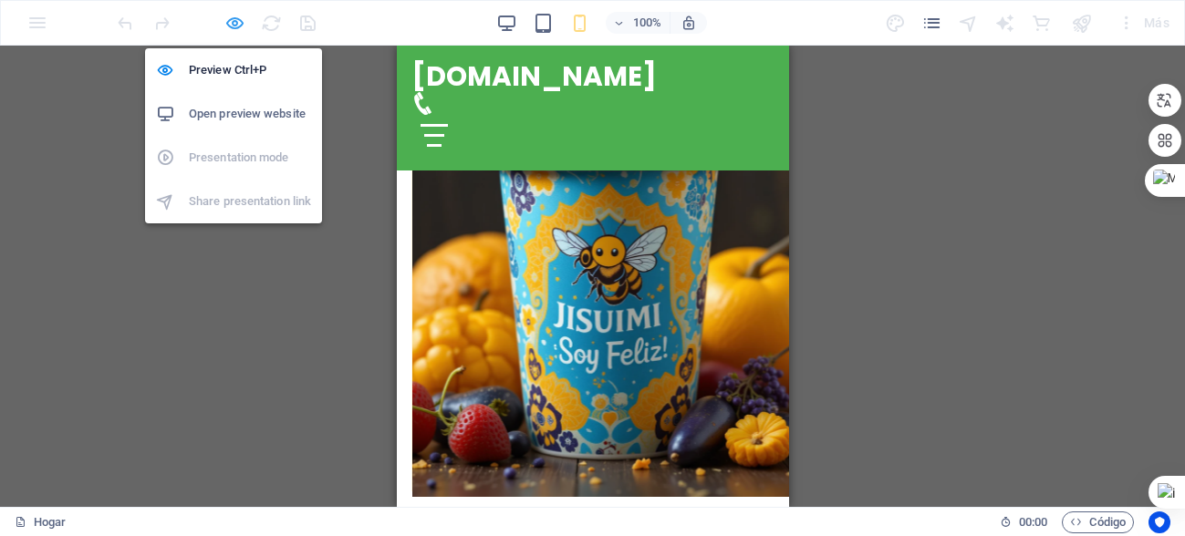
scroll to position [2209, 0]
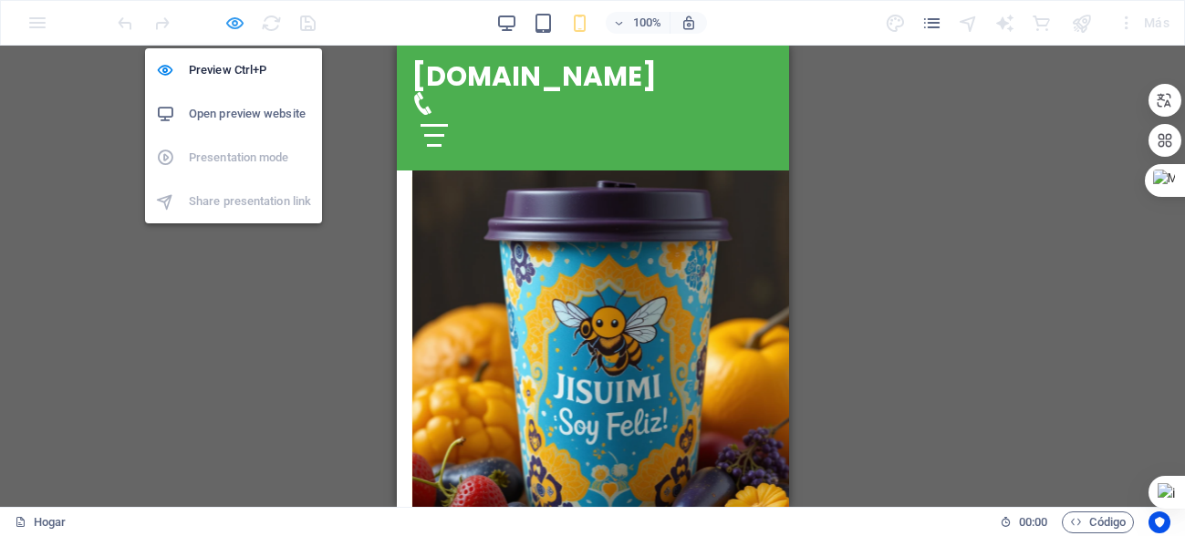
click at [231, 22] on icon "button" at bounding box center [234, 23] width 21 height 21
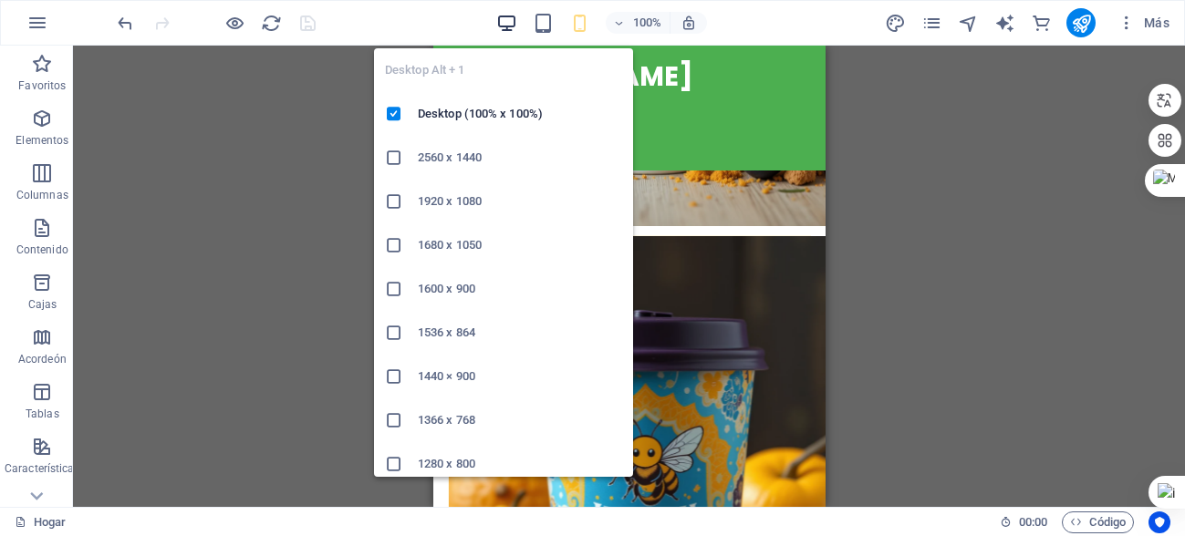
click at [514, 28] on icon "button" at bounding box center [506, 23] width 21 height 21
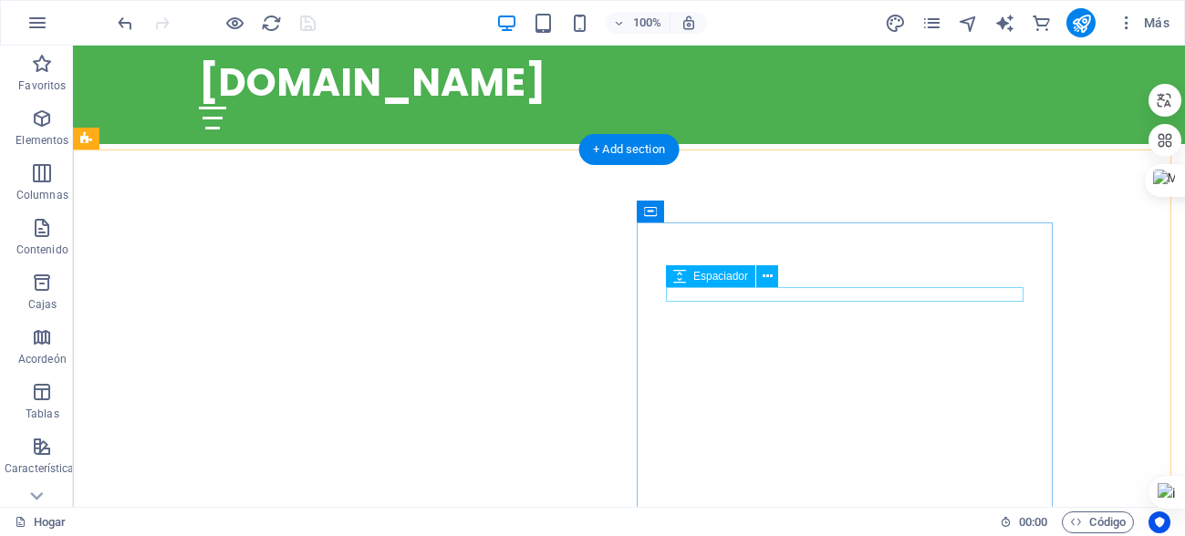
scroll to position [730, 0]
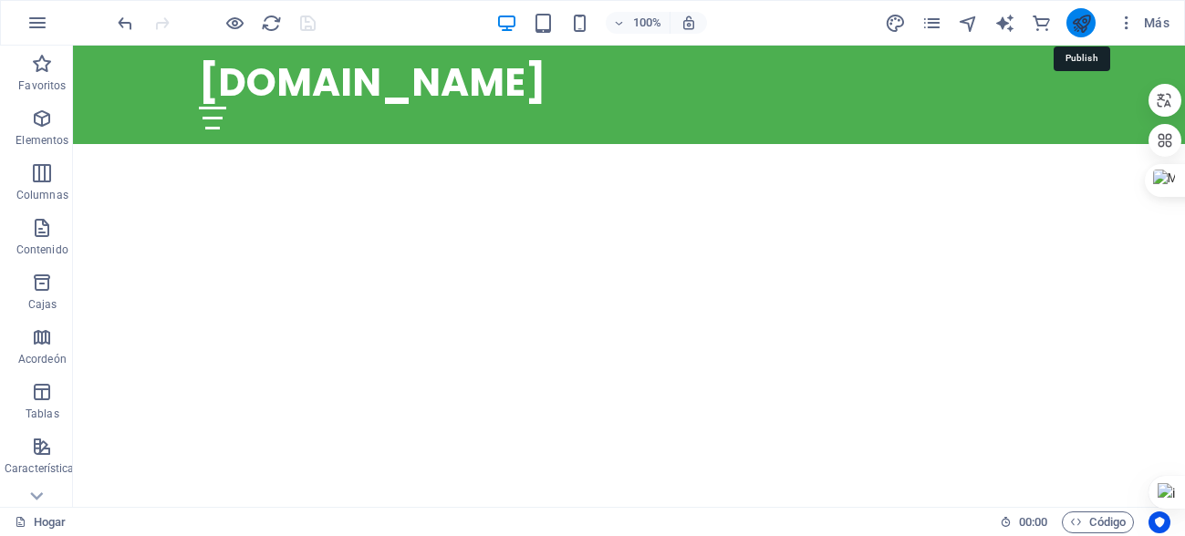
click at [1080, 18] on icon "publicar" at bounding box center [1081, 23] width 21 height 21
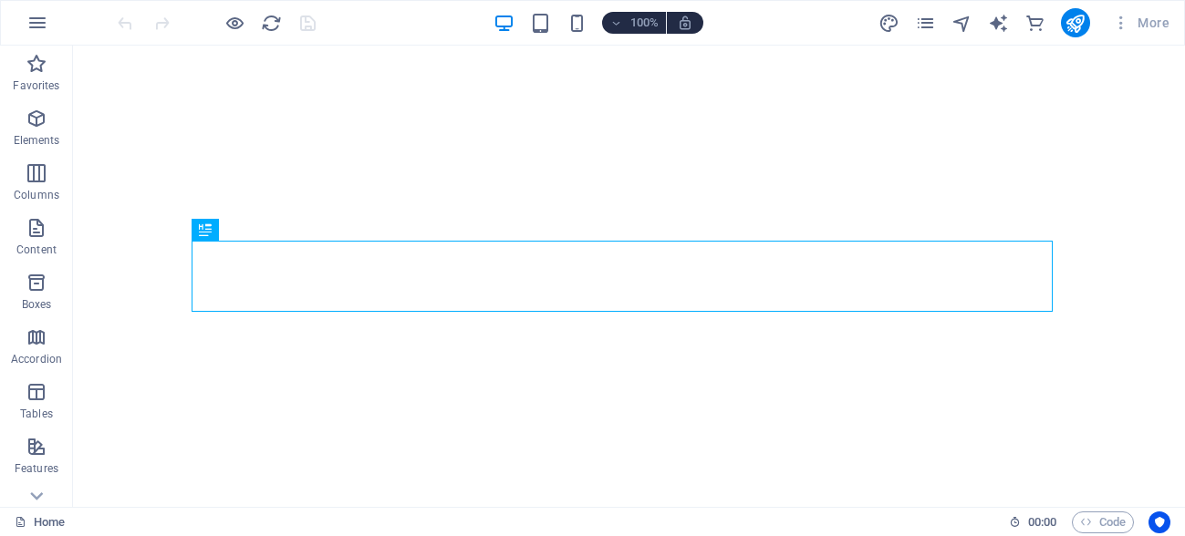
click at [434, 18] on div "100% More" at bounding box center [645, 22] width 1063 height 29
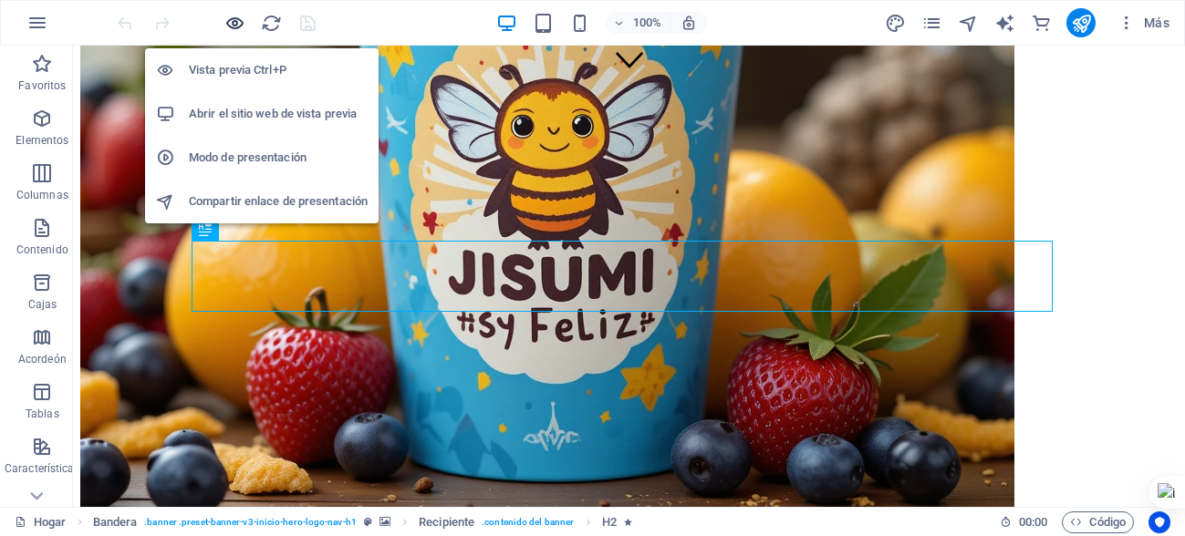
scroll to position [416, 0]
click at [228, 109] on font "Abrir el sitio web de vista previa" at bounding box center [273, 114] width 168 height 14
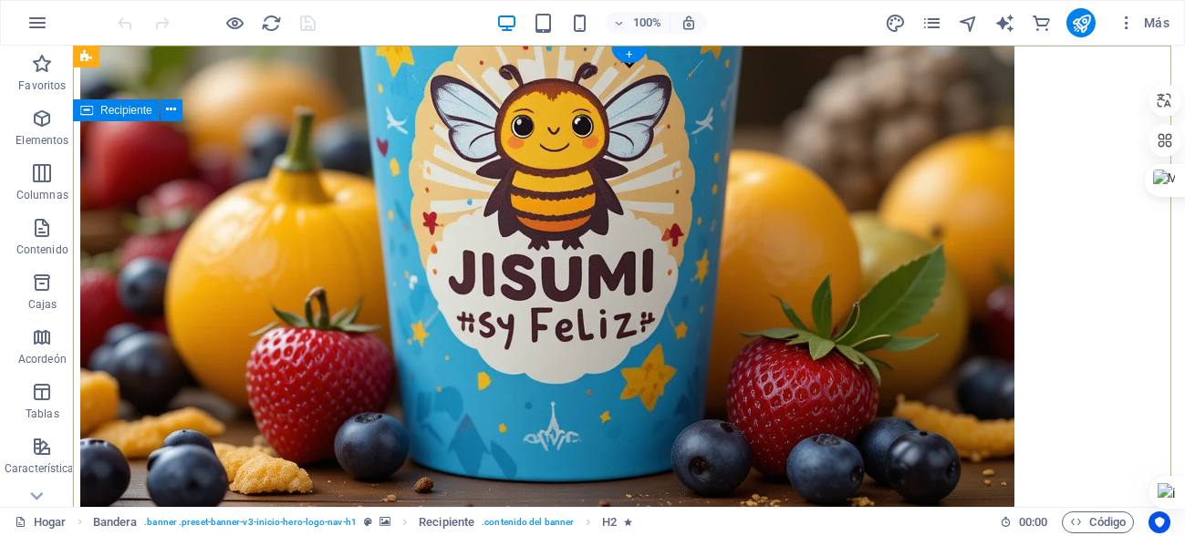
scroll to position [0, 0]
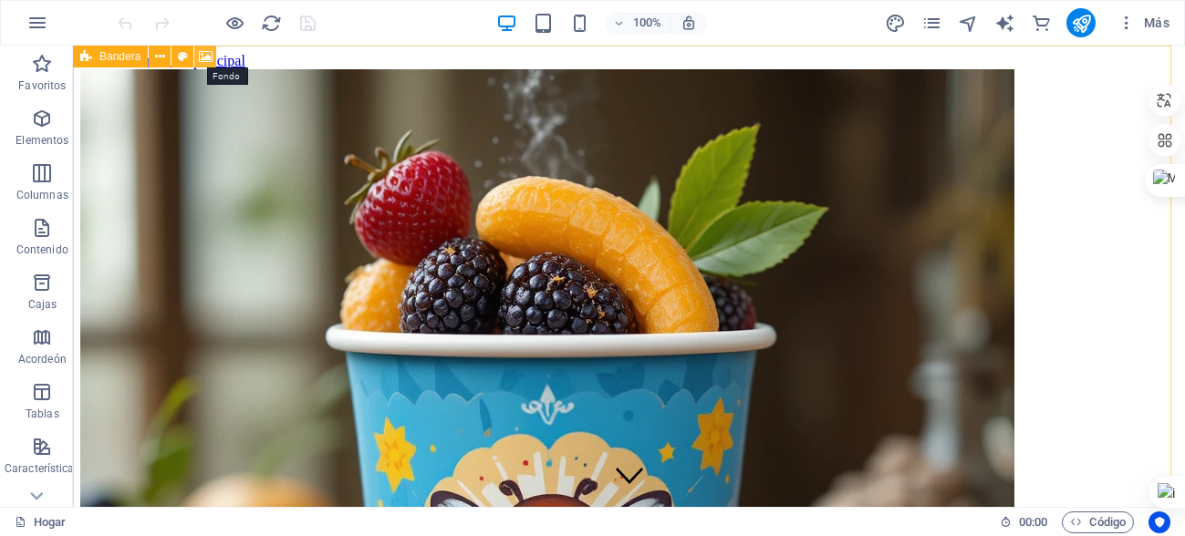
click at [210, 59] on icon at bounding box center [206, 56] width 14 height 19
select select "vw"
select select "header"
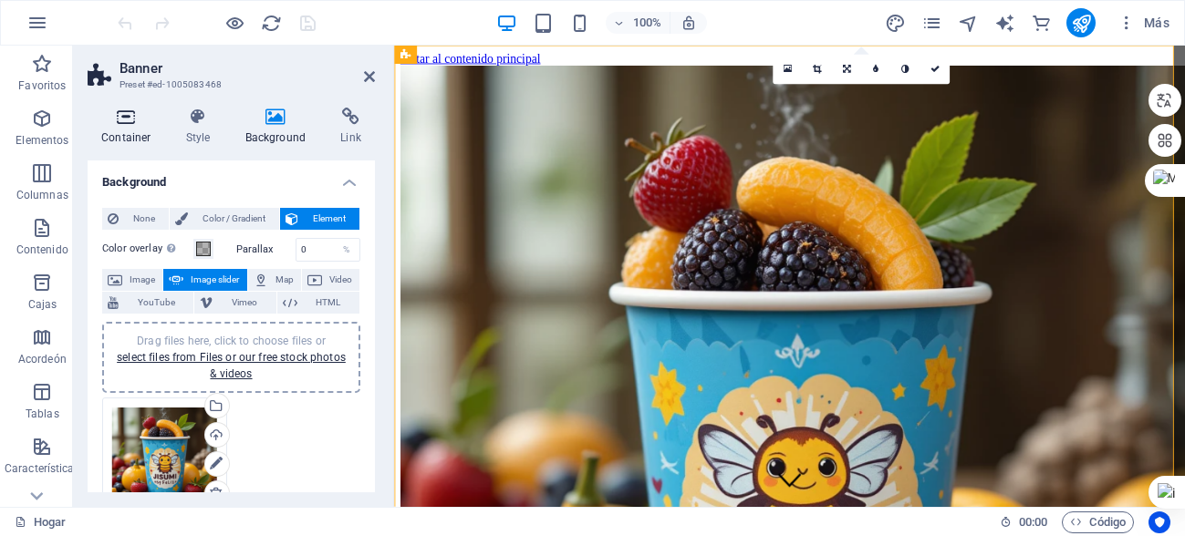
click at [136, 120] on icon at bounding box center [127, 117] width 78 height 18
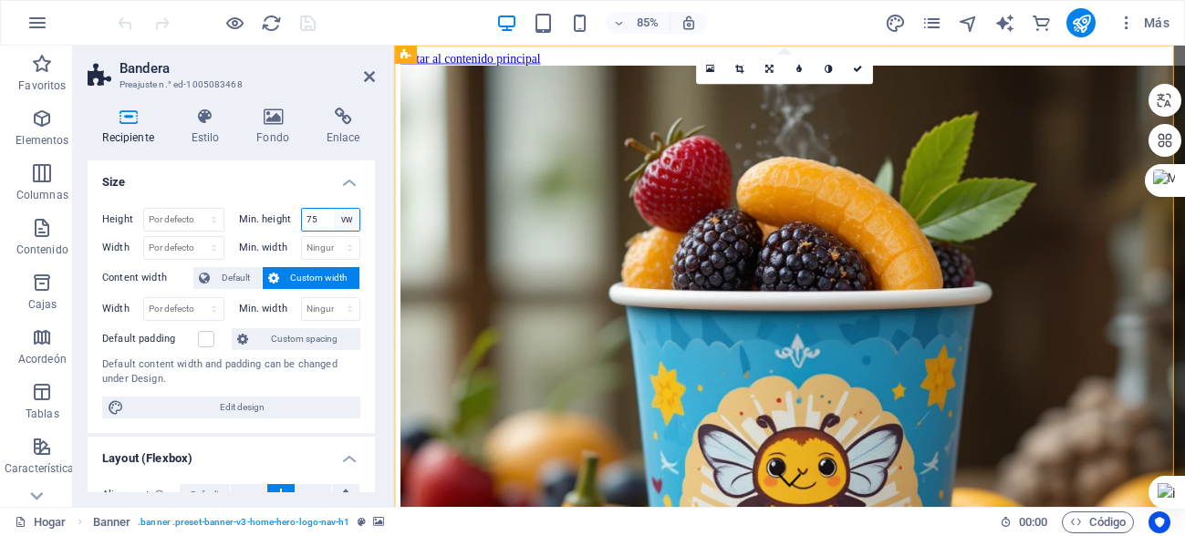
click at [337, 215] on select "None px rem % vh vw" at bounding box center [347, 220] width 26 height 22
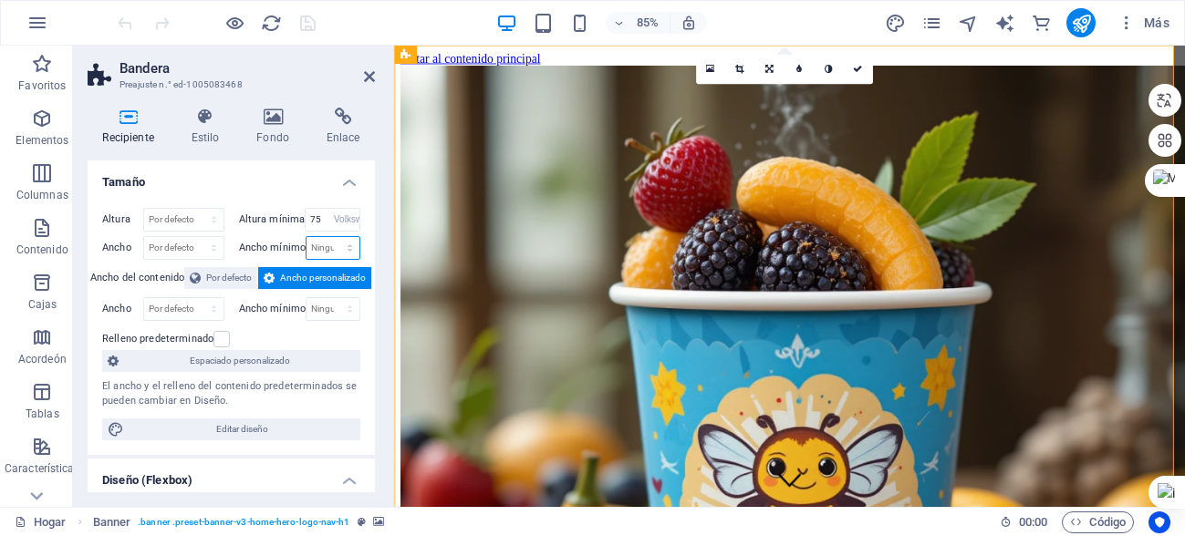
click at [315, 249] on select "Ninguno píxeles movimiento rápido del ojo % vh Volkswagen" at bounding box center [332, 248] width 53 height 22
select select "%"
click at [330, 237] on select "Ninguno píxeles movimiento rápido del ojo % vh Volkswagen" at bounding box center [332, 248] width 53 height 22
click at [325, 244] on input "80" at bounding box center [332, 248] width 53 height 22
type input "80"
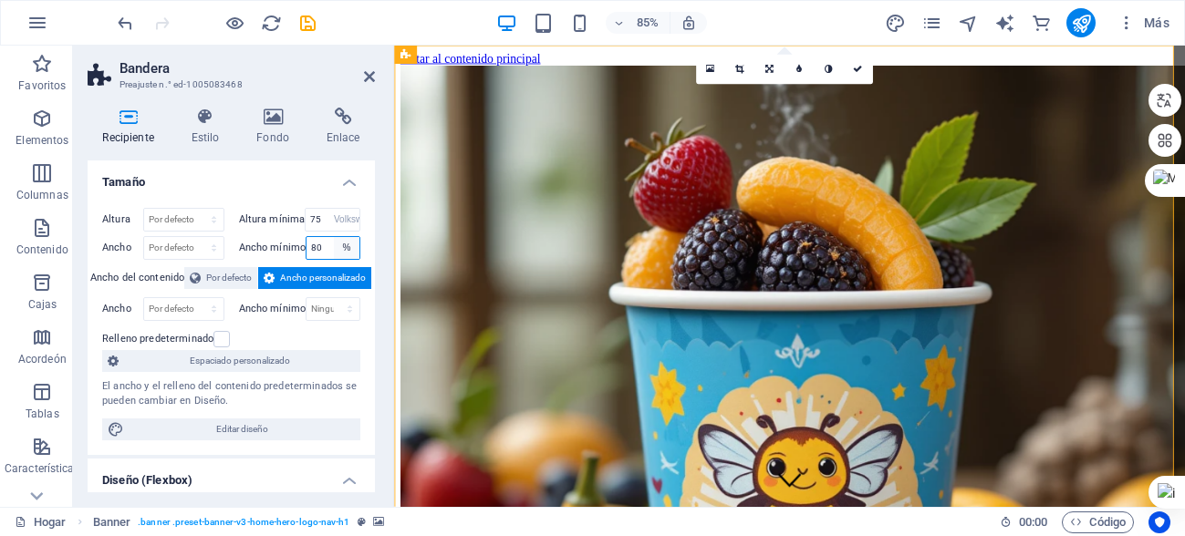
click at [343, 253] on select "Ninguno píxeles movimiento rápido del ojo % vh Volkswagen" at bounding box center [347, 248] width 26 height 22
select select "fr7b37f97jc"
click at [334, 237] on select "Ninguno píxeles movimiento rápido del ojo % vh Volkswagen" at bounding box center [347, 248] width 26 height 22
select select "DISABLED_OPTION_VALUE"
click at [321, 220] on input "75" at bounding box center [333, 220] width 54 height 22
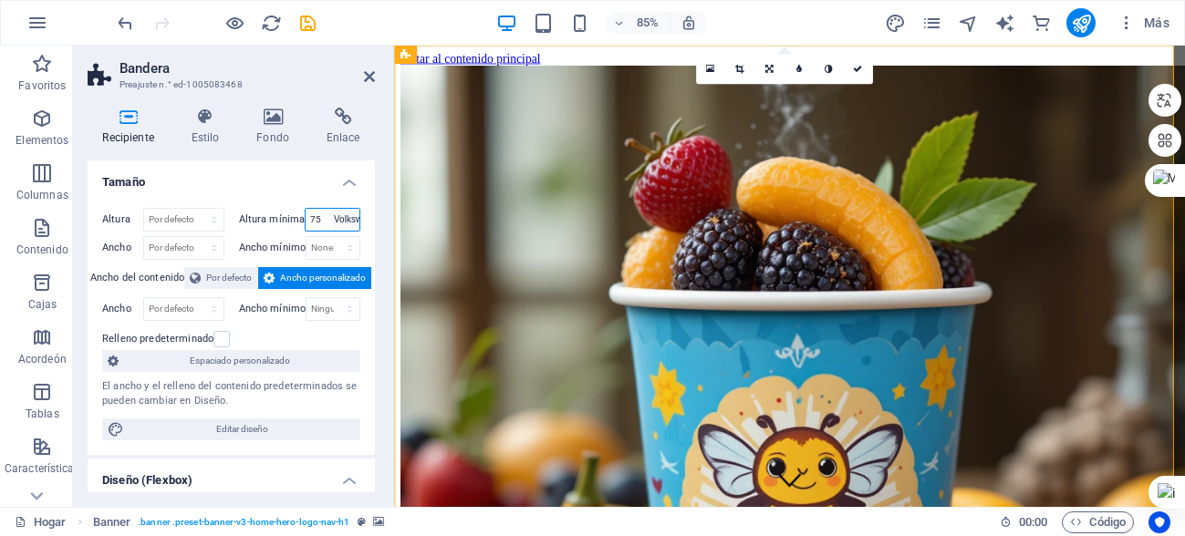
click at [339, 215] on select "Ninguno píxeles movimiento rápido del ojo % vh Volkswagen" at bounding box center [347, 220] width 26 height 22
select select "%"
click at [334, 209] on select "Ninguno píxeles movimiento rápido del ojo % vh Volkswagen" at bounding box center [347, 220] width 26 height 22
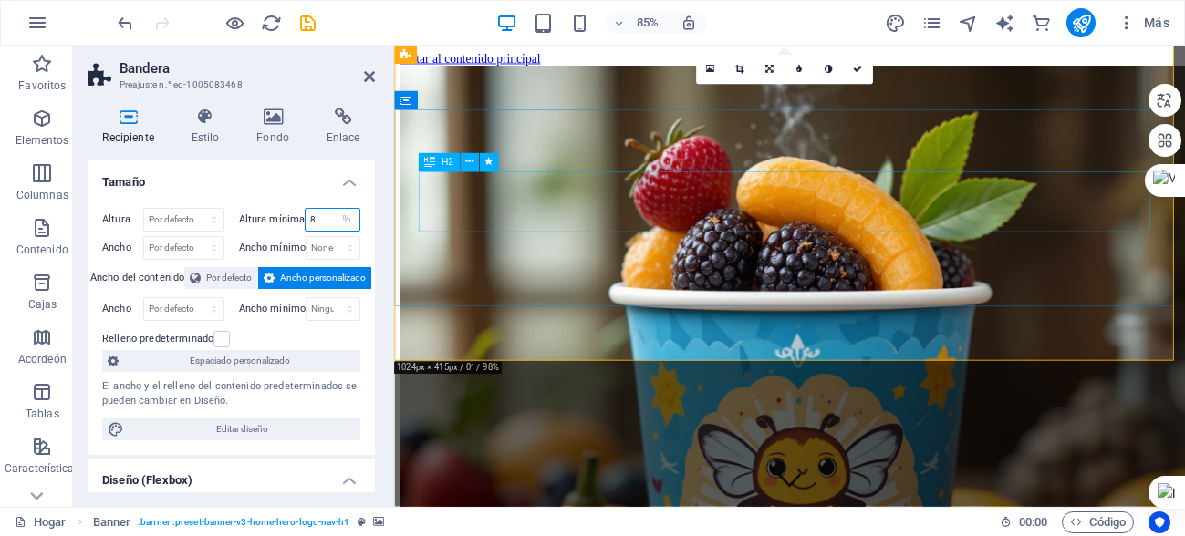
type input "80"
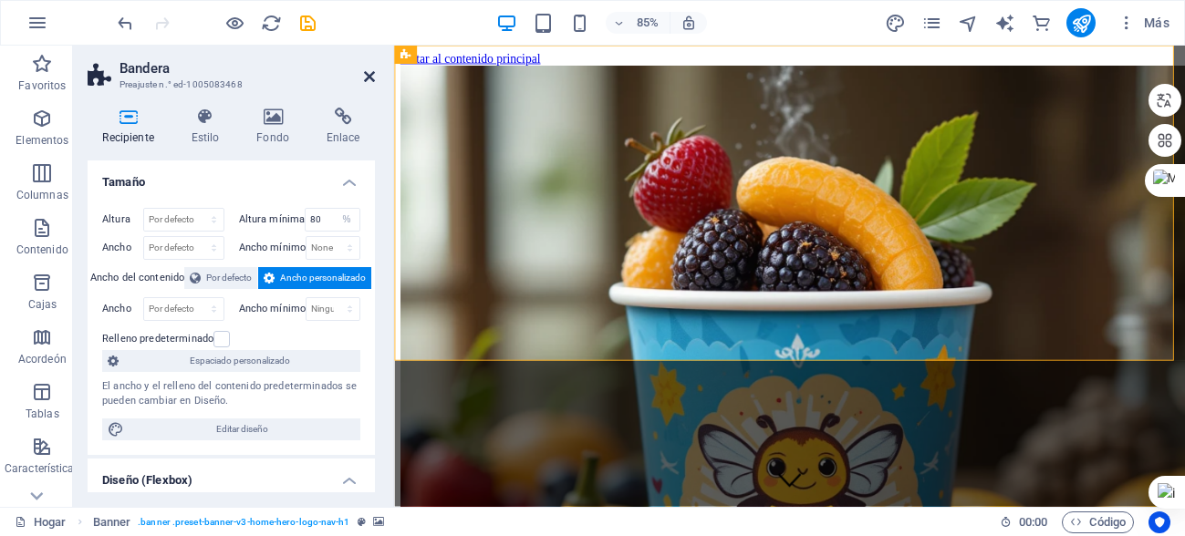
click at [365, 77] on icon at bounding box center [369, 76] width 11 height 15
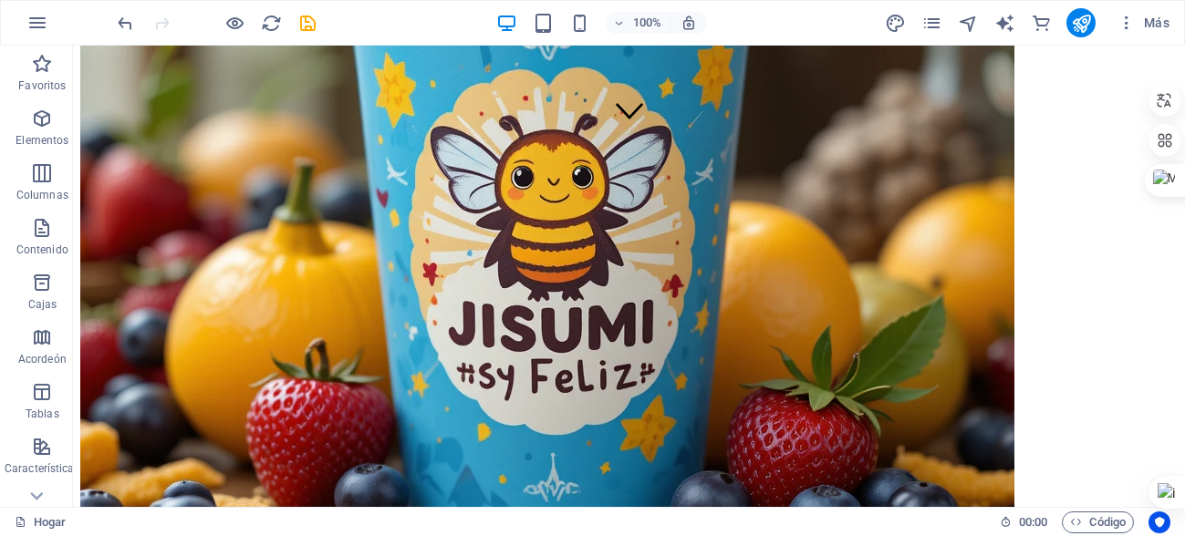
scroll to position [91, 0]
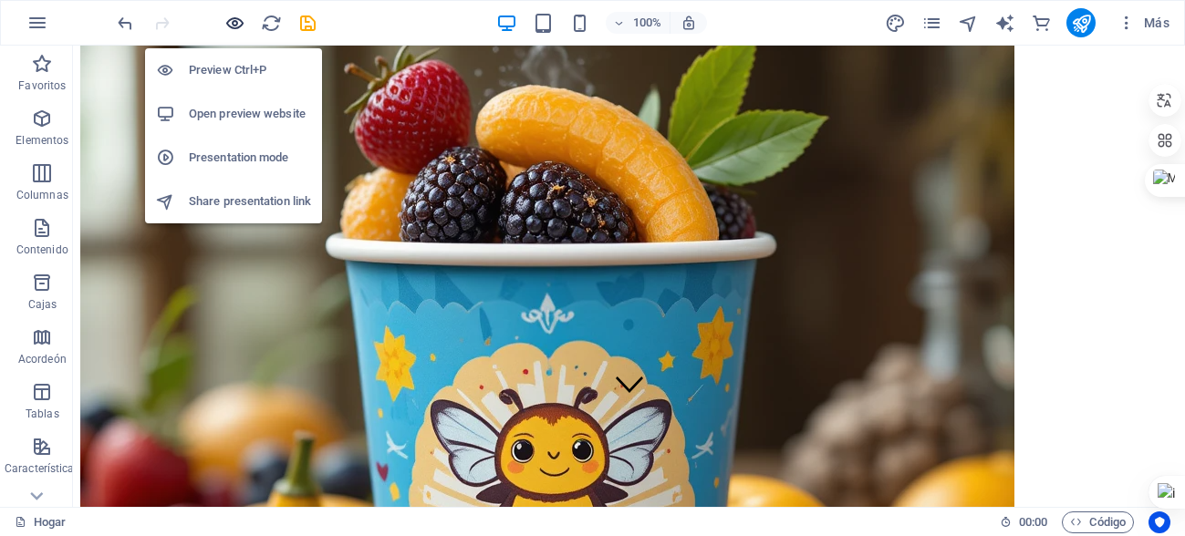
click at [224, 29] on icon "button" at bounding box center [234, 23] width 21 height 21
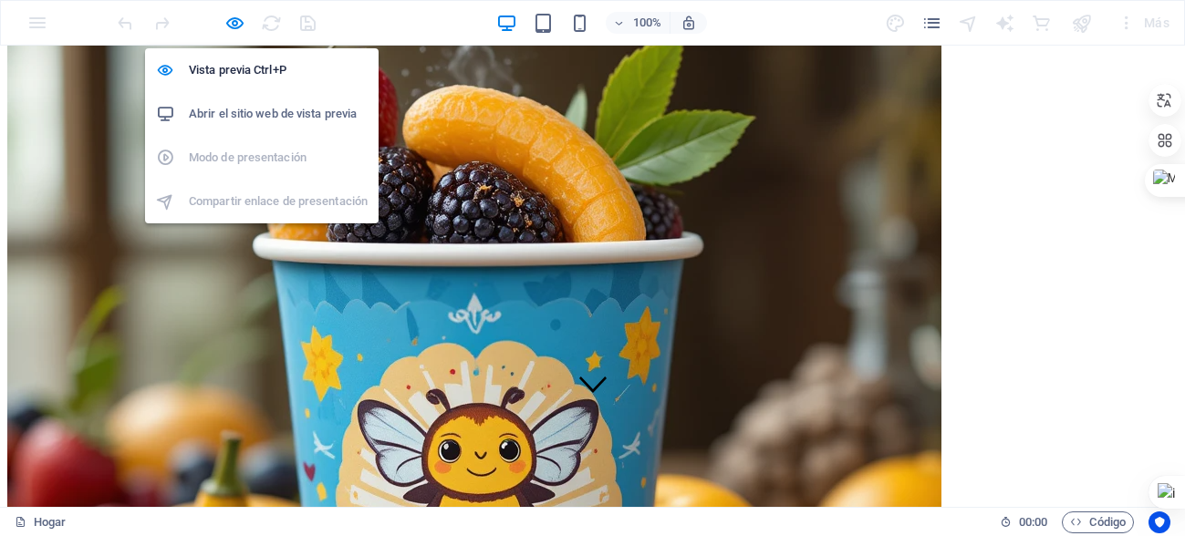
click at [243, 106] on h6 "Abrir el sitio web de vista previa" at bounding box center [278, 114] width 179 height 22
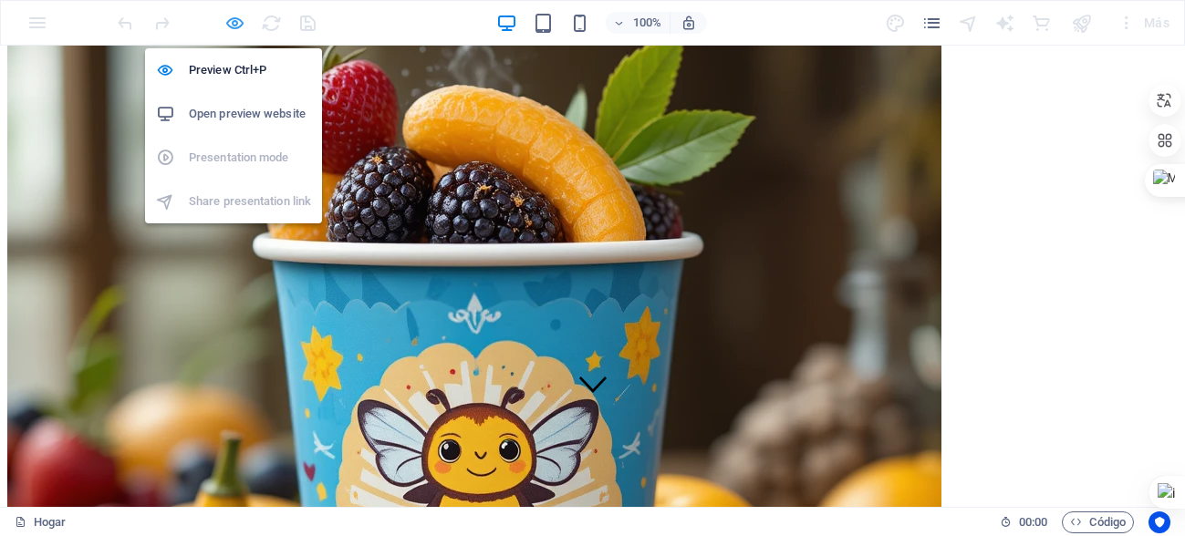
click at [232, 18] on icon "button" at bounding box center [234, 23] width 21 height 21
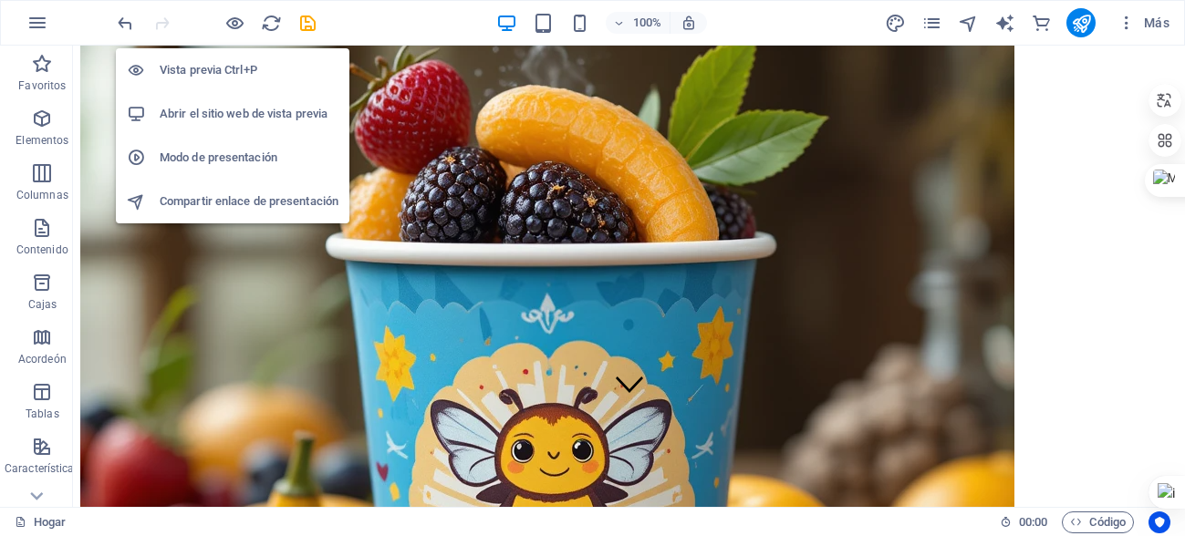
click at [185, 156] on font "Modo de presentación" at bounding box center [219, 157] width 118 height 14
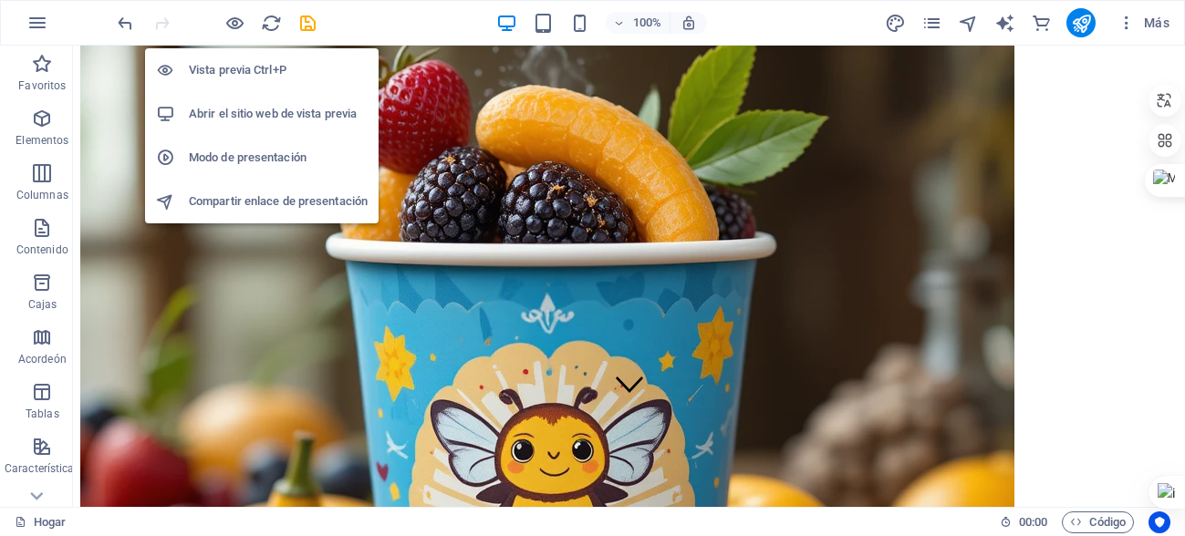
click at [224, 197] on font "Compartir enlace de presentación" at bounding box center [278, 201] width 179 height 14
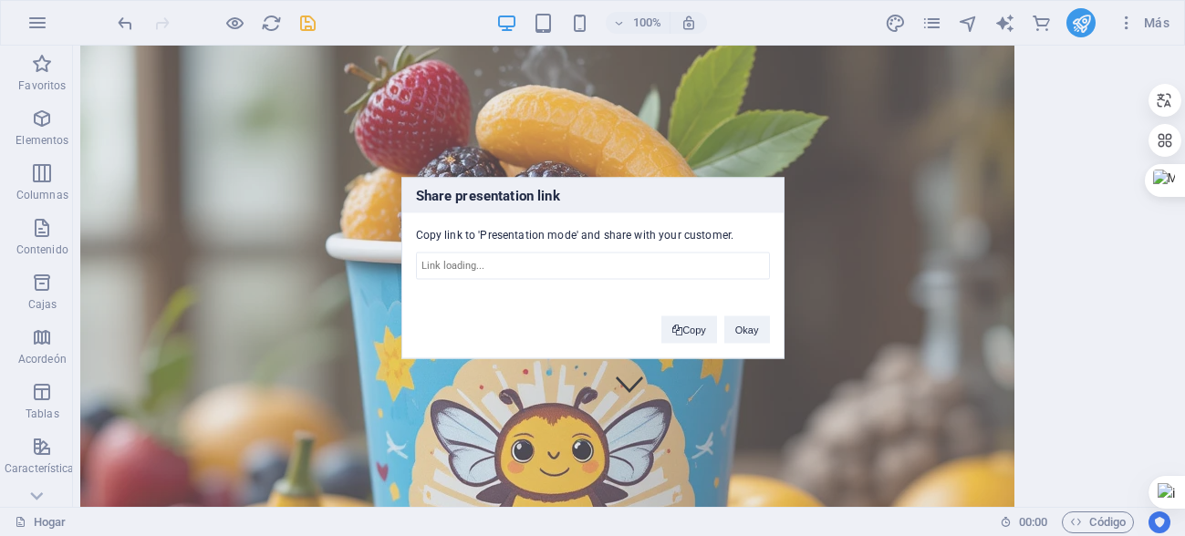
type input "https://cms.sitehub.io/presentation/2278570/38b6d892cdffde1500363a8b78d03fac3da…"
click at [972, 185] on div "Compartir enlace de presentación Copie el enlace al 'Modo de presentación' y co…" at bounding box center [592, 268] width 1185 height 536
click at [746, 327] on font "Bueno" at bounding box center [744, 330] width 29 height 11
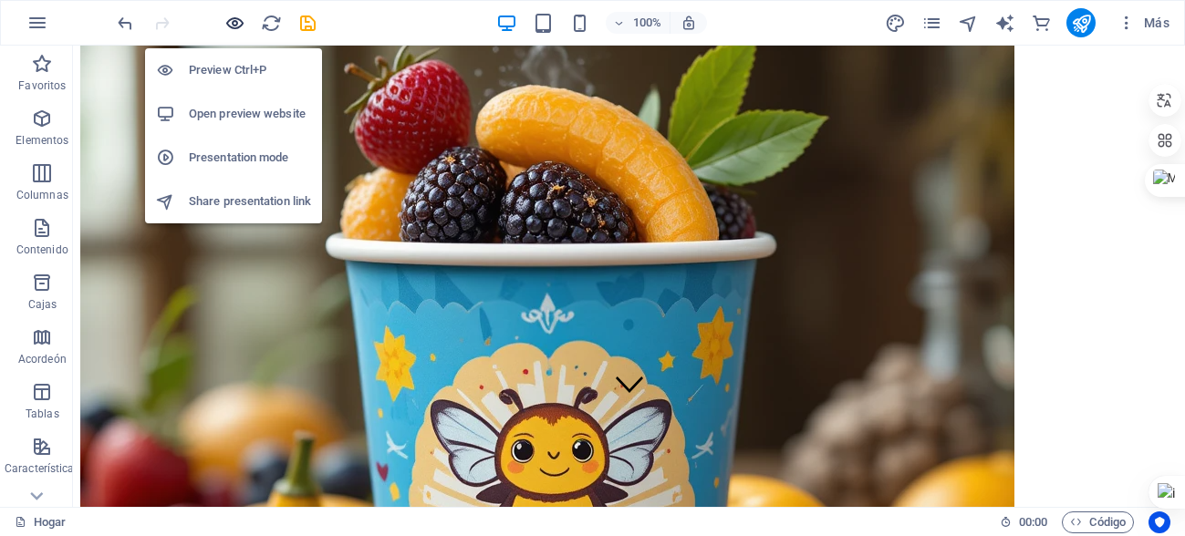
click at [238, 24] on icon "button" at bounding box center [234, 23] width 21 height 21
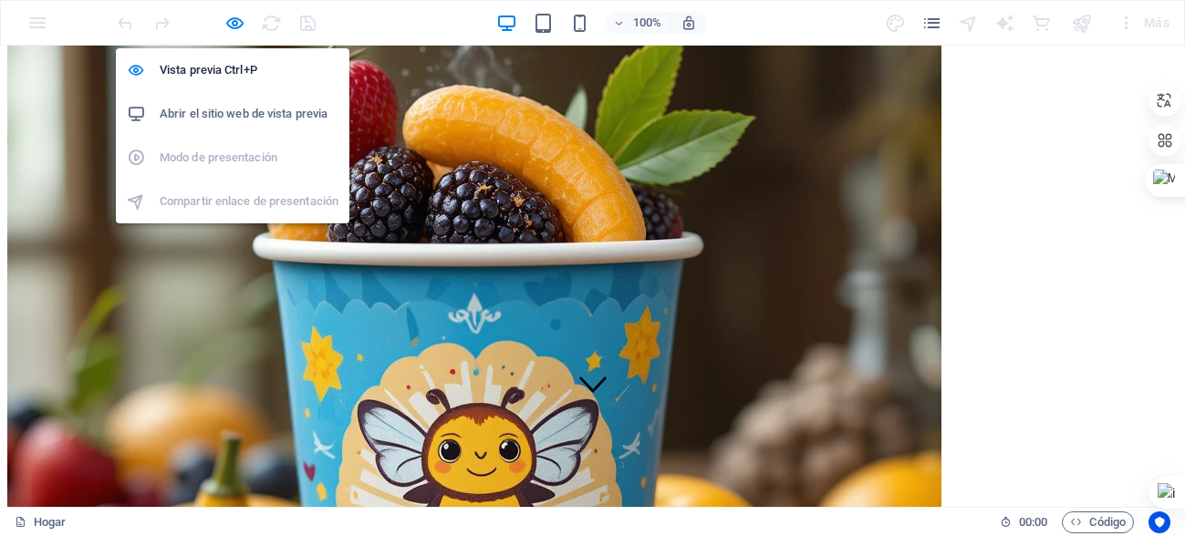
click at [214, 114] on font "Abrir el sitio web de vista previa" at bounding box center [244, 114] width 168 height 14
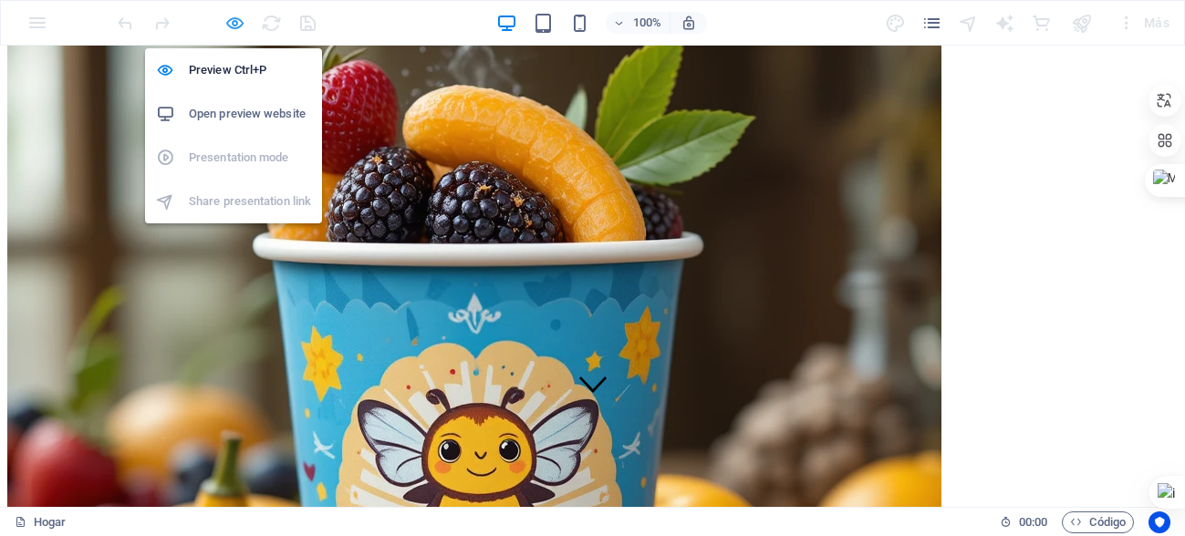
click at [236, 25] on icon "button" at bounding box center [234, 23] width 21 height 21
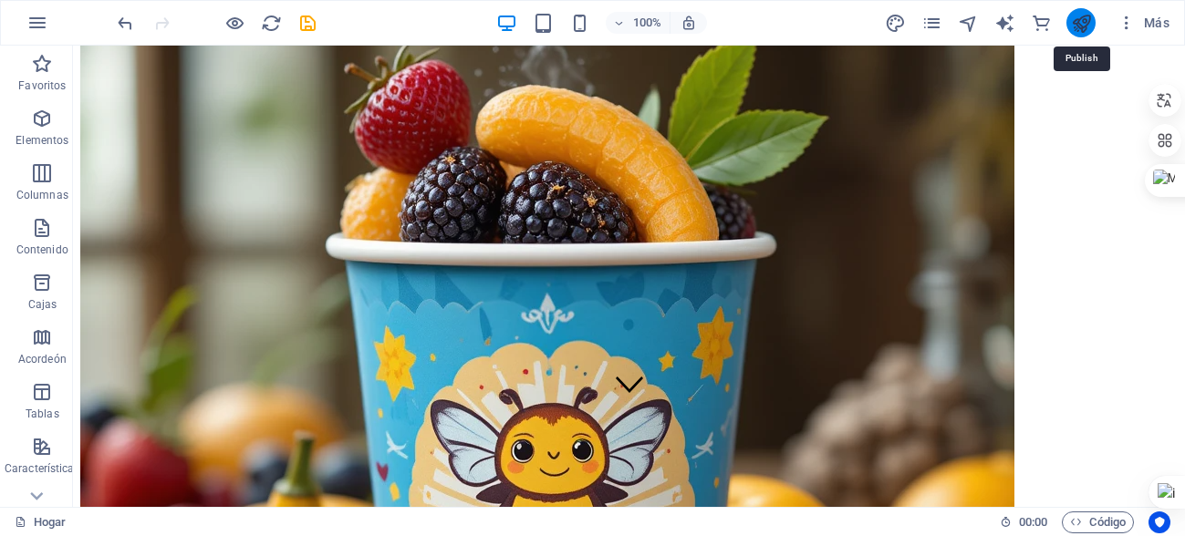
click at [1075, 23] on icon "publicar" at bounding box center [1081, 23] width 21 height 21
checkbox input "false"
click at [1161, 21] on font "Más" at bounding box center [1157, 23] width 26 height 15
